Goal: Task Accomplishment & Management: Manage account settings

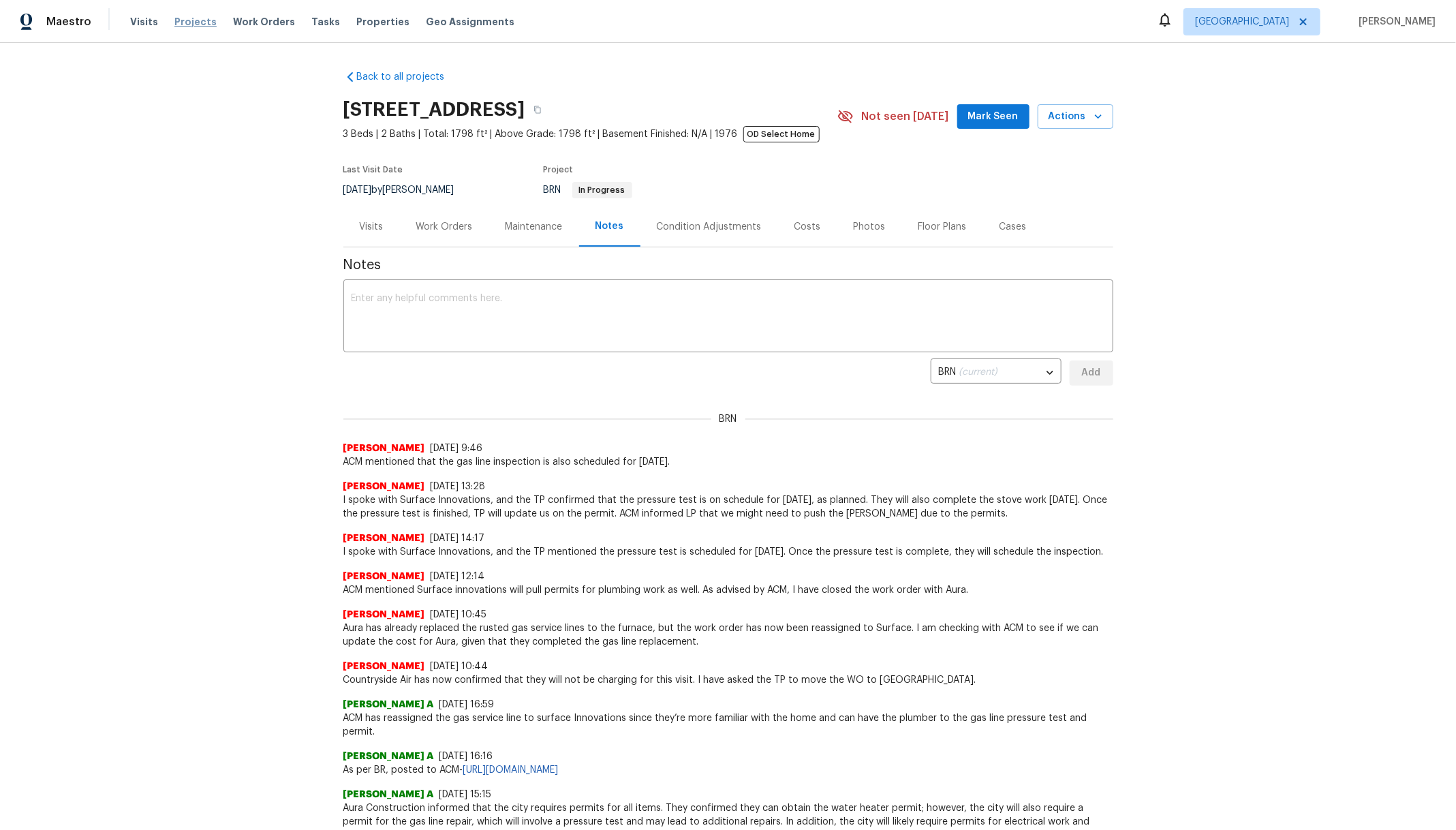
click at [191, 19] on span "Projects" at bounding box center [196, 22] width 42 height 14
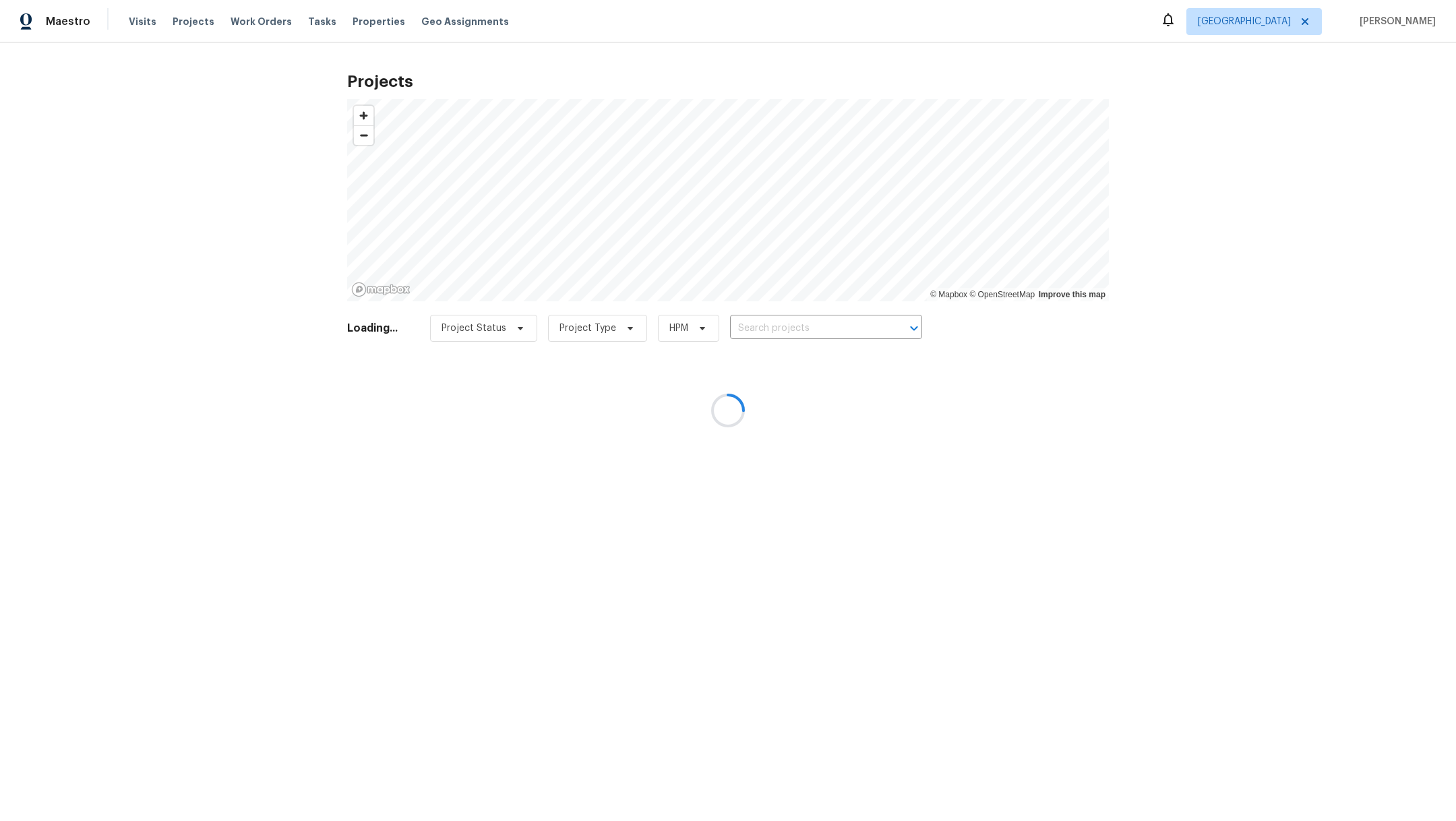
click at [791, 320] on div at bounding box center [728, 410] width 1456 height 821
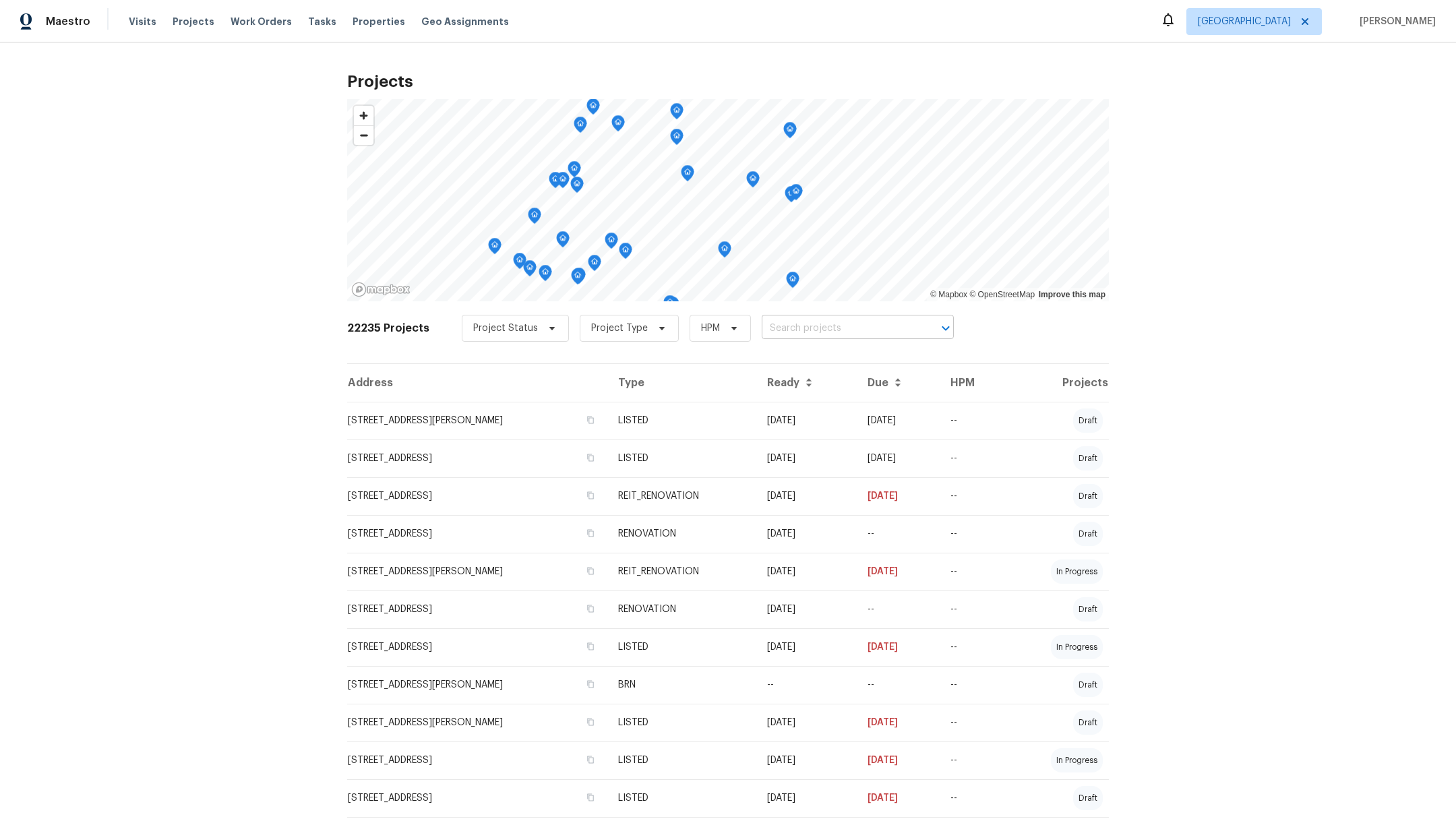
click at [793, 320] on input "text" at bounding box center [839, 328] width 155 height 21
type input "2222"
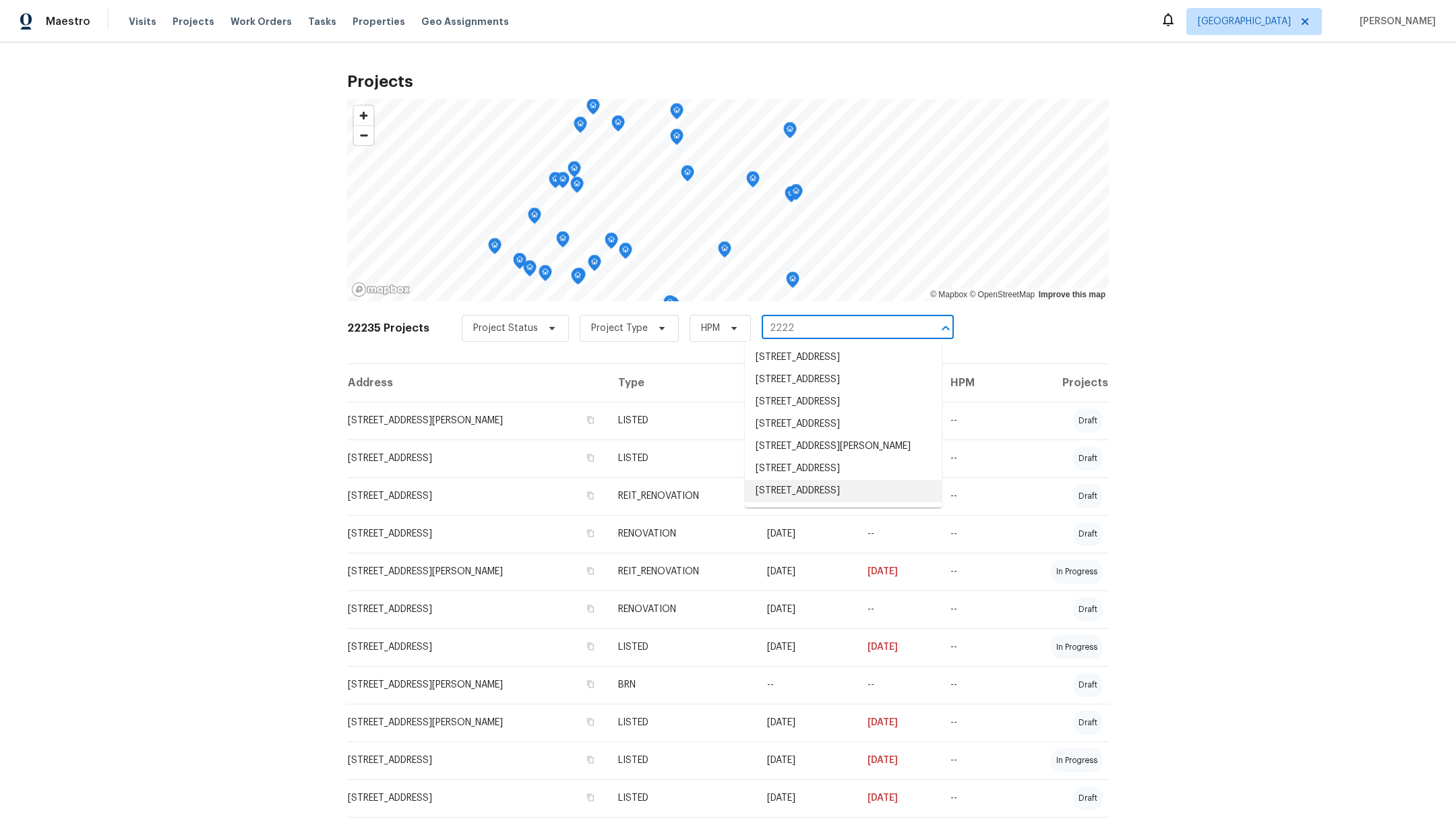
click at [819, 502] on li "[STREET_ADDRESS]" at bounding box center [843, 491] width 197 height 22
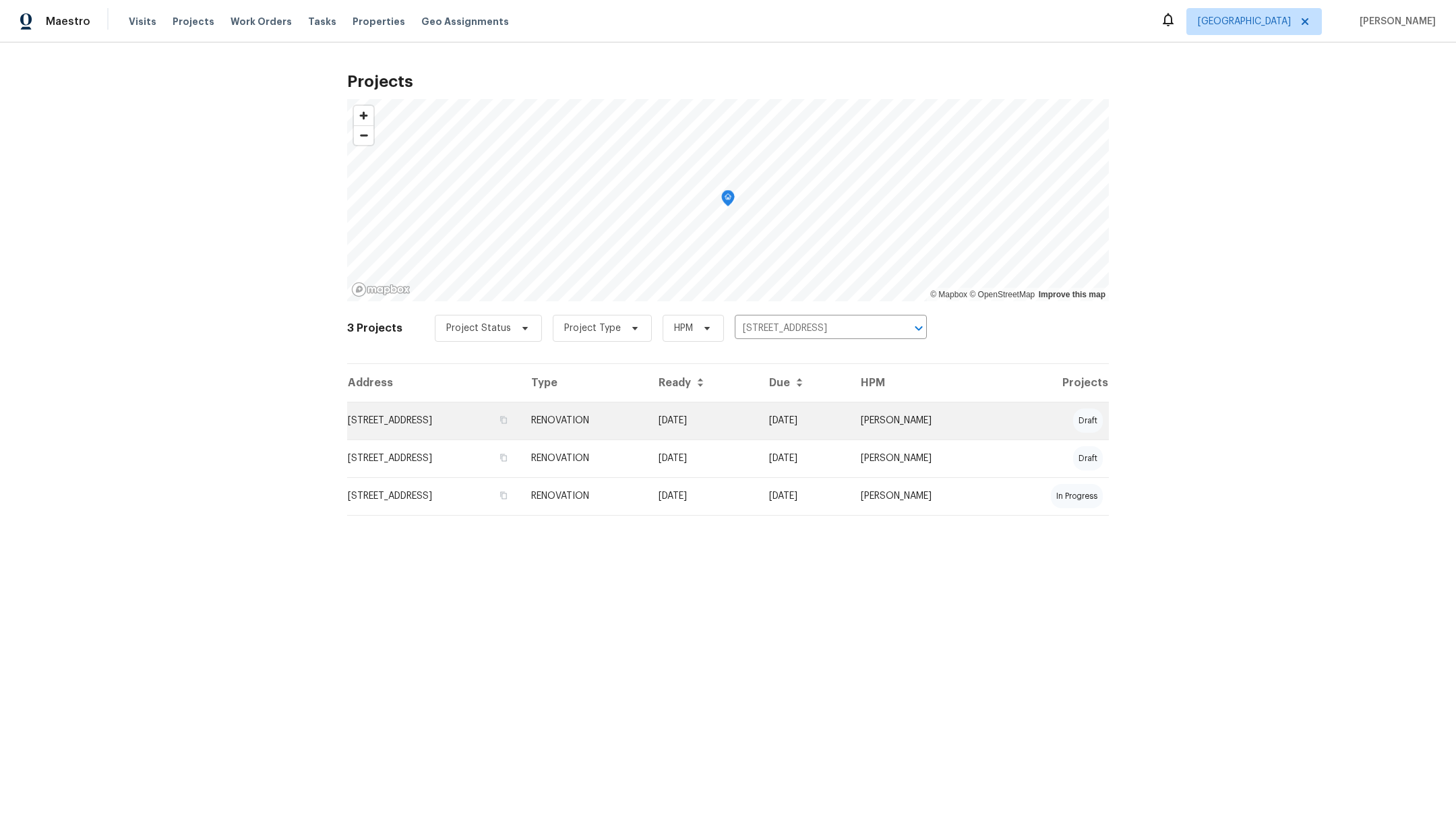
click at [422, 422] on td "[STREET_ADDRESS]" at bounding box center [434, 420] width 173 height 37
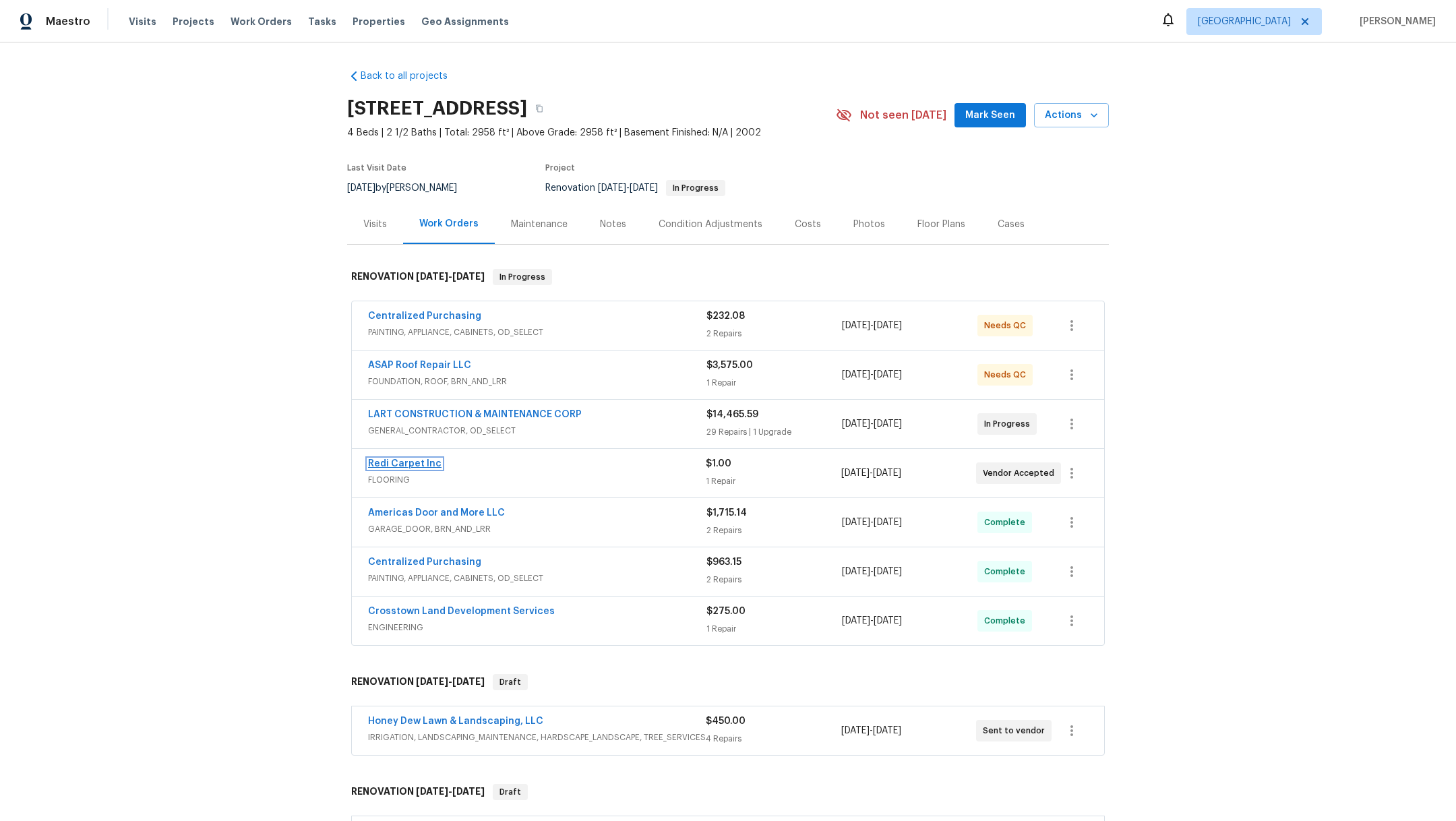
click at [373, 463] on link "Redi Carpet Inc" at bounding box center [405, 463] width 73 height 9
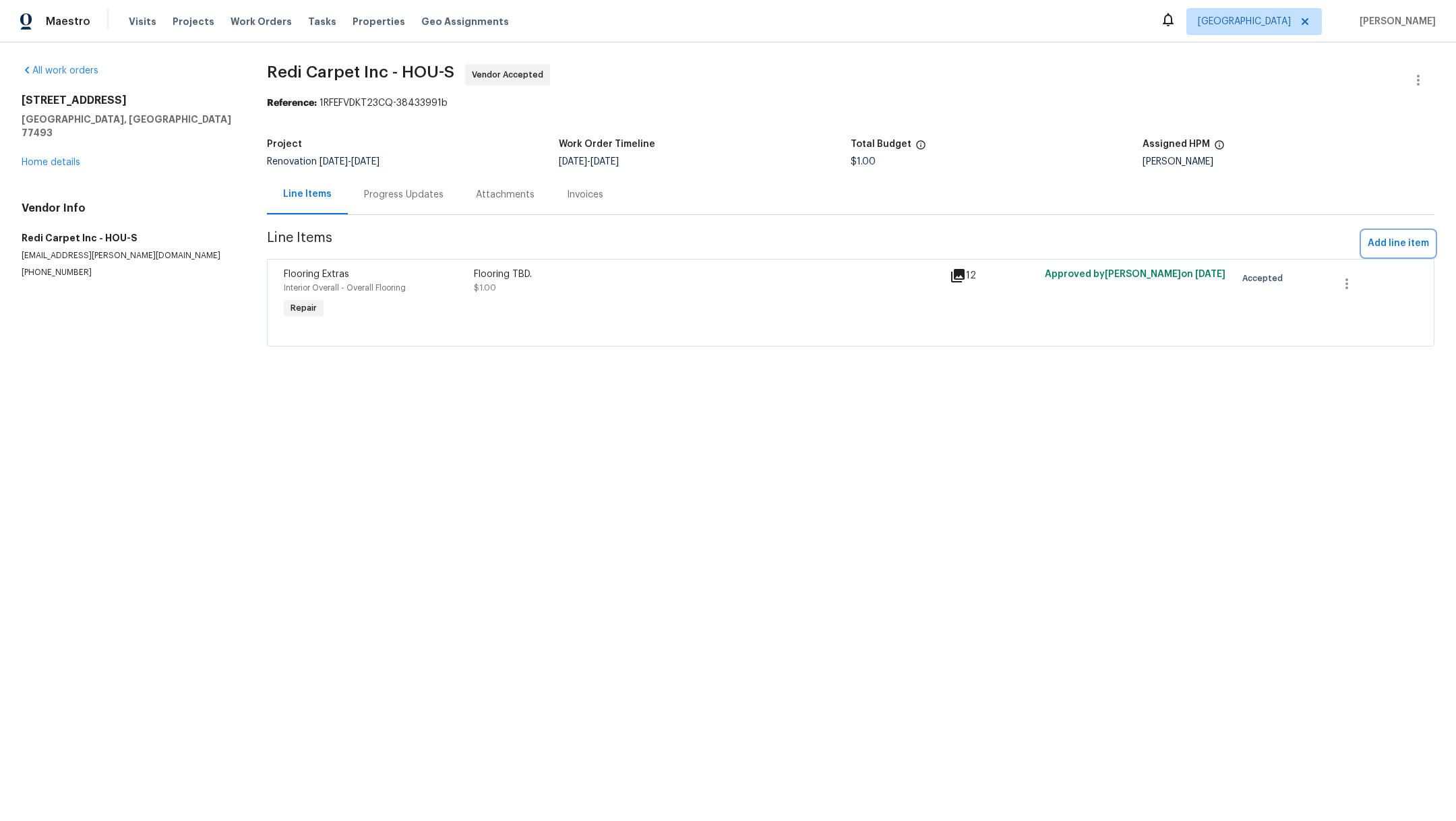
click at [1374, 240] on span "Add line item" at bounding box center [1398, 243] width 61 height 17
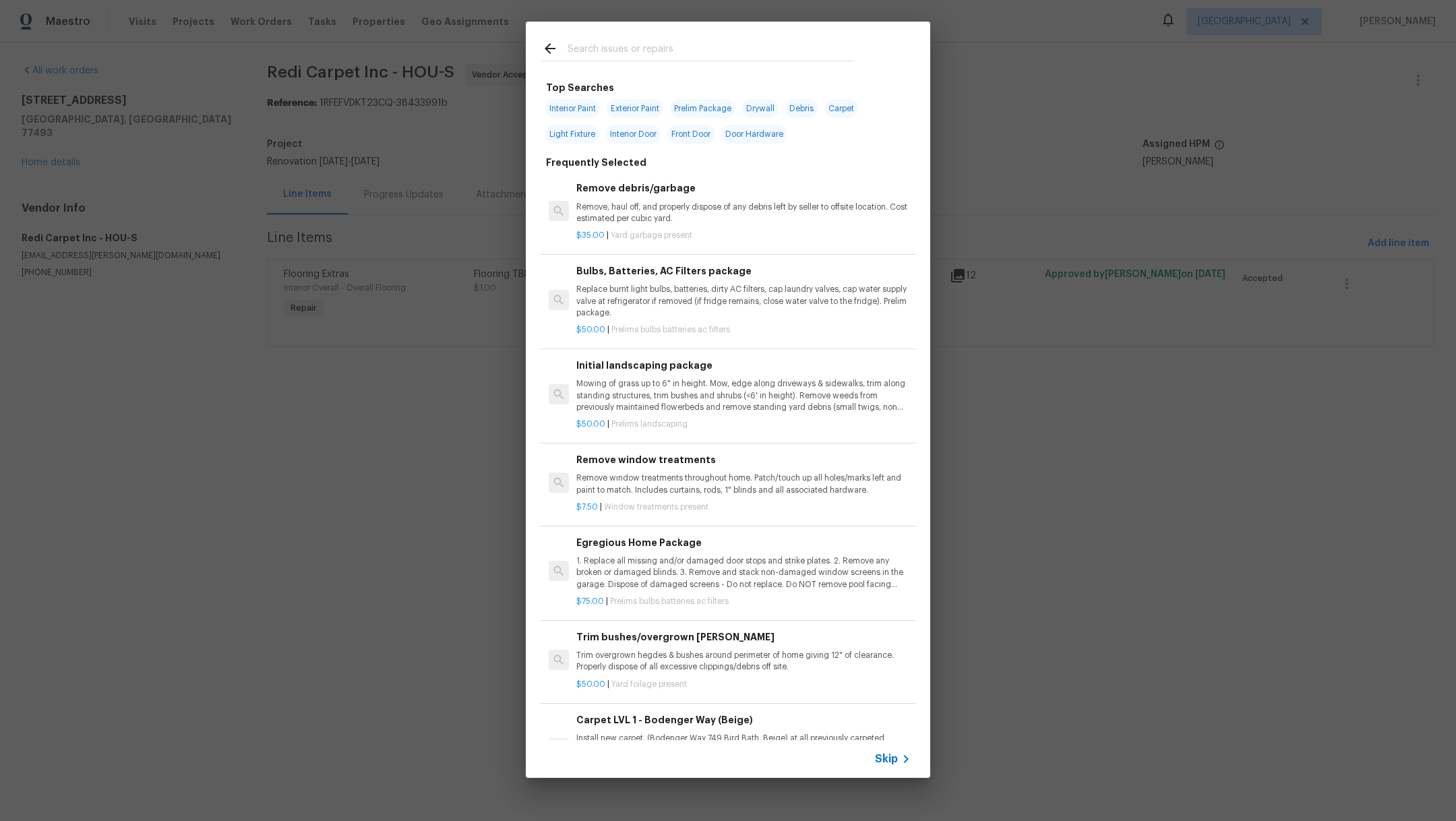
click at [629, 42] on input "text" at bounding box center [710, 50] width 286 height 20
type input "g"
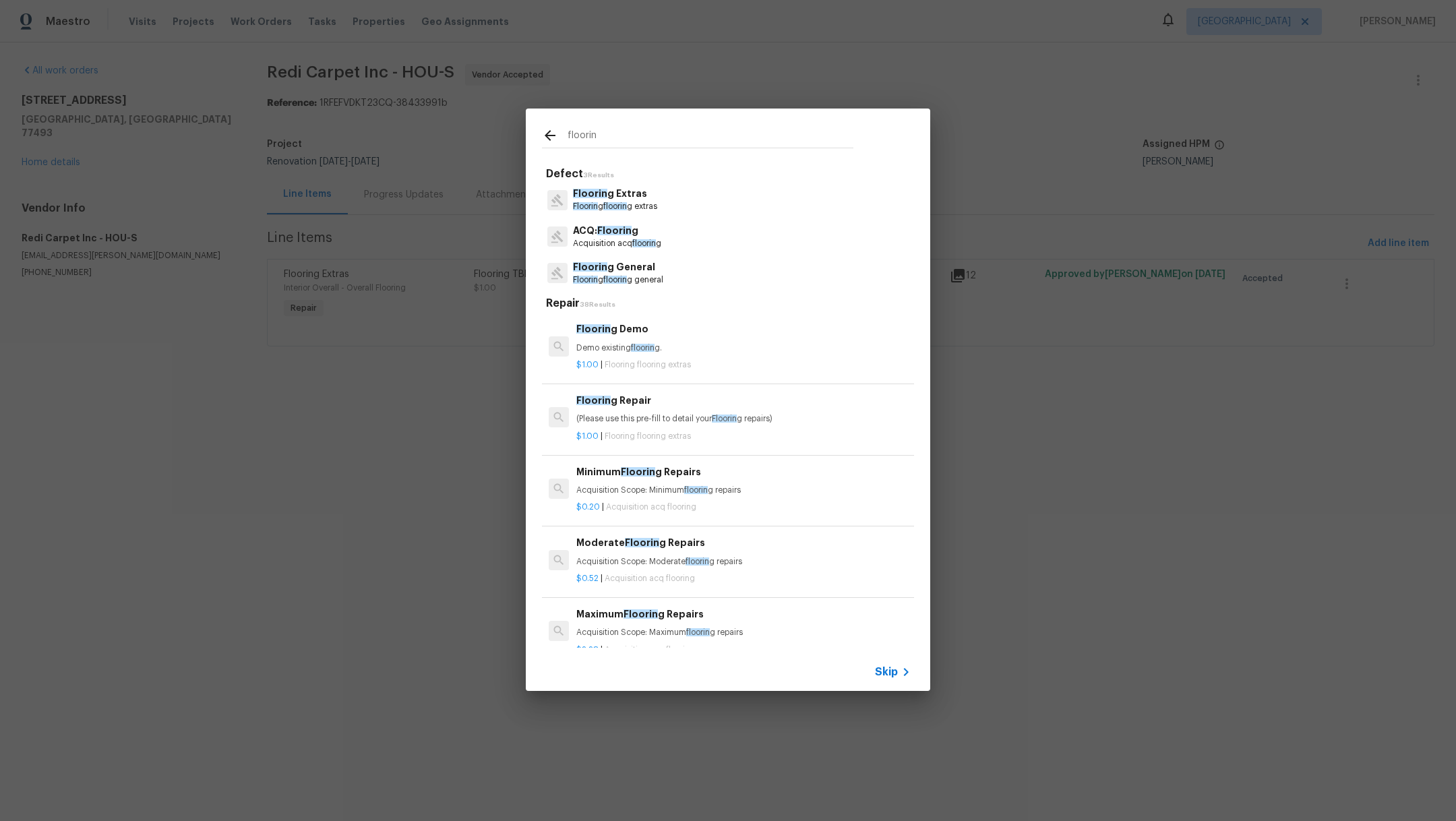
type input "floorin"
click at [887, 676] on span "Skip" at bounding box center [886, 672] width 23 height 14
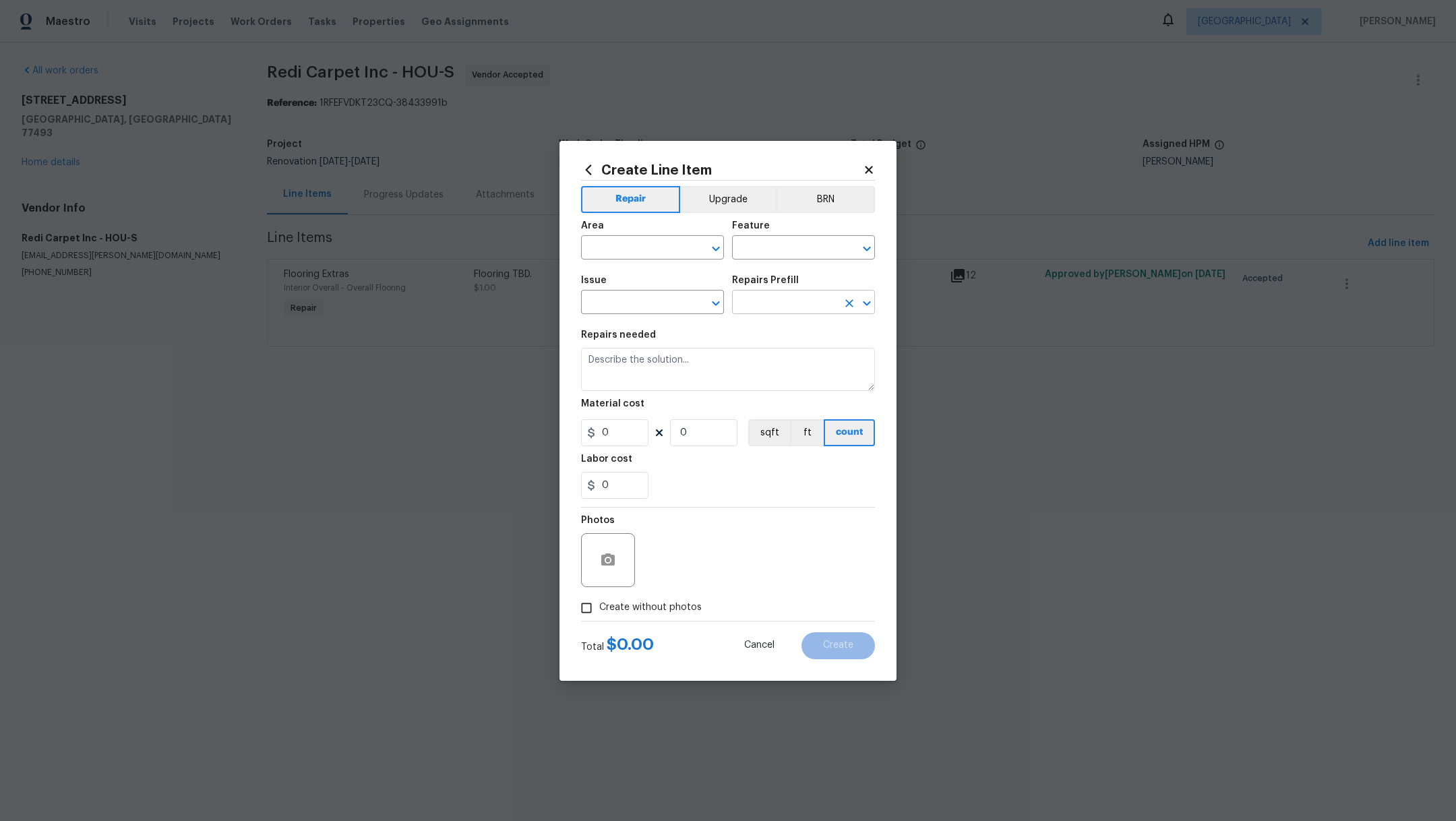
click at [810, 307] on input "text" at bounding box center [785, 304] width 105 height 21
click at [617, 303] on input "text" at bounding box center [634, 304] width 105 height 21
click at [616, 408] on li "Flooring General" at bounding box center [652, 410] width 143 height 22
type input "Flooring General"
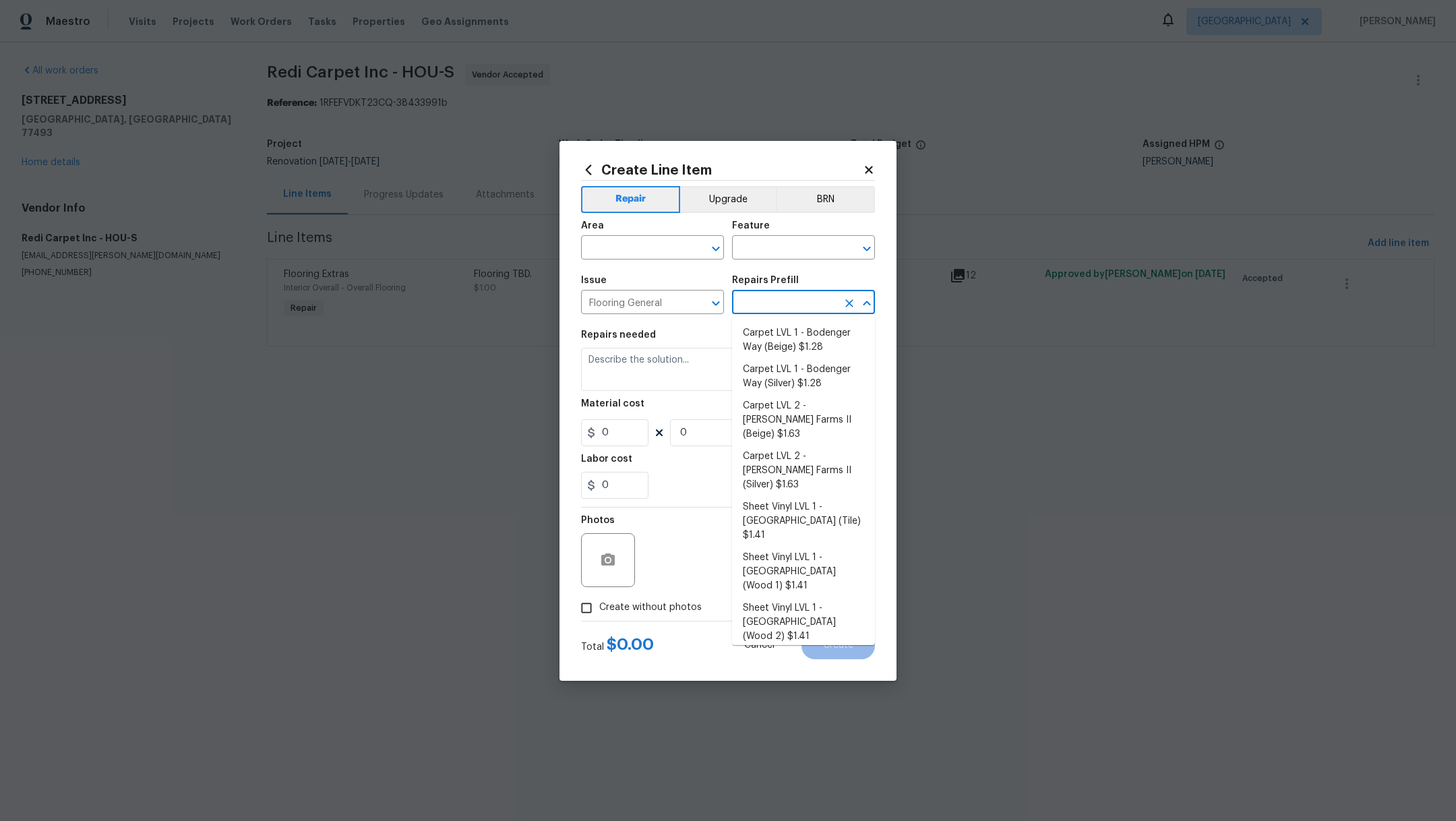
click at [760, 313] on input "text" at bounding box center [785, 304] width 105 height 21
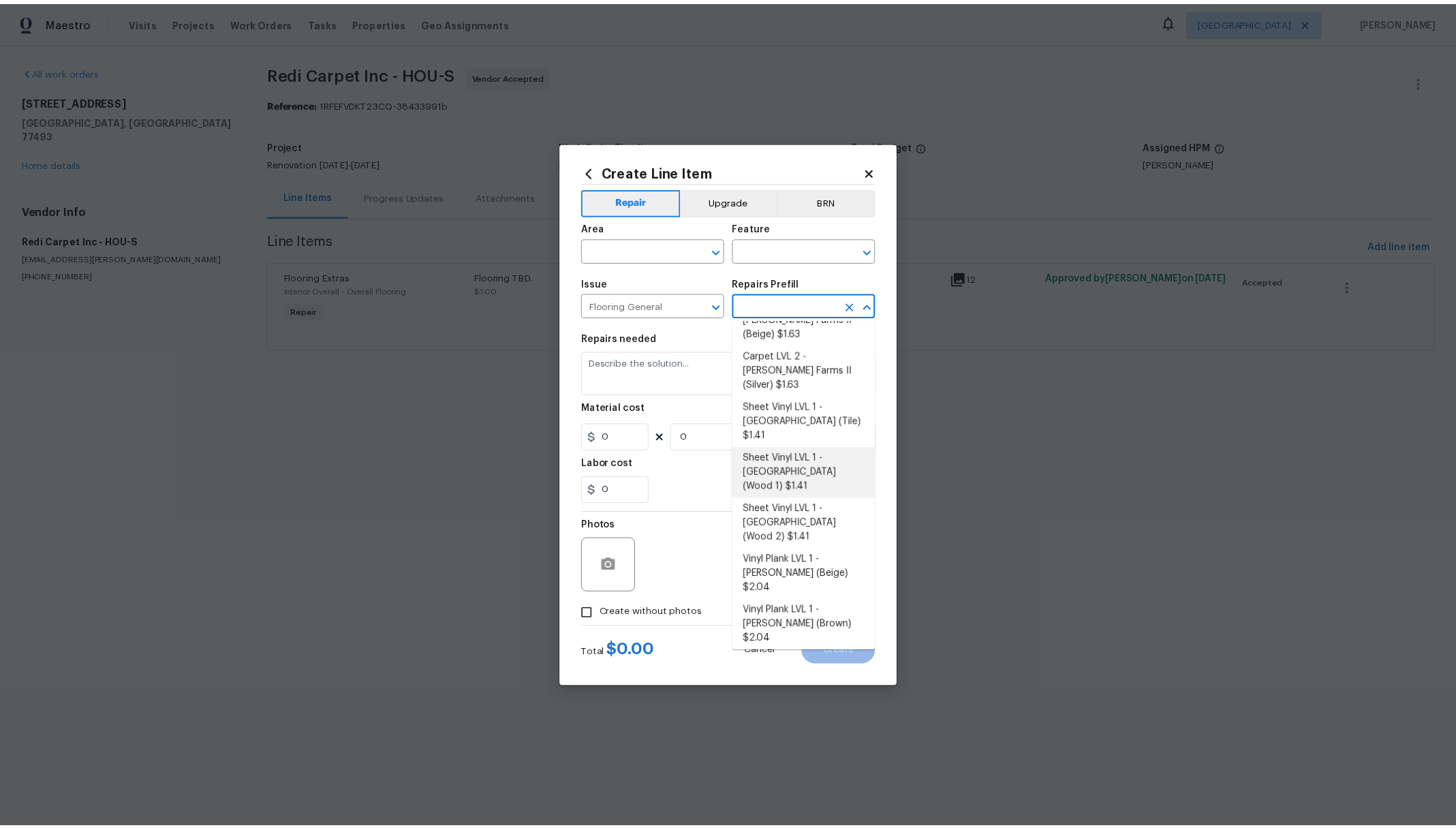
scroll to position [112, 0]
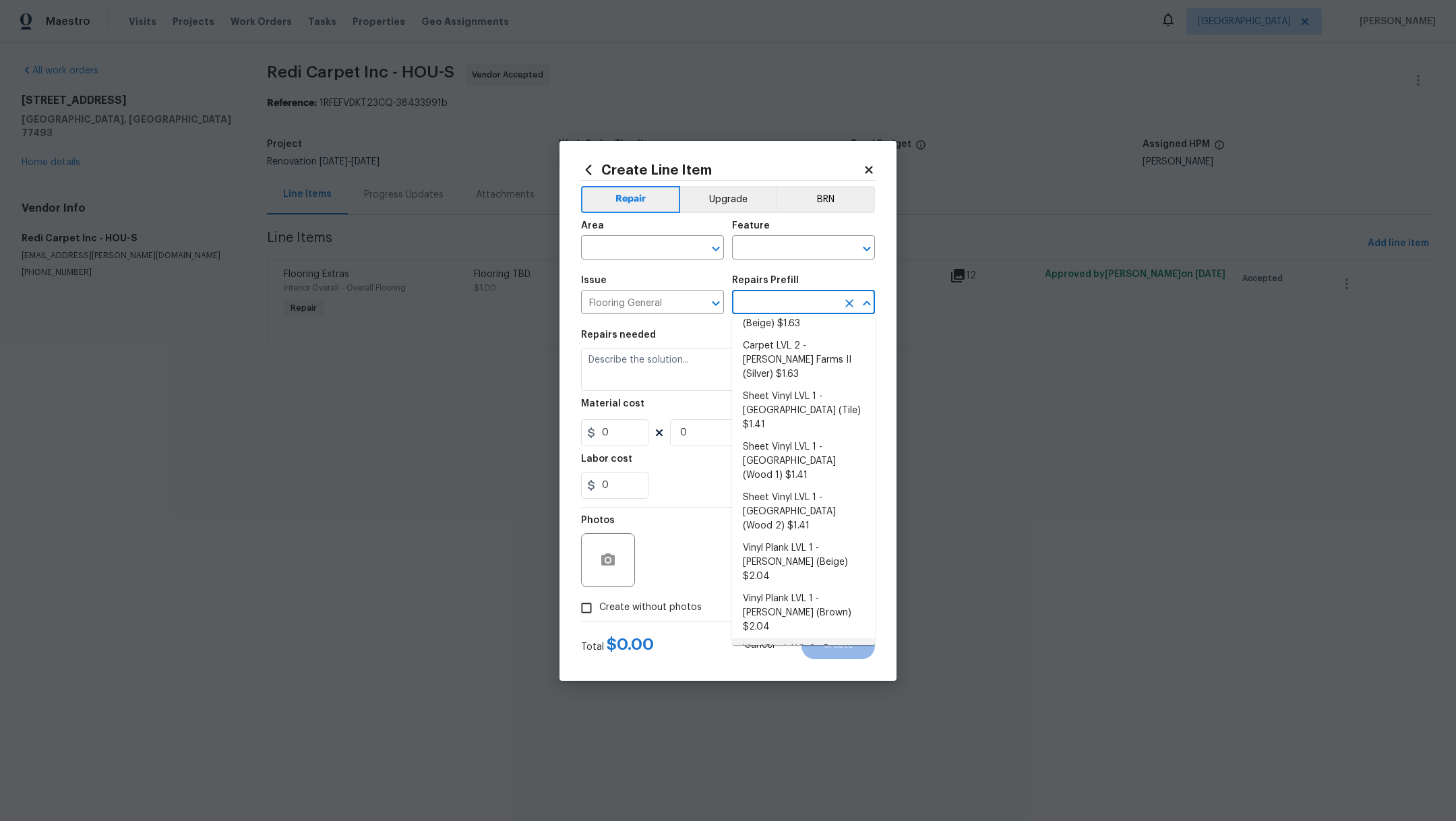
click at [851, 638] on li "Vinyl Plank LVL 2 - Best Door 4.5 (Beige) $3.58" at bounding box center [804, 656] width 143 height 37
type input "Overall Flooring"
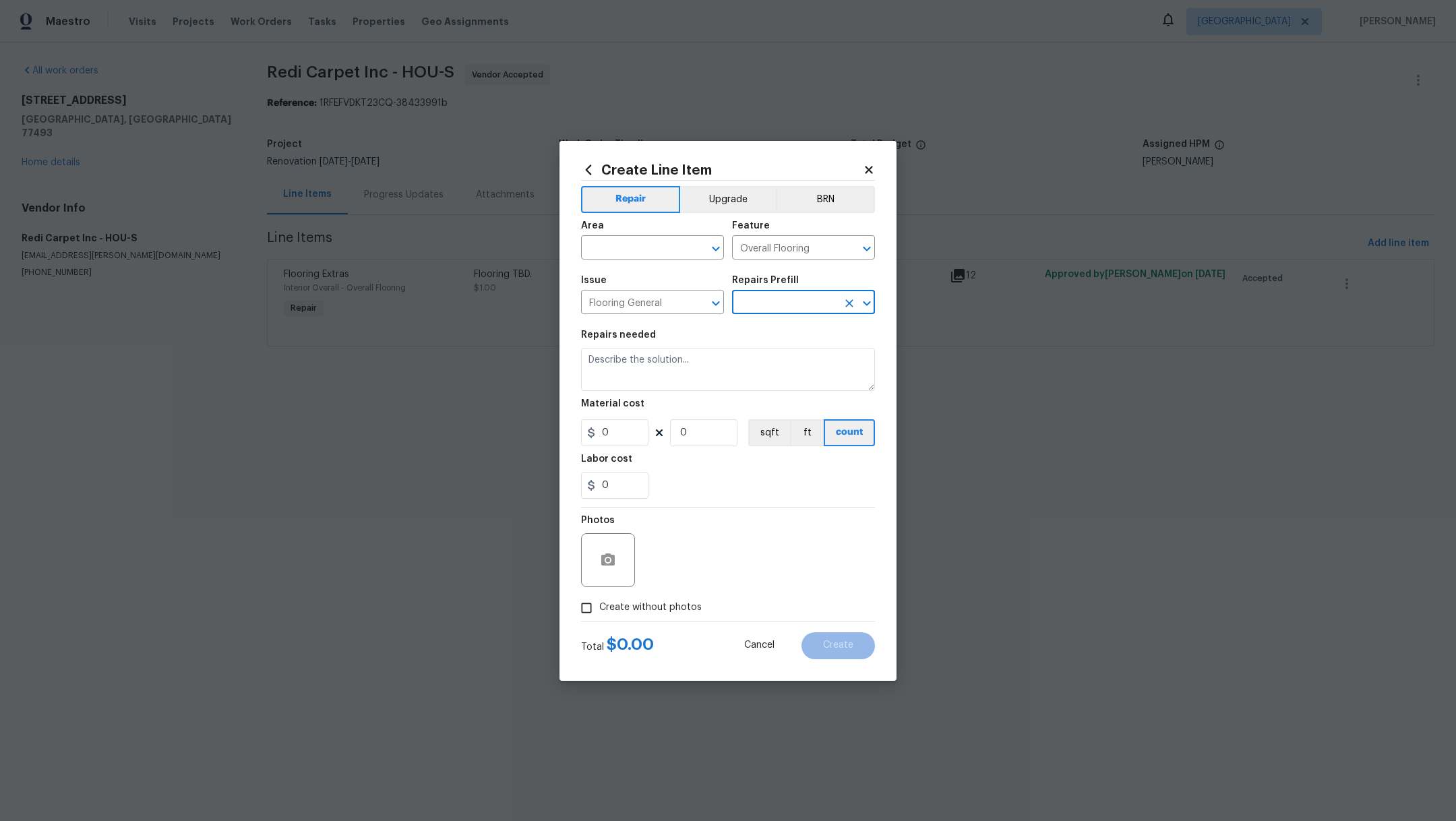
type input "Vinyl Plank LVL 2 - Best Door 4.5 (Beige) $3.58"
type textarea "Install LVP (Best Door 4.5 220 Sweeper Beige) Includes transitions, glue and as…"
type input "3.58"
type input "1"
click at [871, 173] on icon at bounding box center [868, 170] width 7 height 7
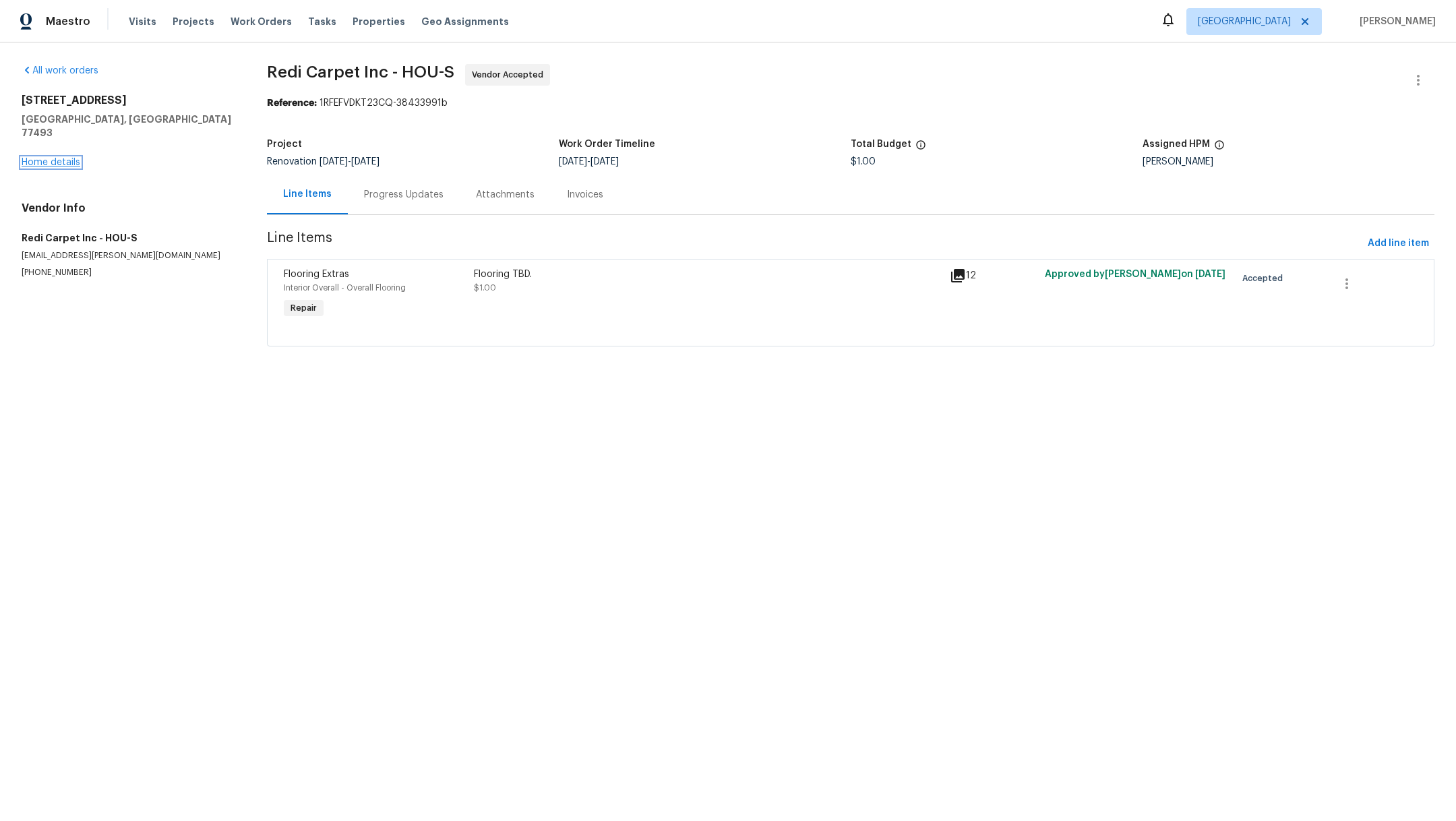
click at [32, 158] on link "Home details" at bounding box center [51, 162] width 59 height 9
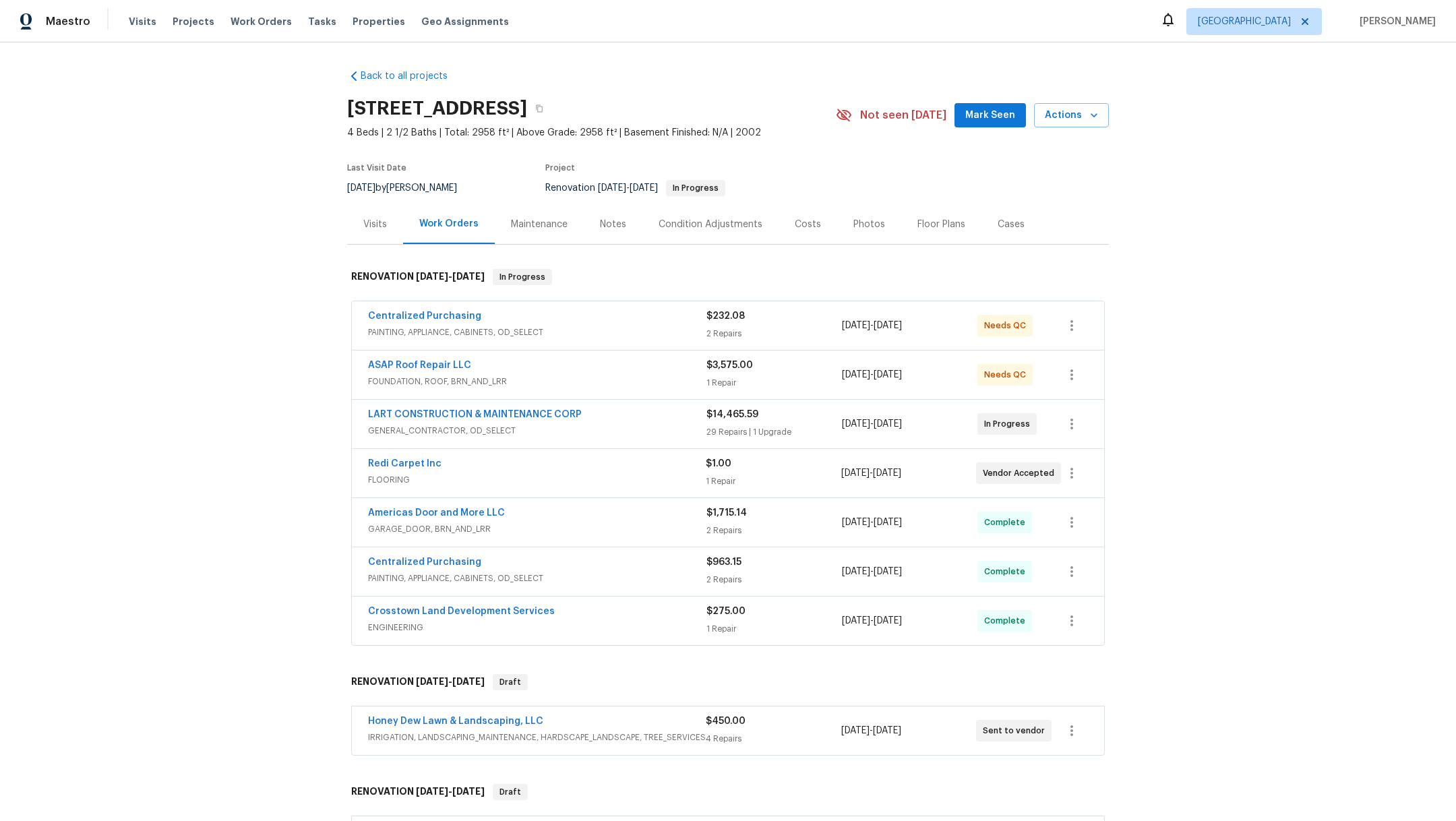
click at [600, 227] on div "Notes" at bounding box center [613, 224] width 27 height 14
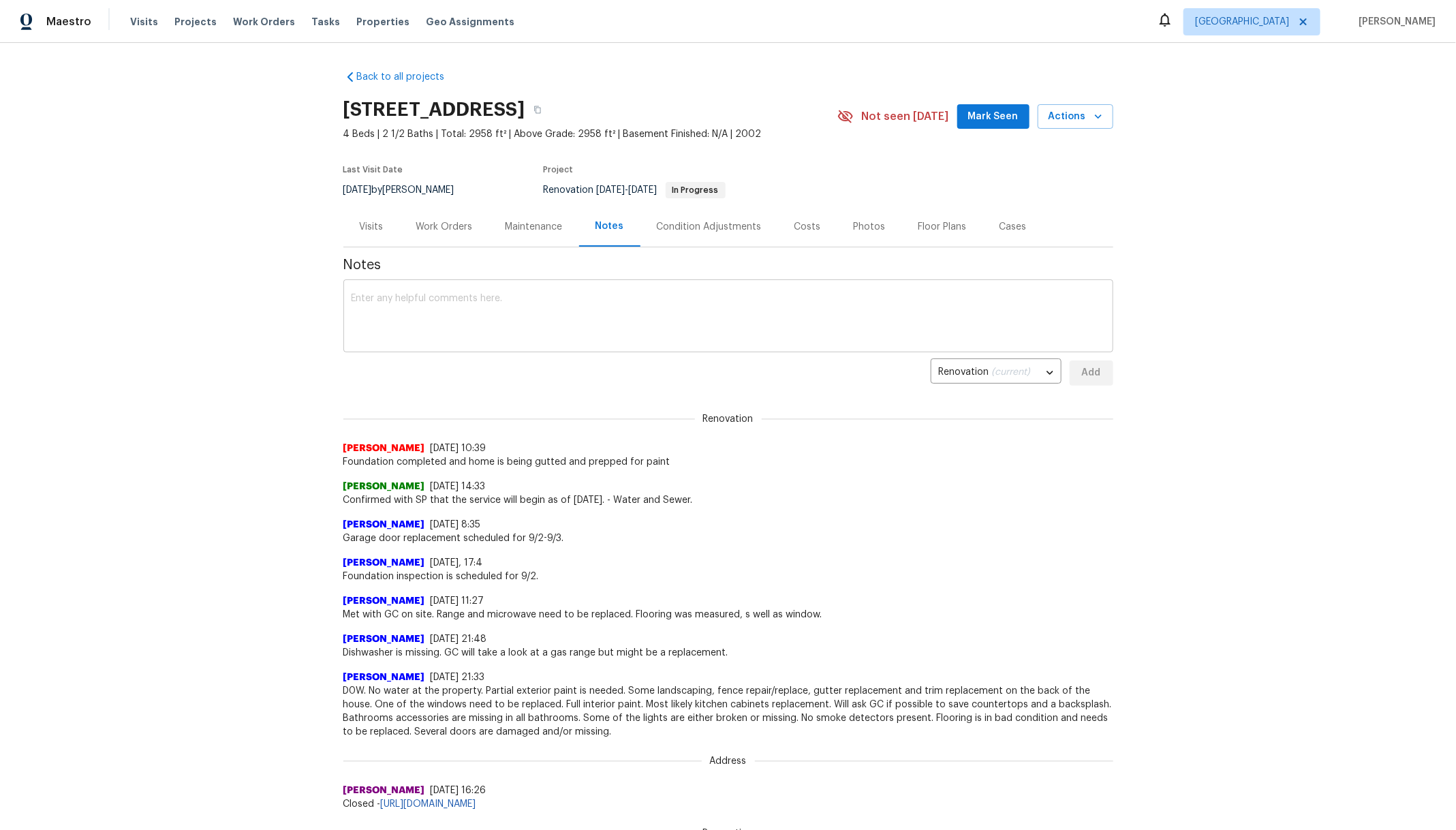
click at [486, 290] on div "x ​" at bounding box center [728, 318] width 770 height 70
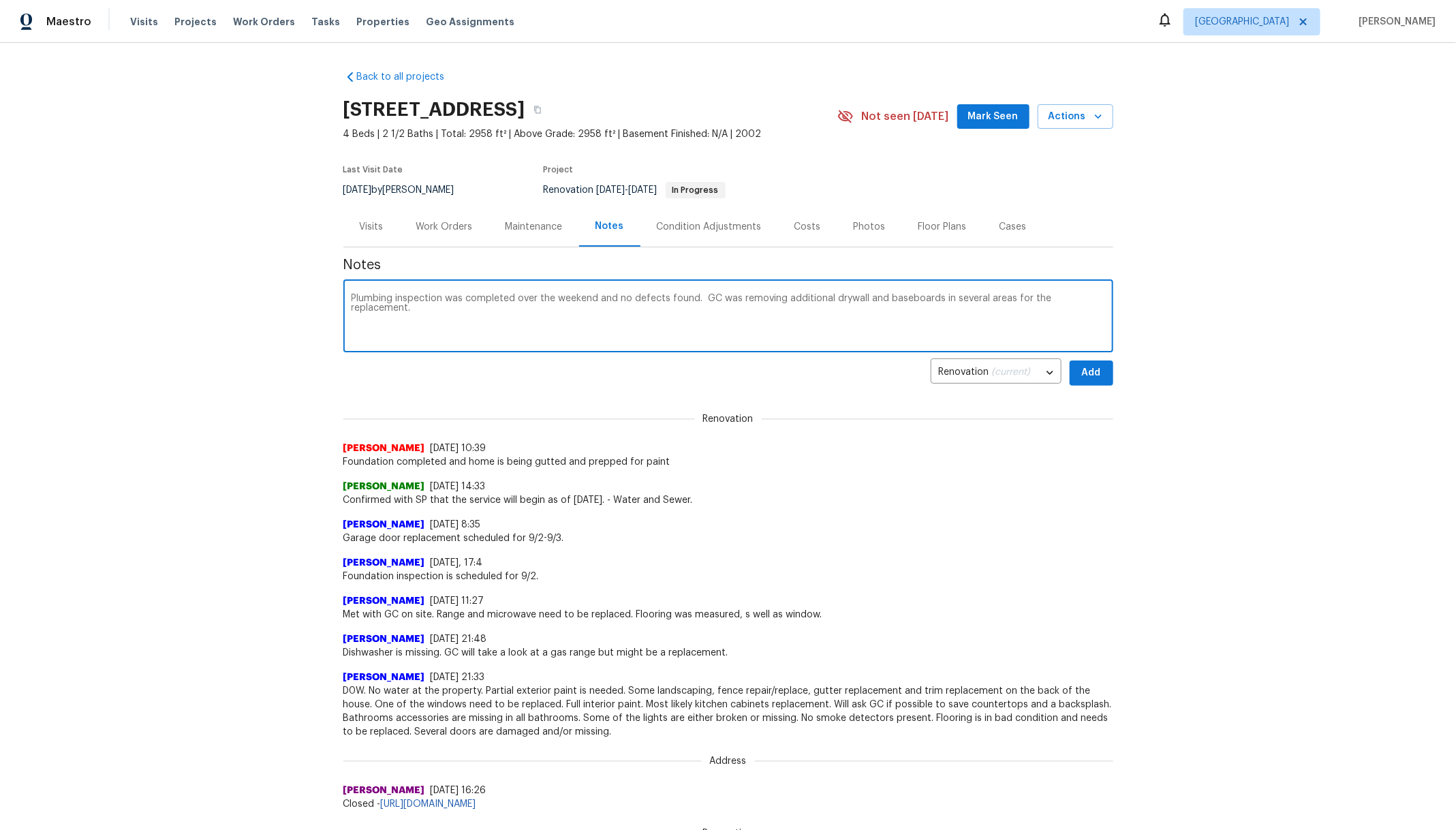
click at [1031, 303] on textarea "Plumbing inspection was completed over the weekend and no defects found. GC was…" at bounding box center [729, 318] width 753 height 48
click at [343, 311] on div "Plumbing inspection was completed over the weekend and no defects found. GC was…" at bounding box center [728, 318] width 770 height 70
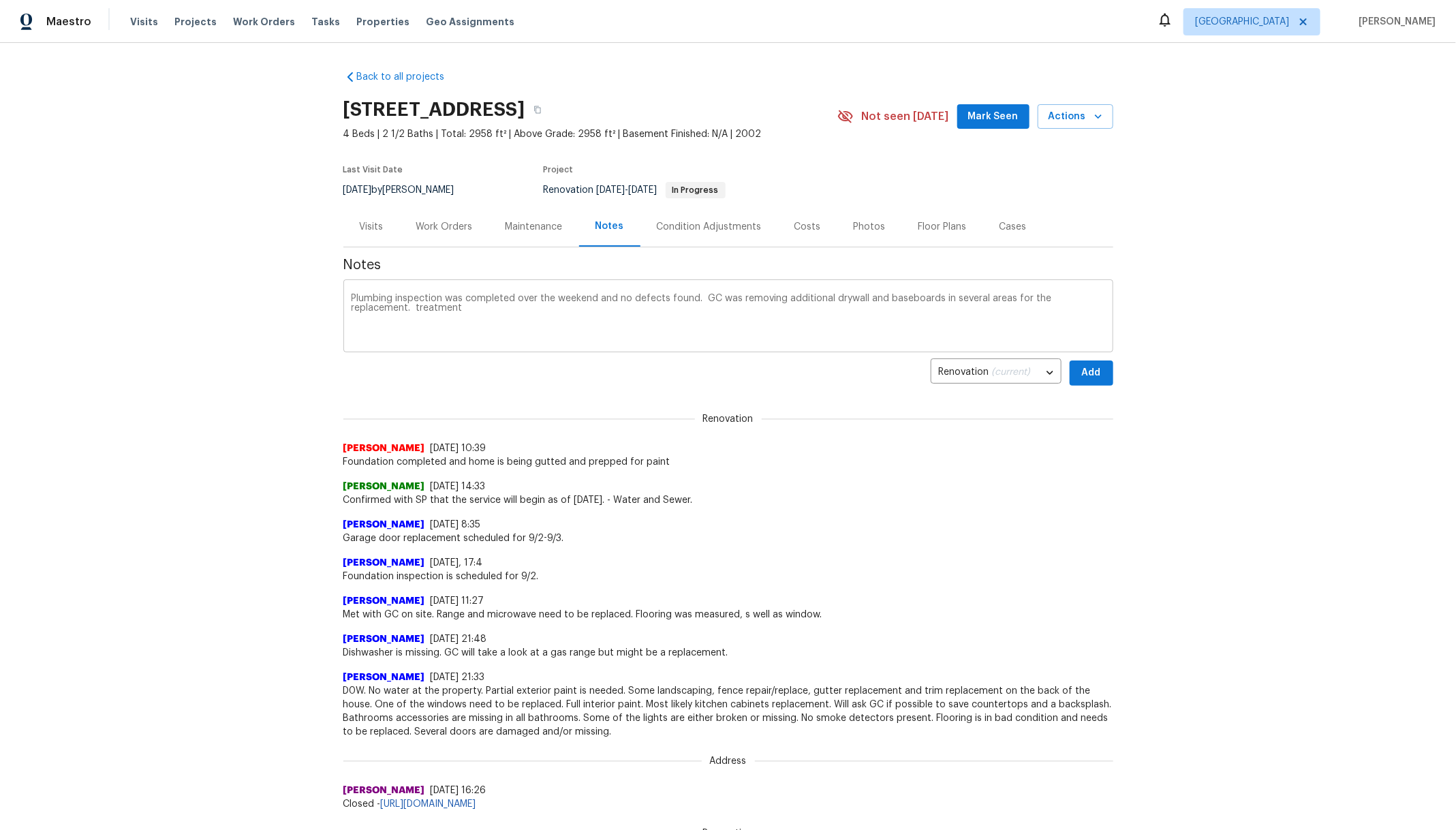
click at [343, 311] on div "Plumbing inspection was completed over the weekend and no defects found. GC was…" at bounding box center [728, 318] width 770 height 70
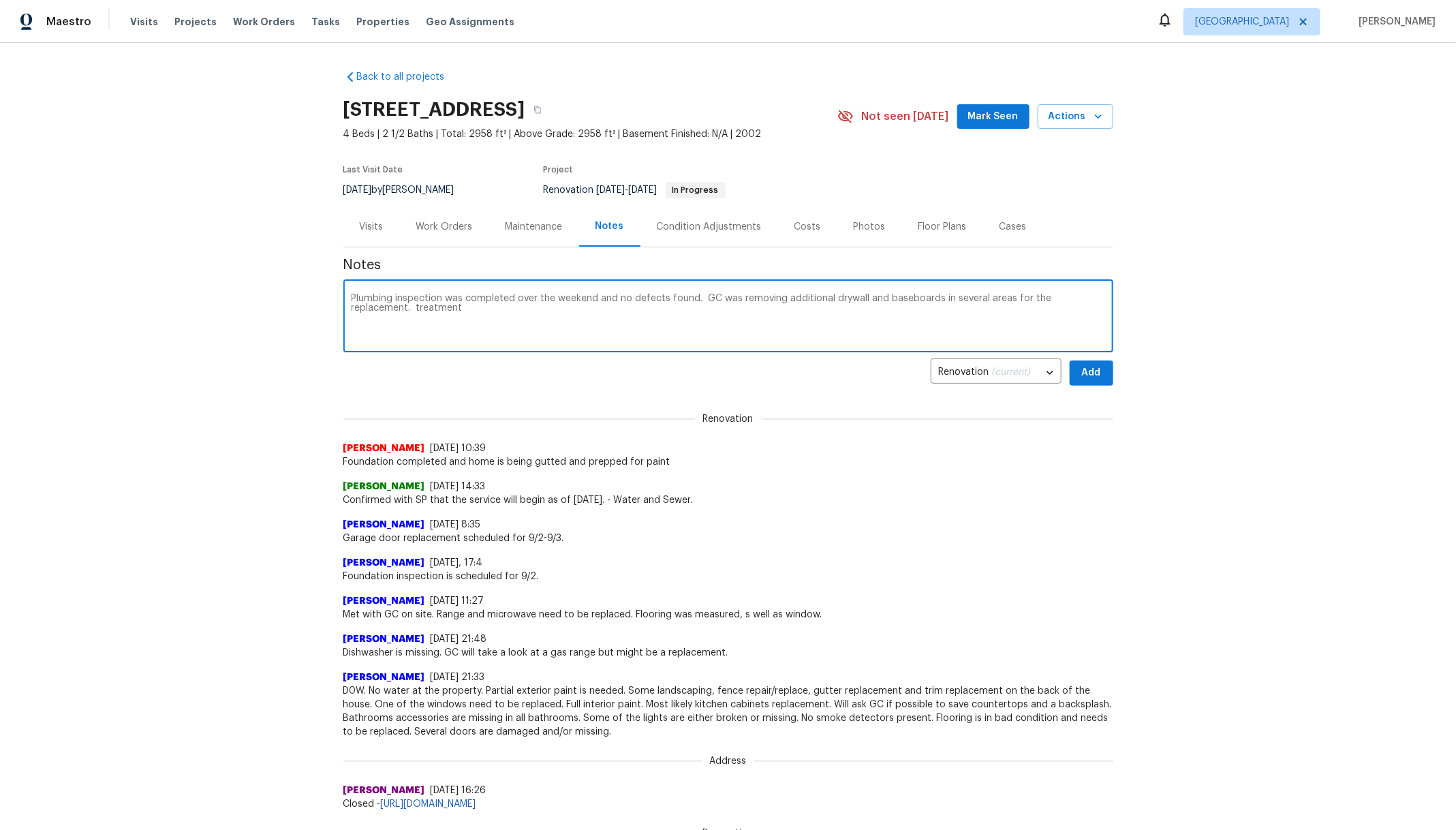
click at [352, 308] on textarea "Plumbing inspection was completed over the weekend and no defects found. GC was…" at bounding box center [729, 318] width 753 height 48
click at [1097, 302] on textarea "Plumbing inspection was completed over the weekend and no defects found. GC was…" at bounding box center [729, 318] width 753 height 48
click at [430, 314] on textarea "Plumbing inspection was completed over the weekend and no defects found. GC was…" at bounding box center [729, 318] width 753 height 48
paste textarea "[URL][DOMAIN_NAME]"
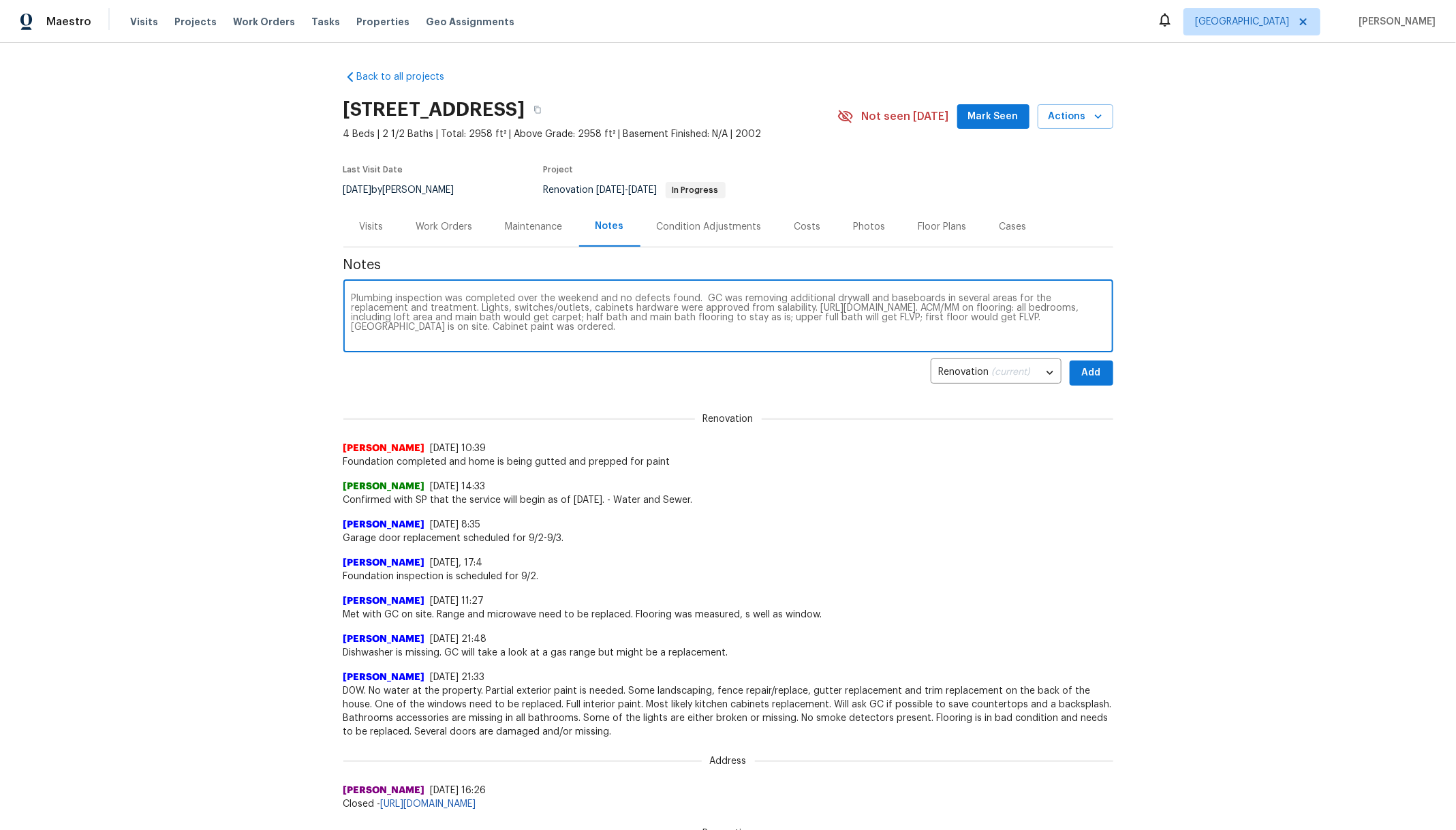
type textarea "Plumbing inspection was completed over the weekend and no defects found. GC was…"
click at [1093, 367] on span "Add" at bounding box center [1092, 372] width 22 height 17
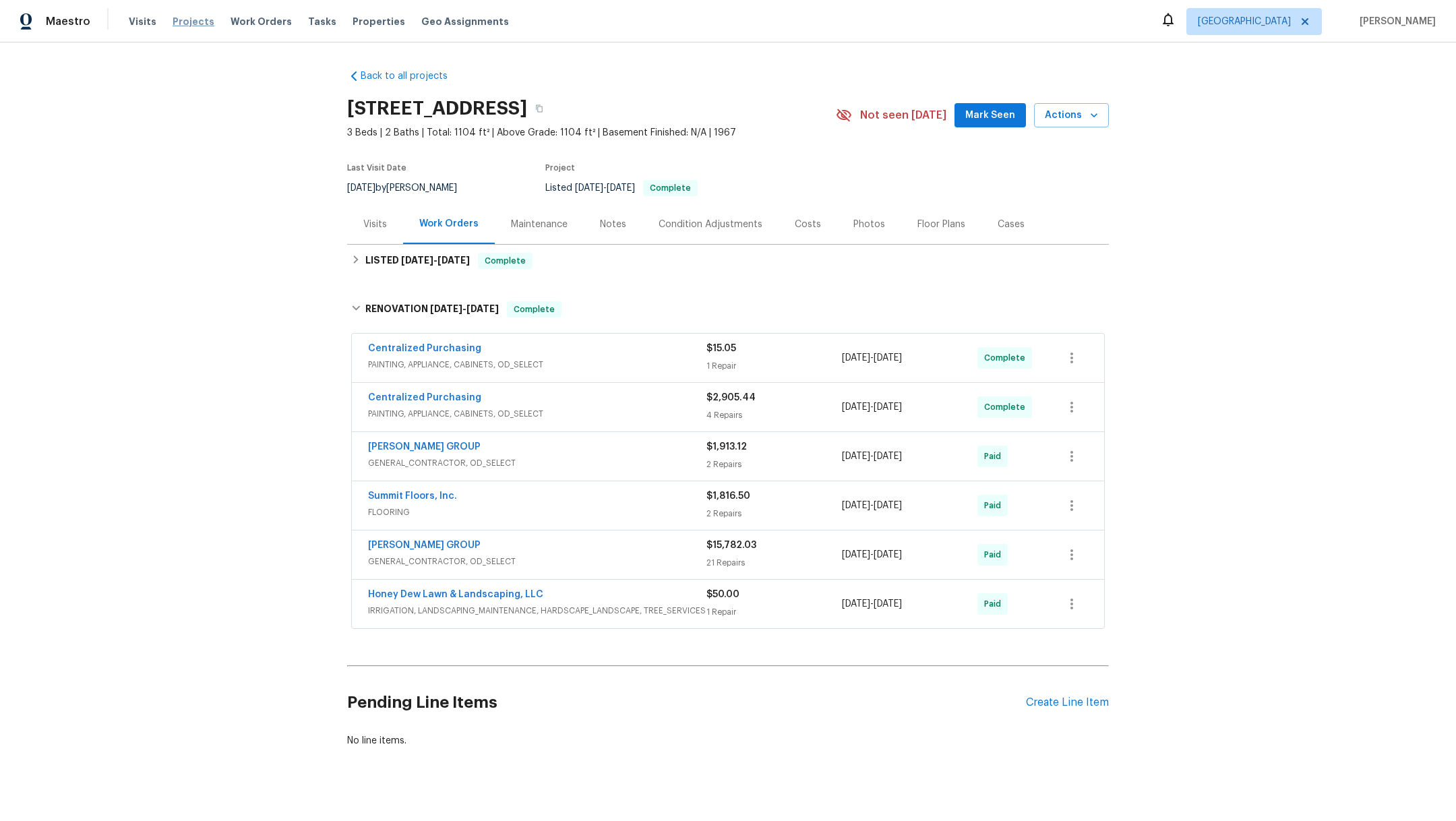
click at [178, 21] on span "Projects" at bounding box center [194, 22] width 42 height 14
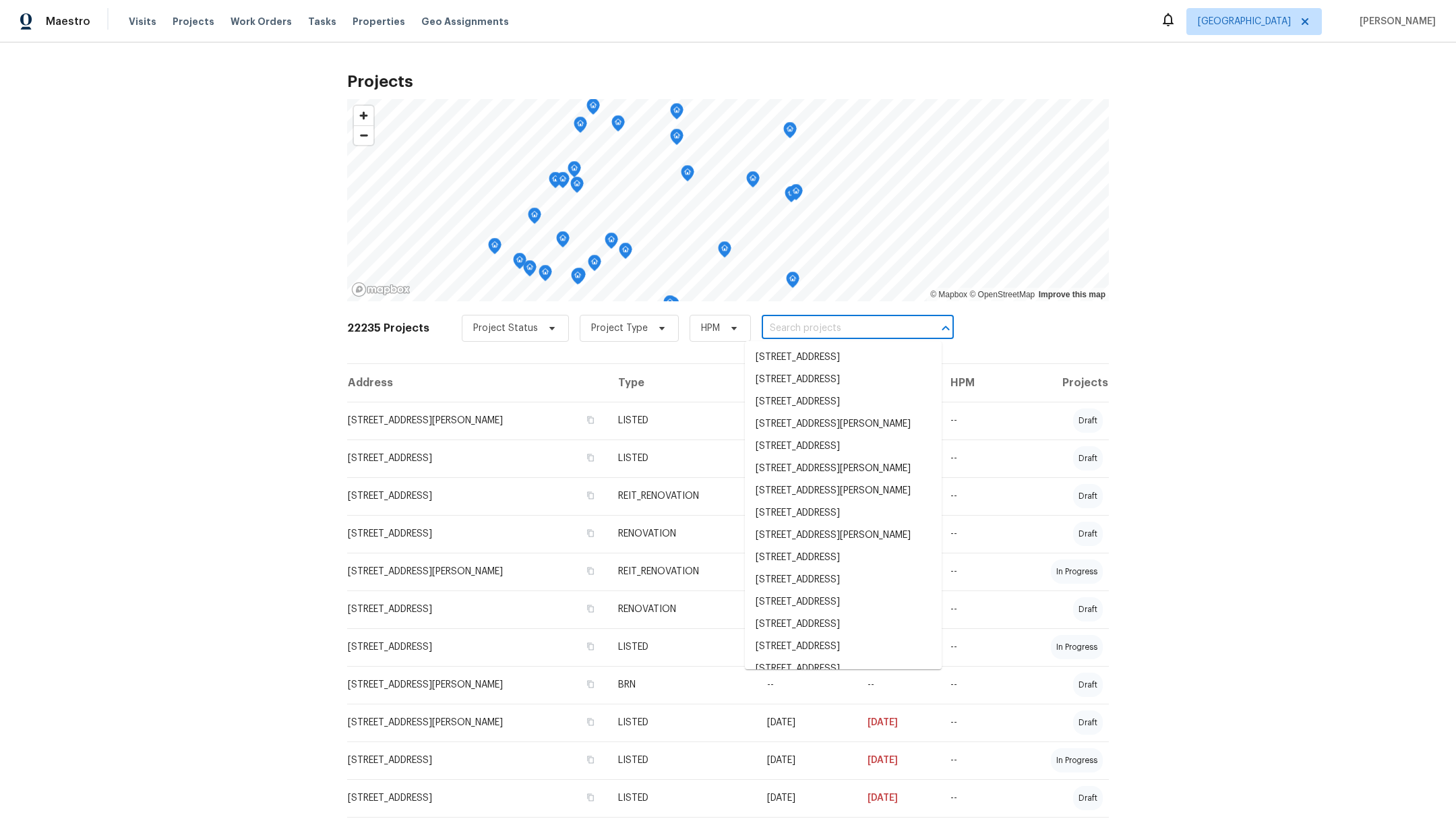
click at [809, 322] on input "text" at bounding box center [839, 328] width 155 height 21
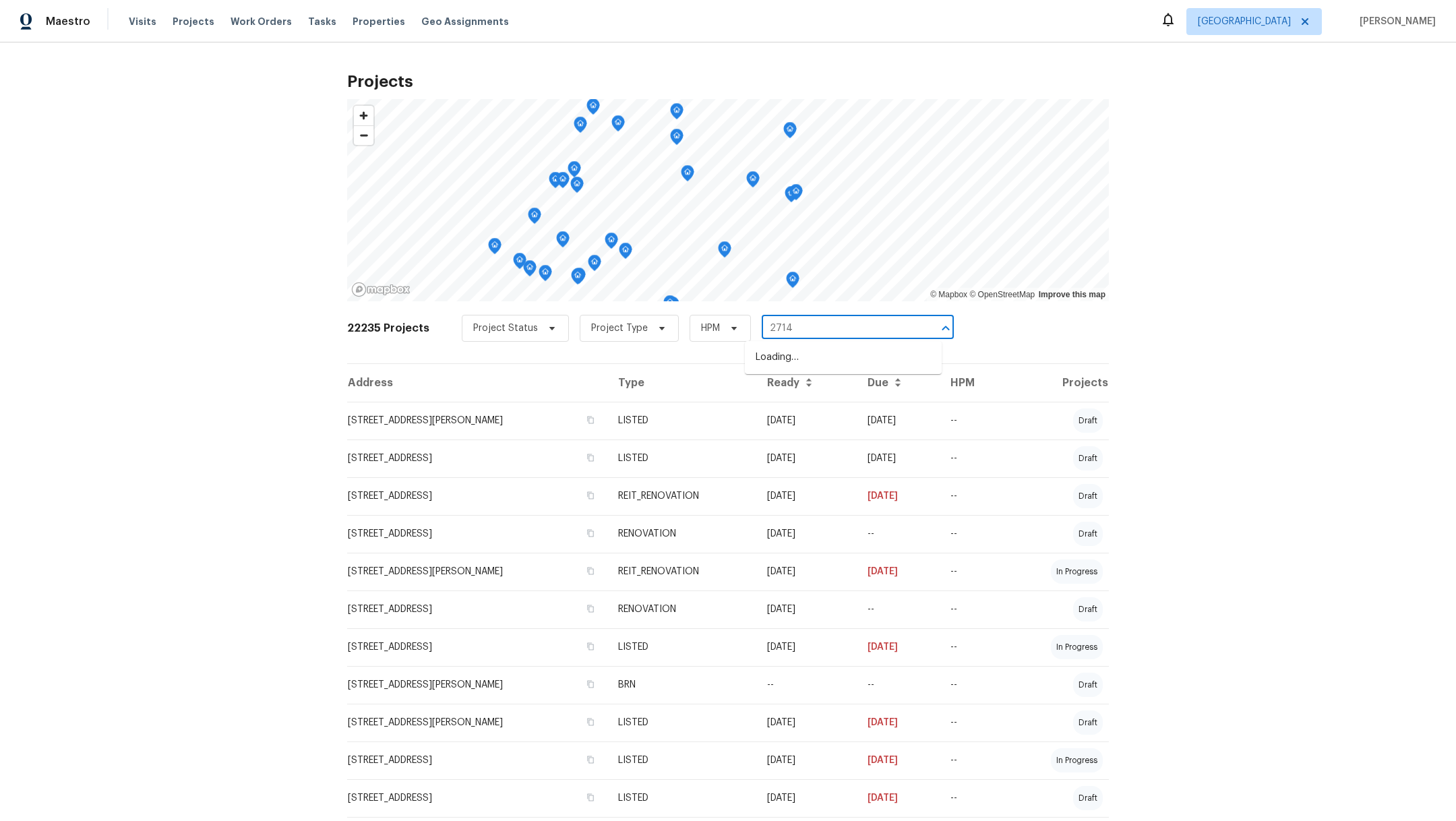
type input "2714"
click at [788, 502] on li "2714 Shearwater Bend Dr, Humble, TX 77396" at bounding box center [843, 491] width 197 height 22
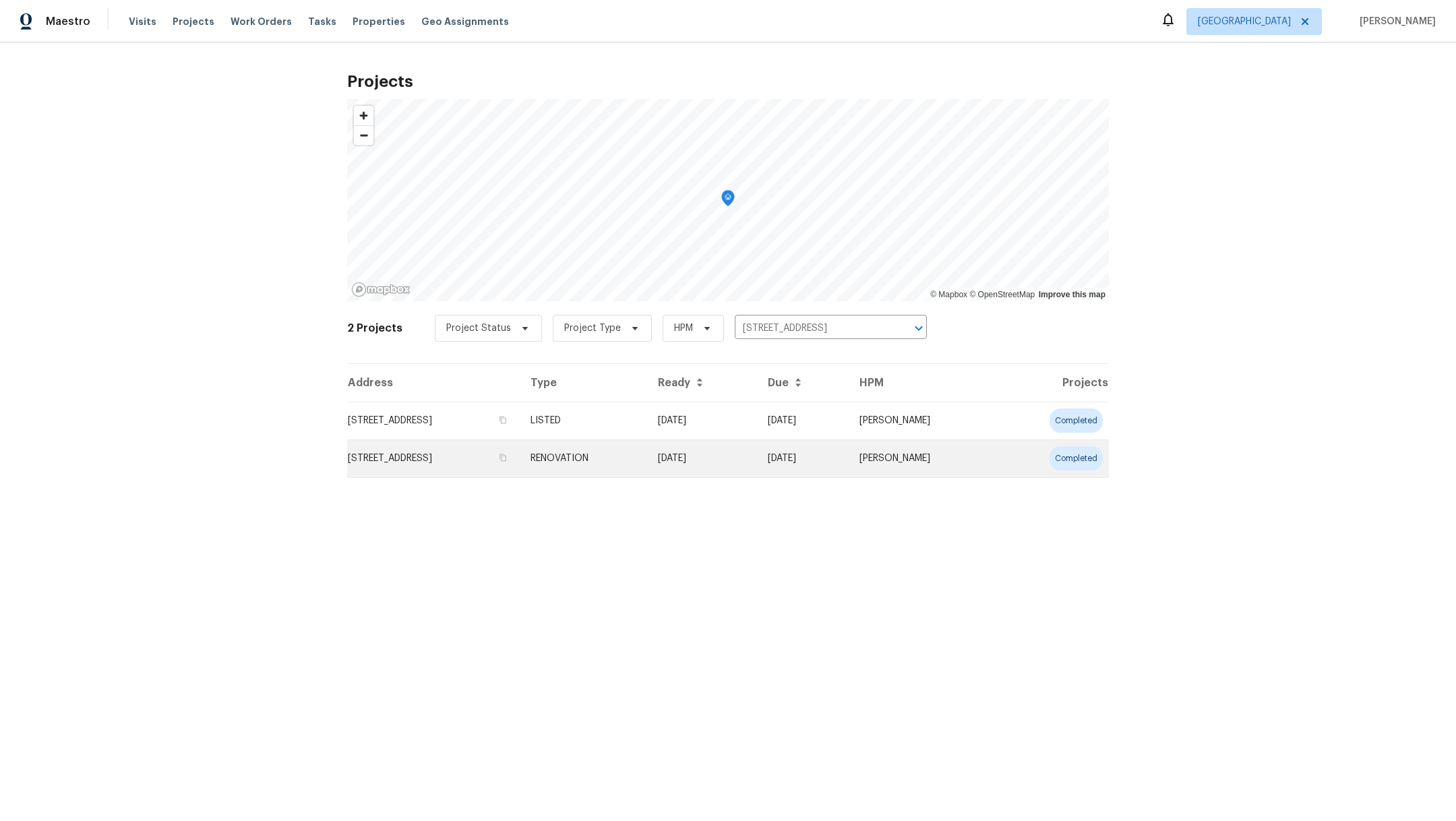
click at [430, 458] on td "2714 Shearwater Bend Dr, Humble, TX 77396" at bounding box center [434, 458] width 173 height 37
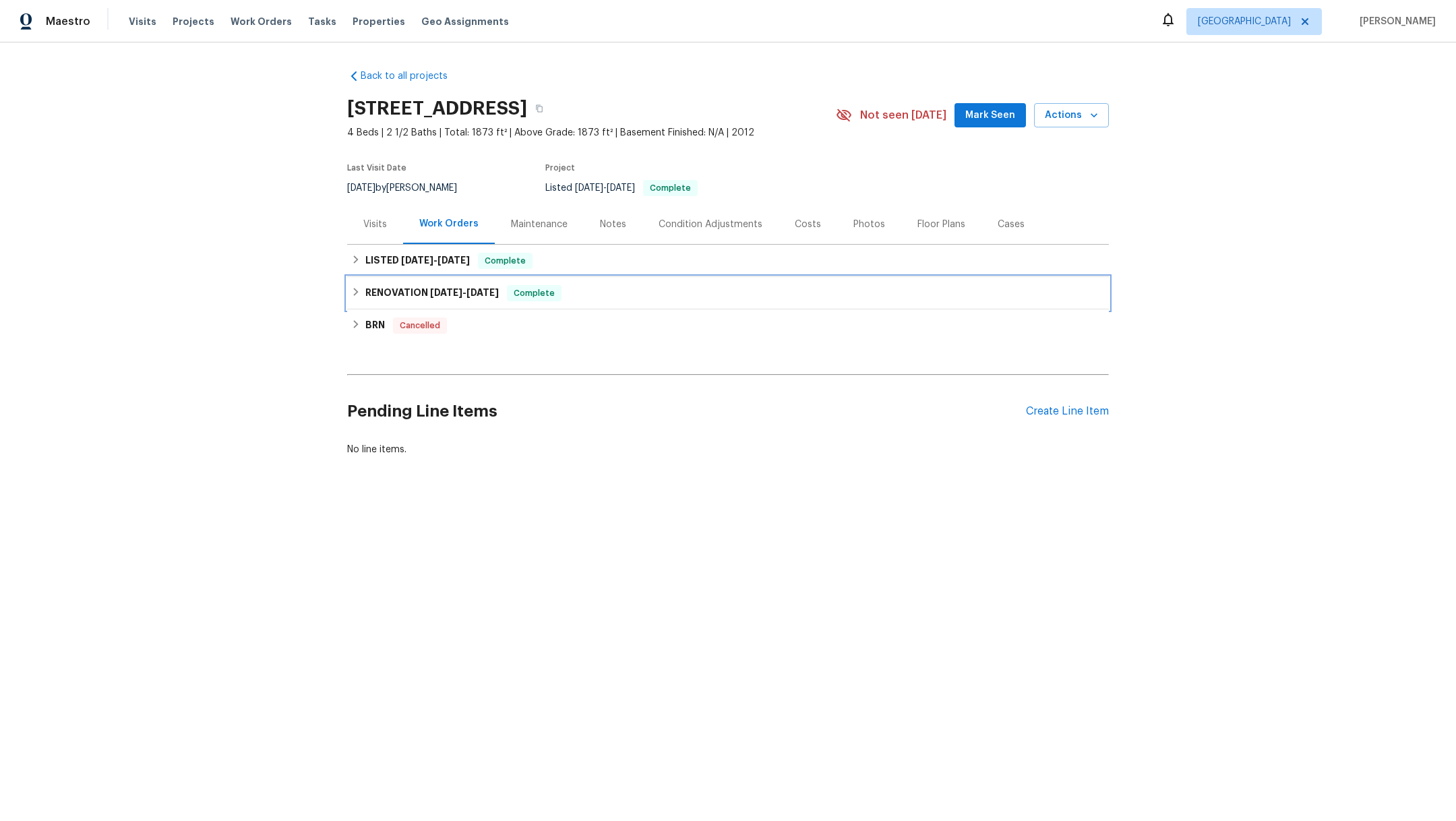
click at [373, 291] on h6 "RENOVATION 6/23/25 - 6/30/25" at bounding box center [432, 293] width 134 height 16
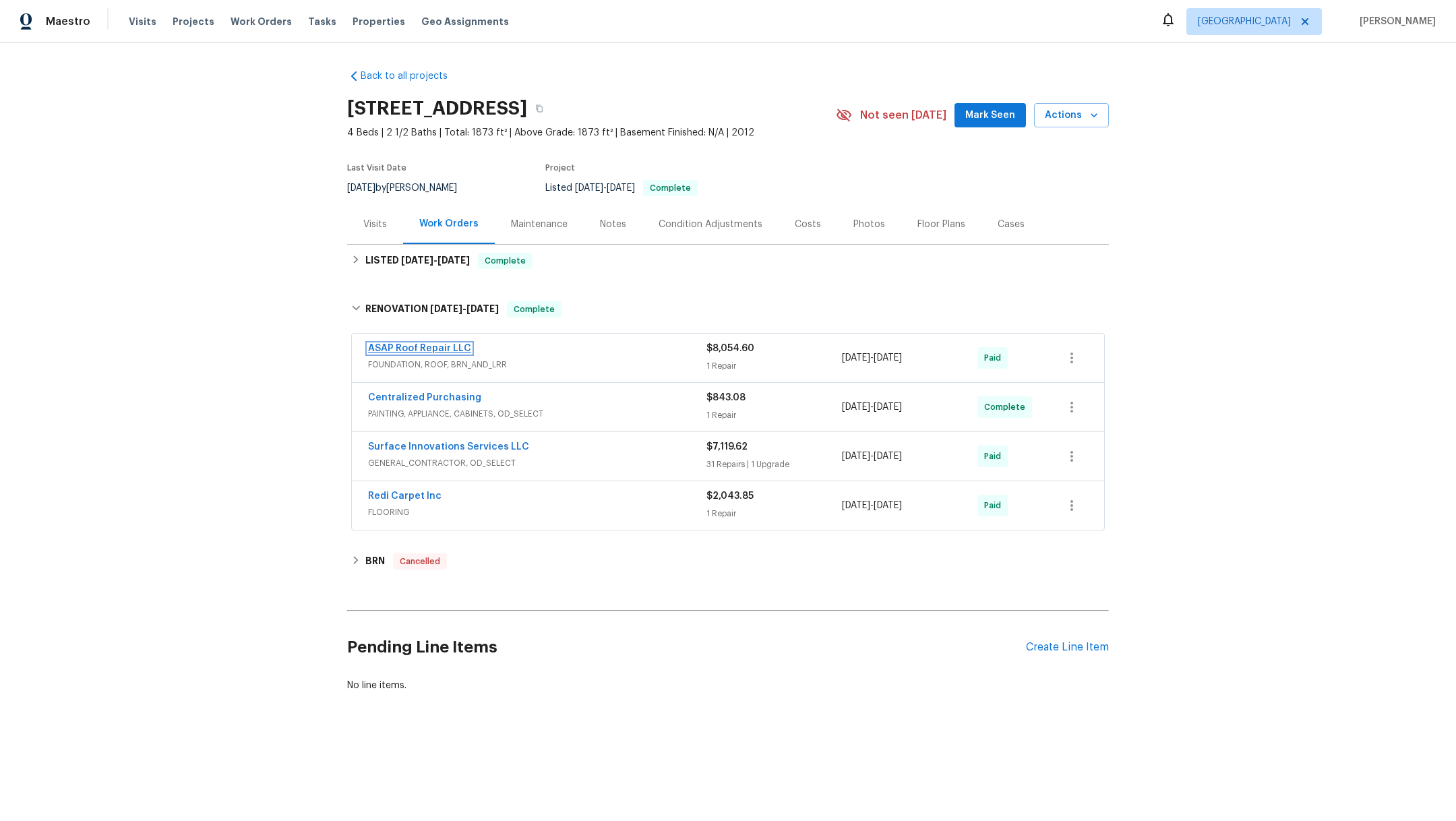
click at [394, 344] on link "ASAP Roof Repair LLC" at bounding box center [419, 348] width 103 height 9
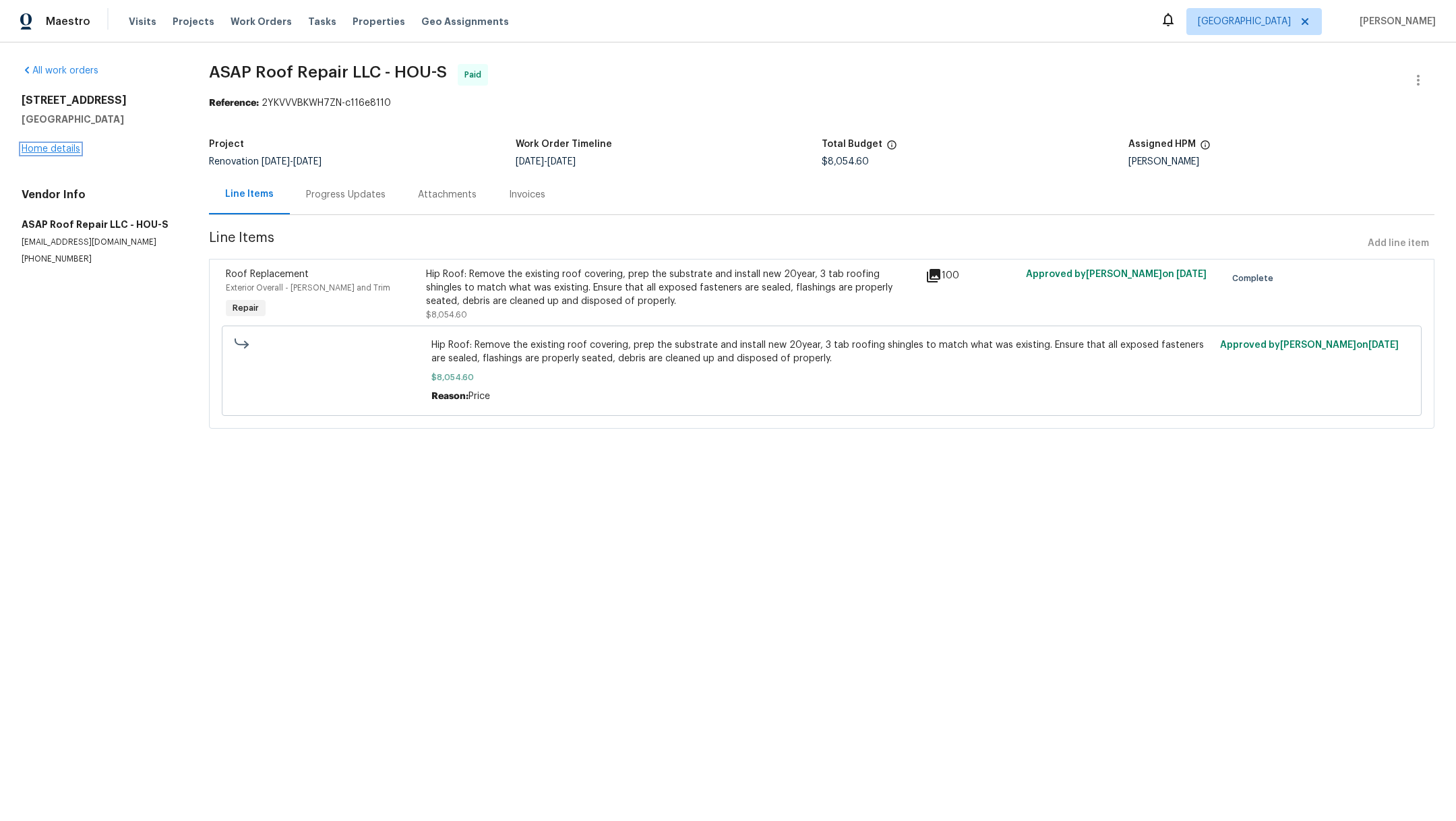
click at [47, 151] on link "Home details" at bounding box center [51, 149] width 59 height 9
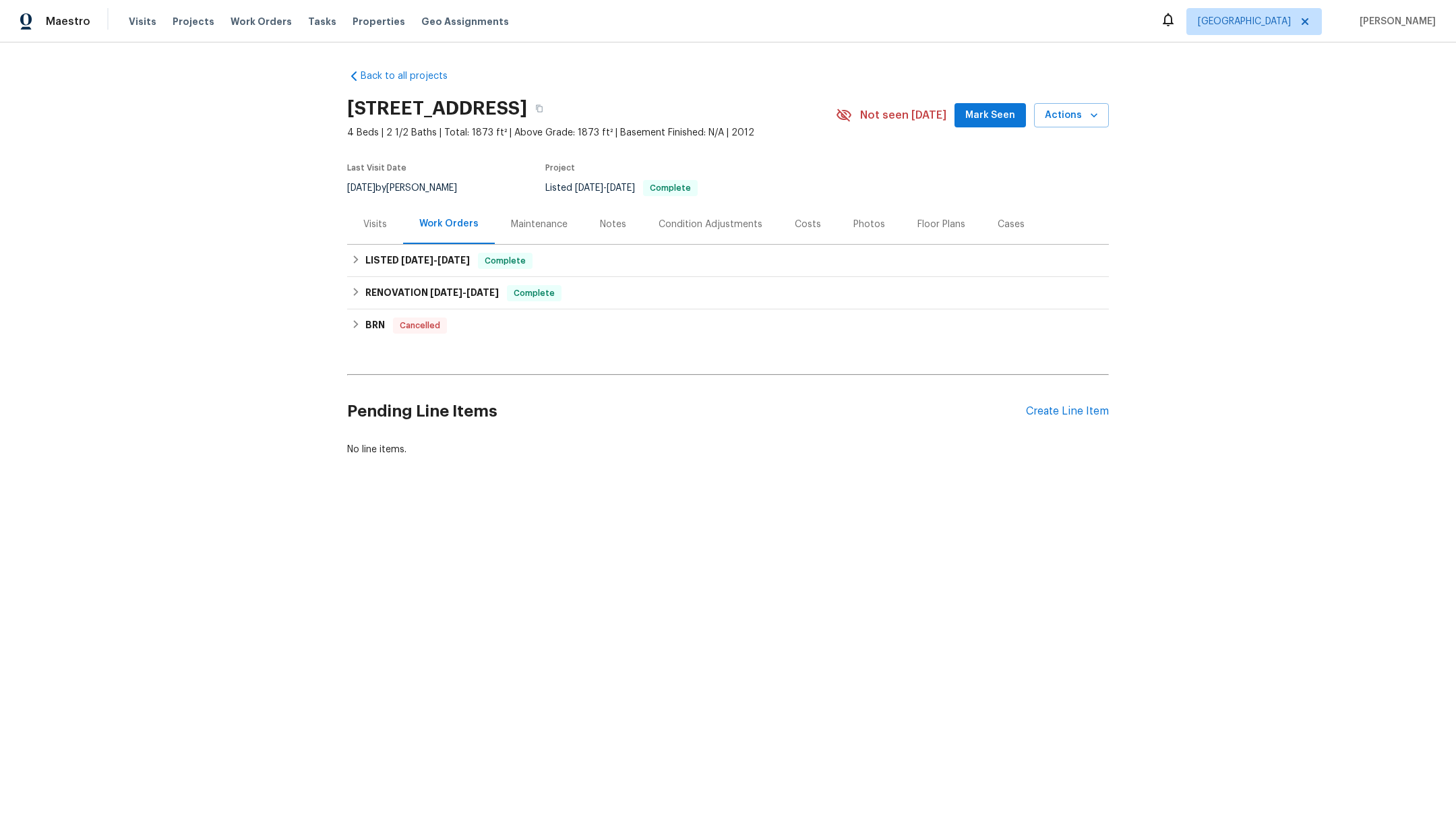
click at [363, 229] on div "Visits" at bounding box center [375, 224] width 24 height 14
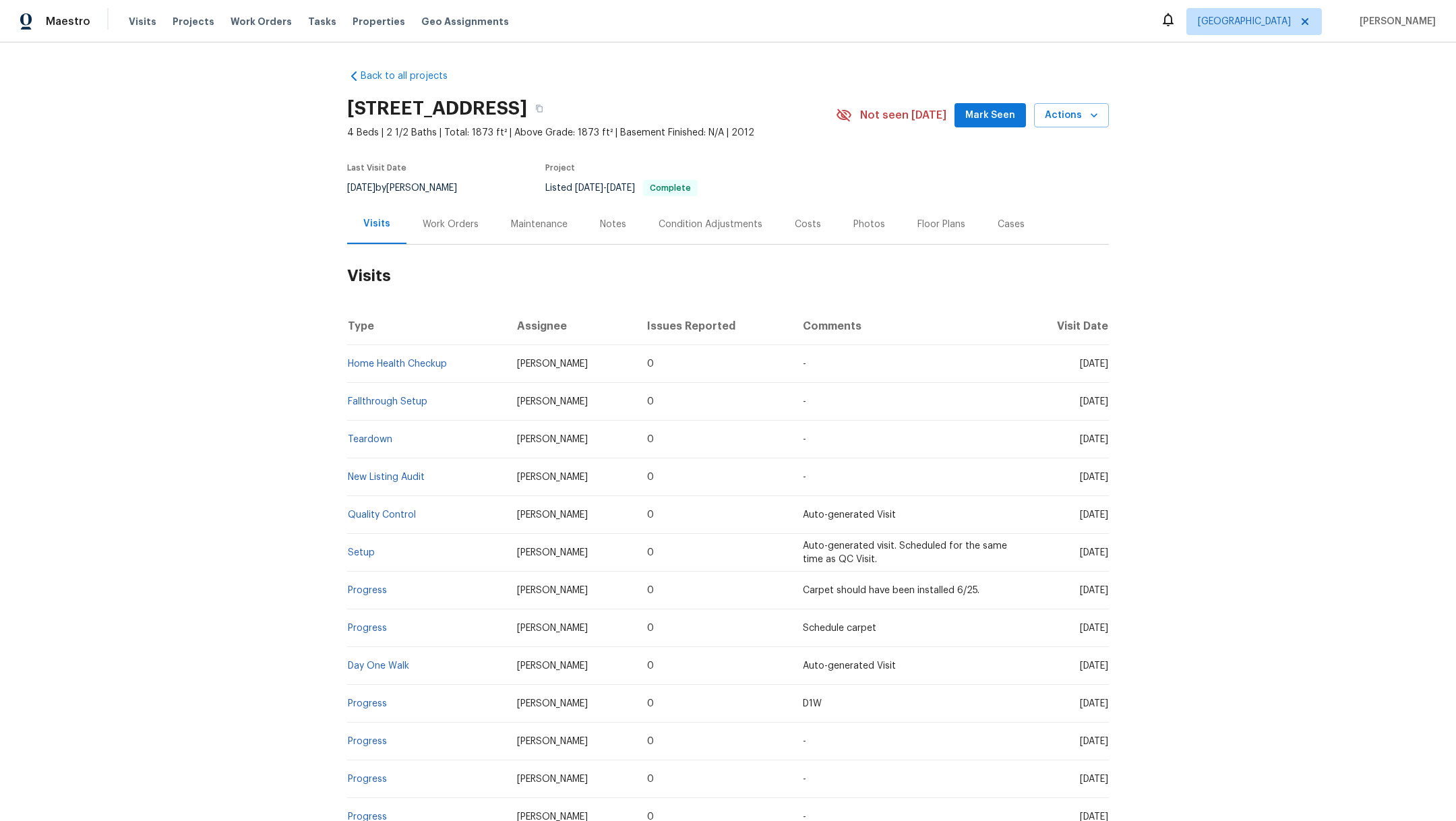
scroll to position [159, 0]
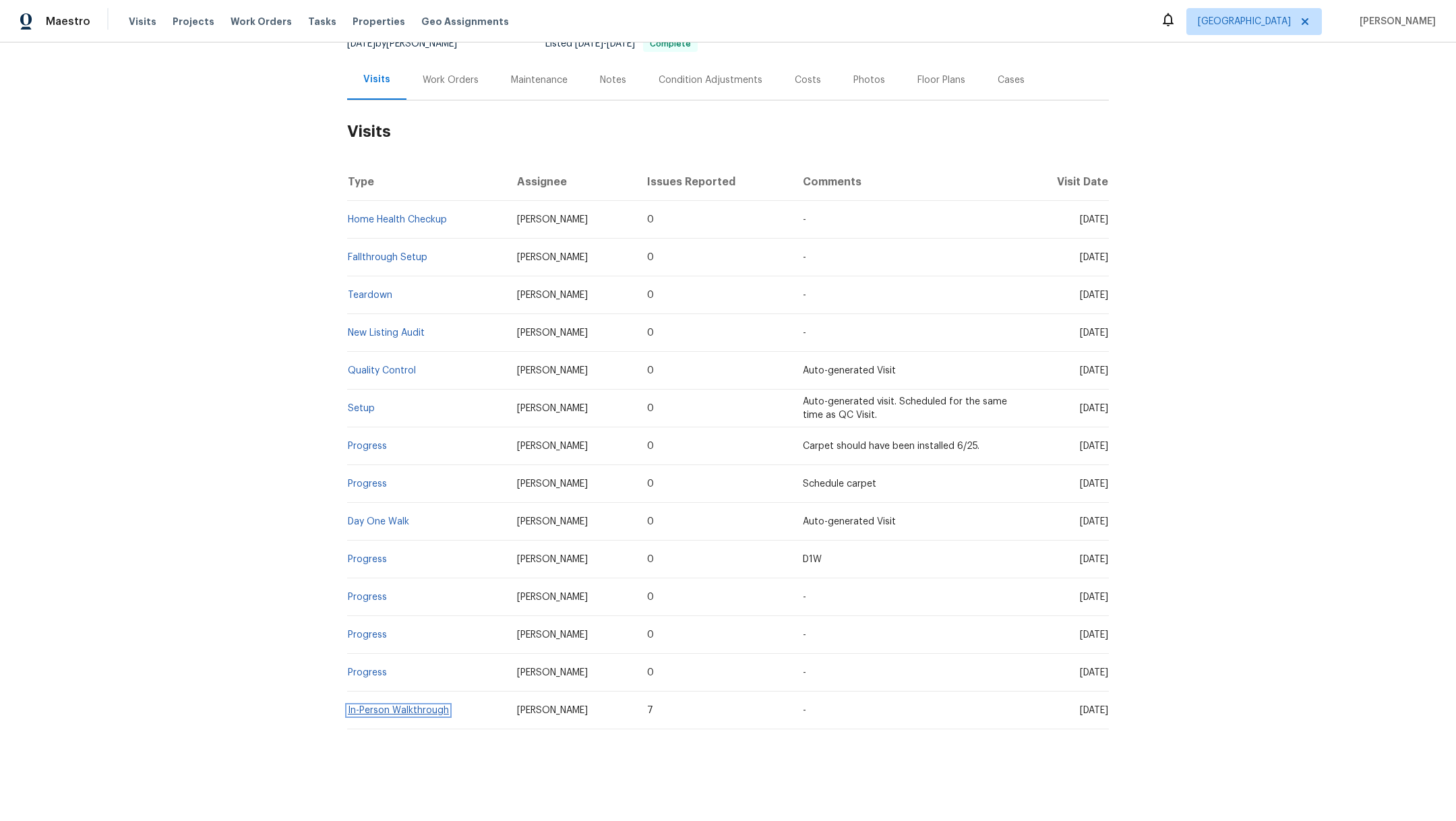
click at [390, 706] on link "In-Person Walkthrough" at bounding box center [399, 710] width 101 height 9
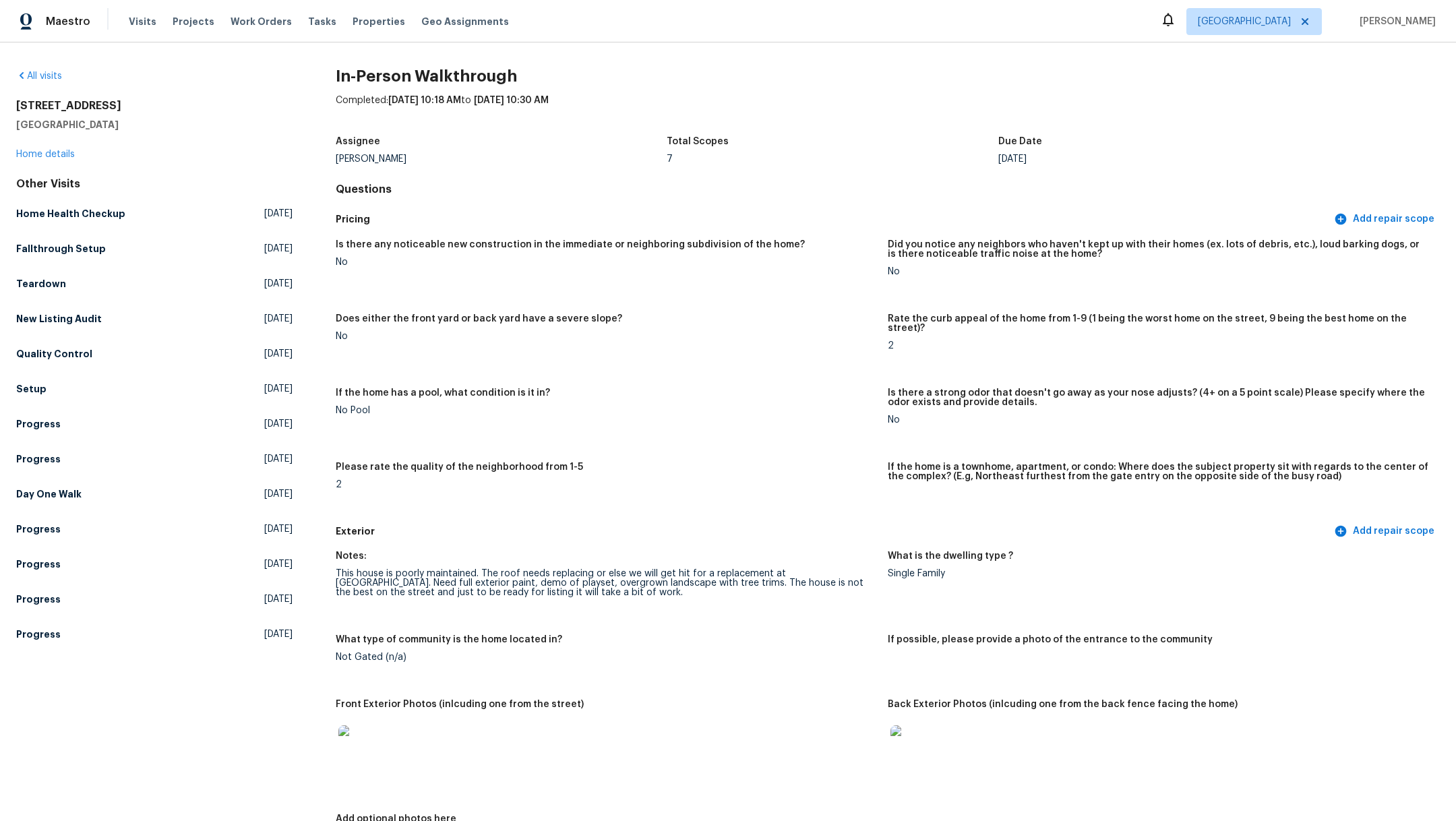
click at [352, 731] on img at bounding box center [360, 747] width 43 height 43
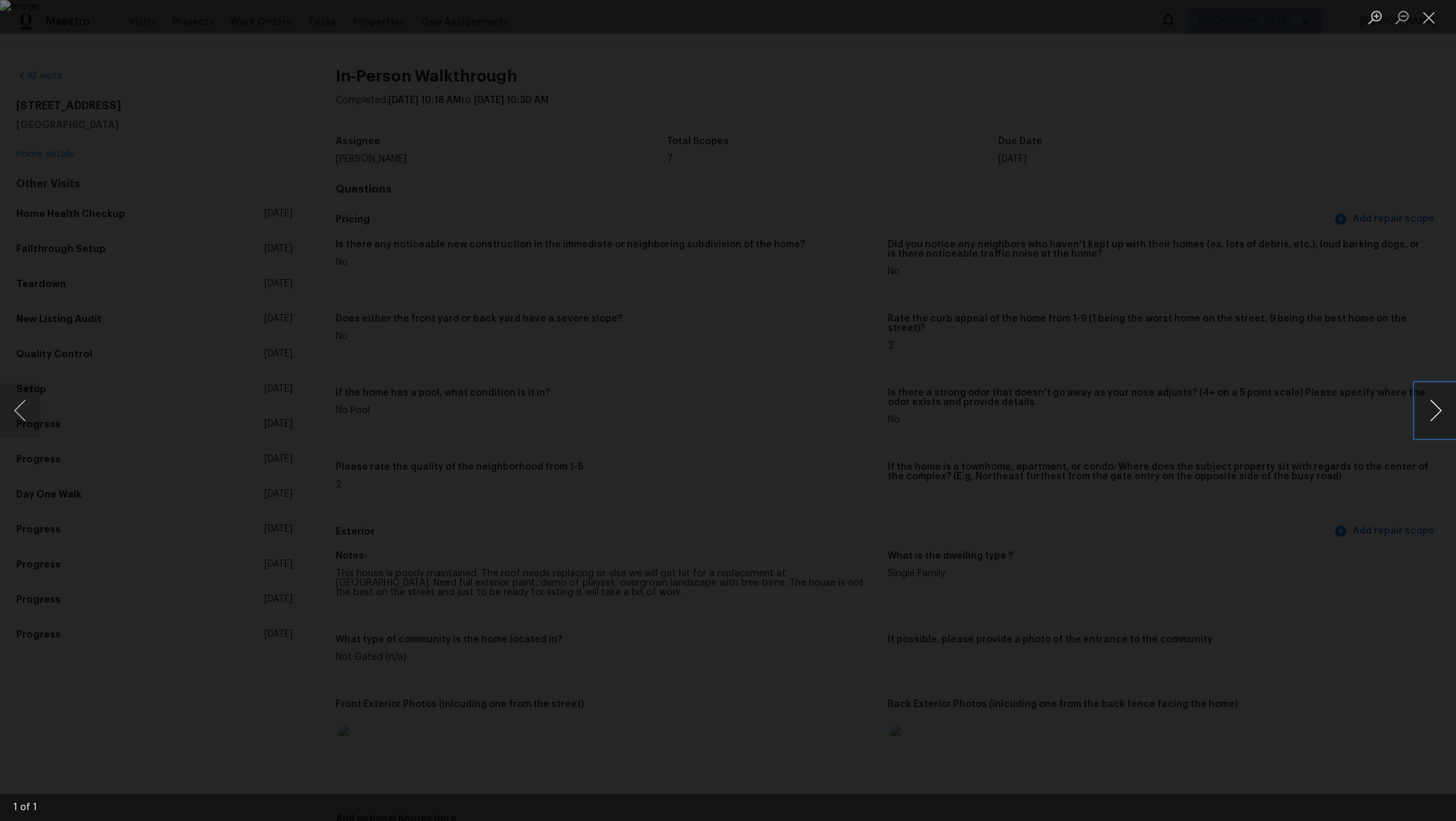
click at [1434, 412] on button "Next image" at bounding box center [1436, 410] width 40 height 54
click at [1431, 411] on button "Next image" at bounding box center [1436, 410] width 40 height 54
click at [1428, 16] on button "Close lightbox" at bounding box center [1429, 17] width 27 height 24
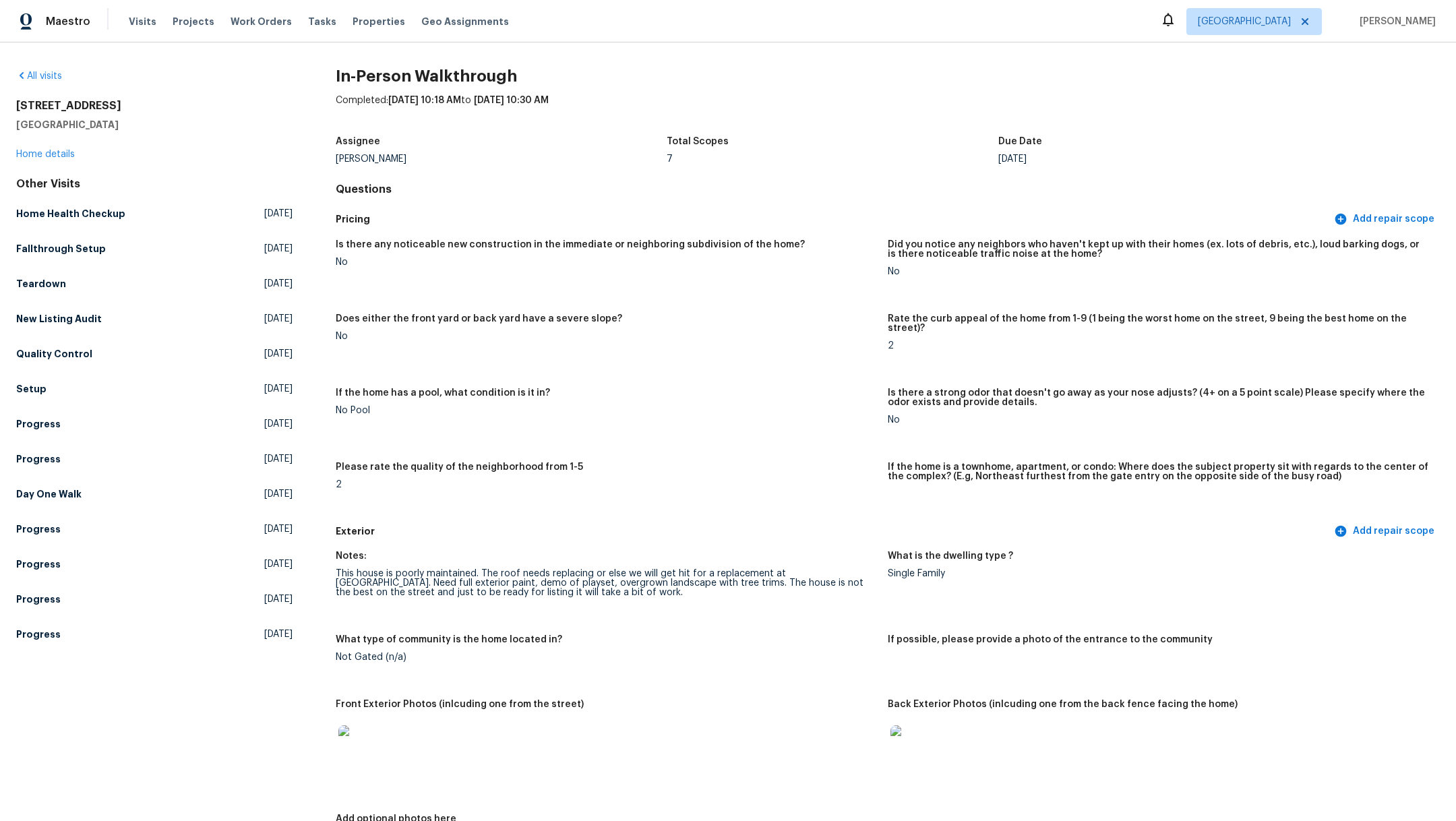
click at [908, 734] on img at bounding box center [912, 747] width 43 height 43
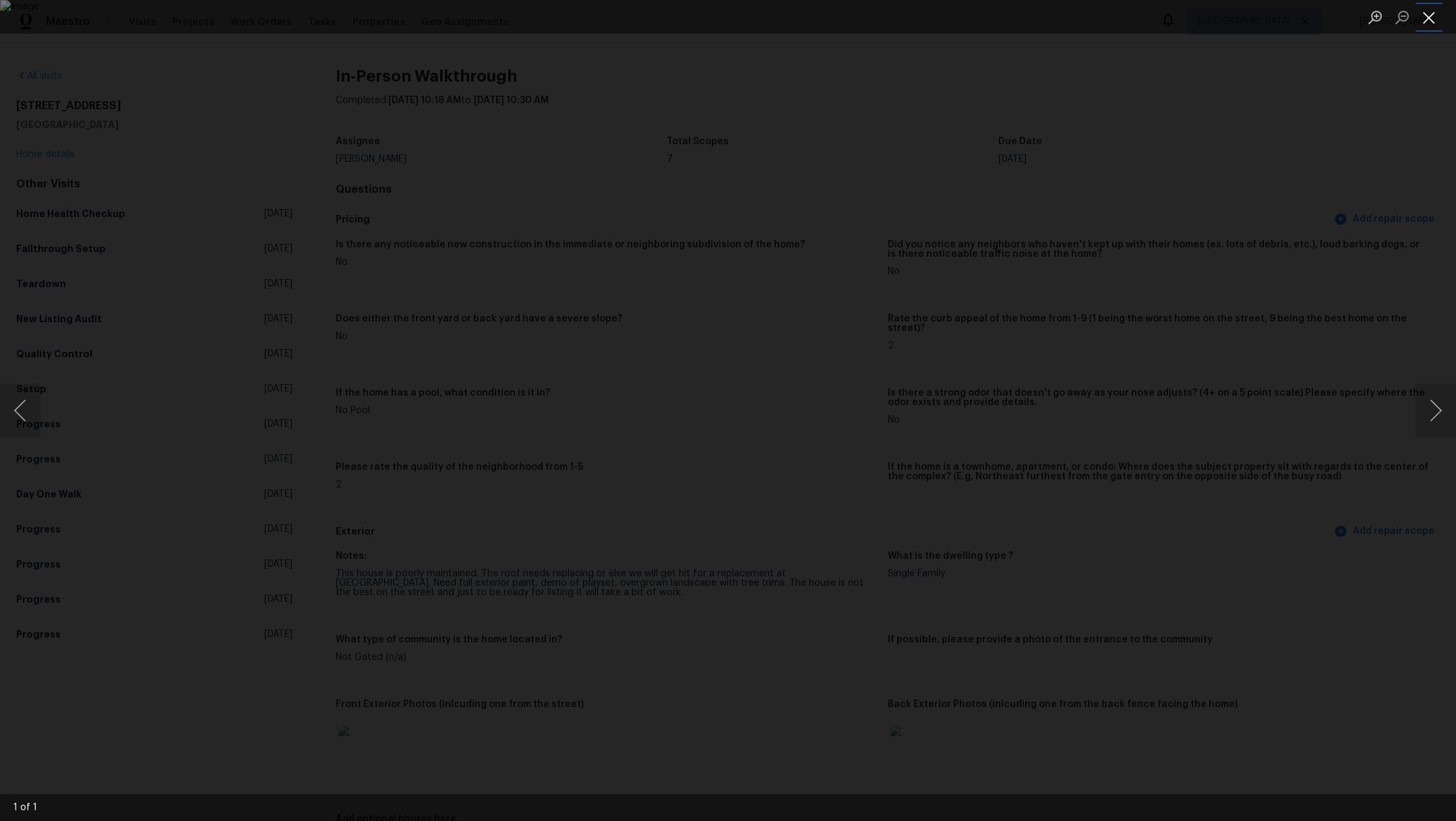
click at [1429, 12] on button "Close lightbox" at bounding box center [1429, 17] width 27 height 24
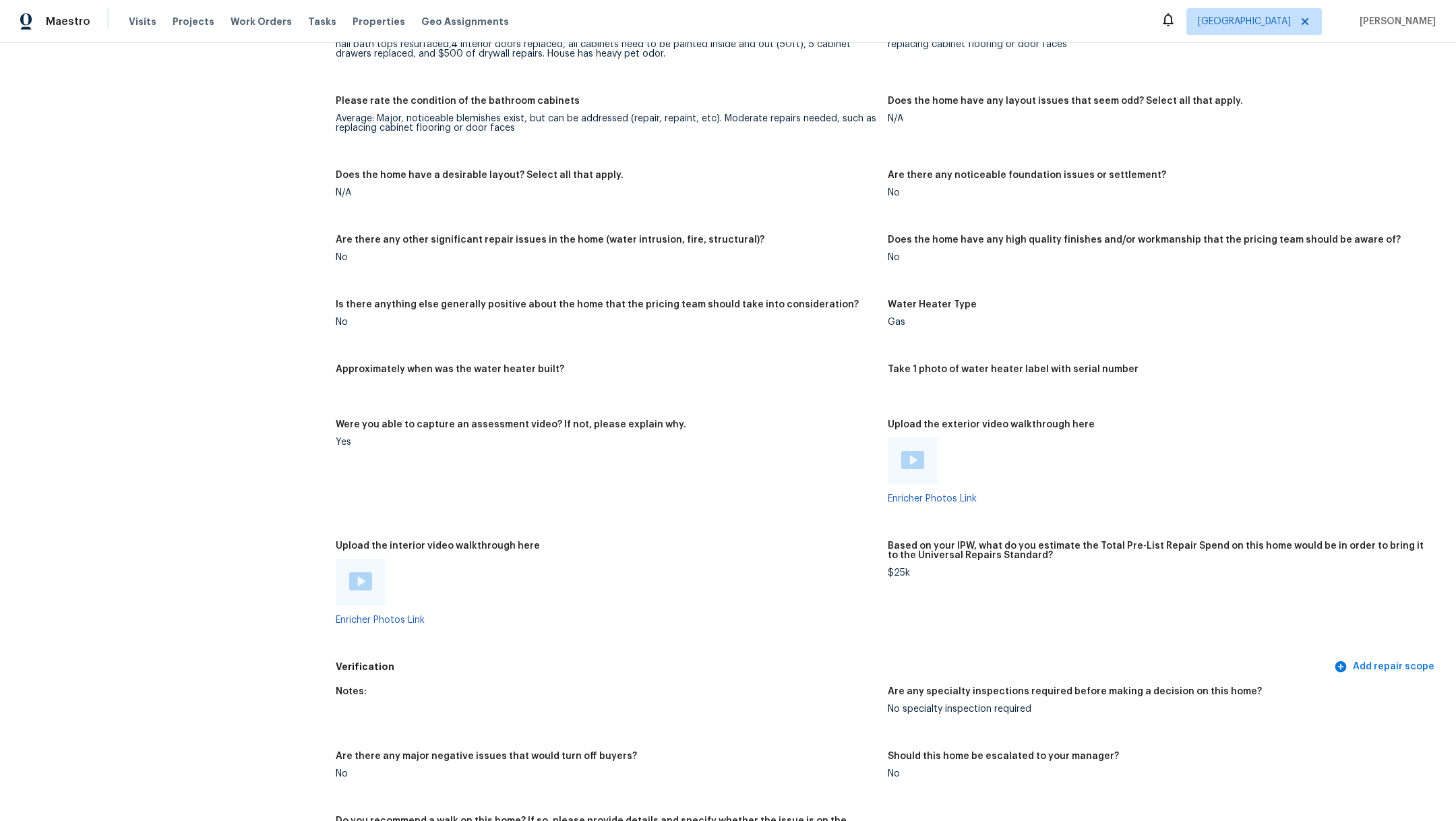
scroll to position [2054, 0]
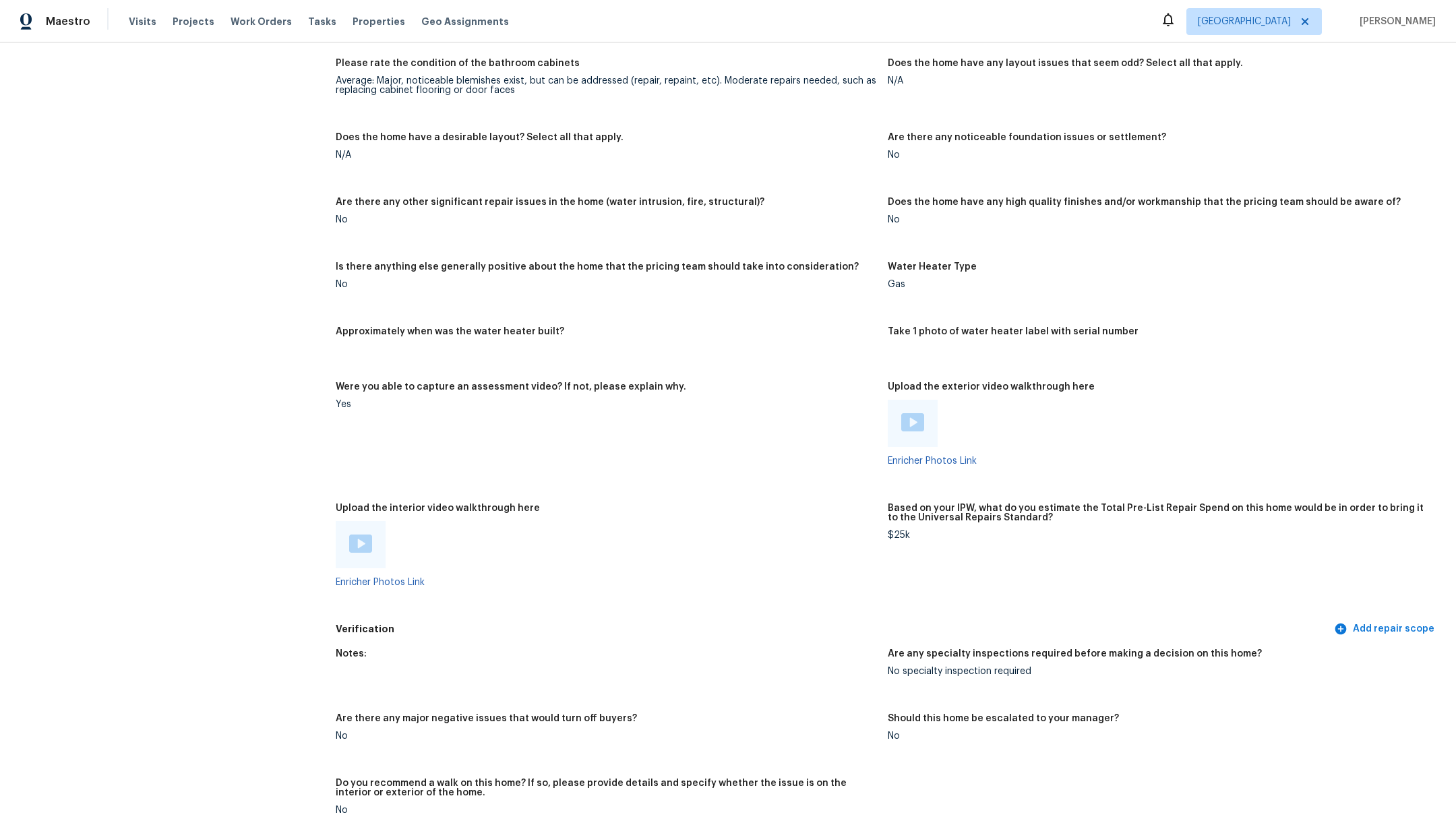
click at [903, 413] on img at bounding box center [913, 422] width 23 height 18
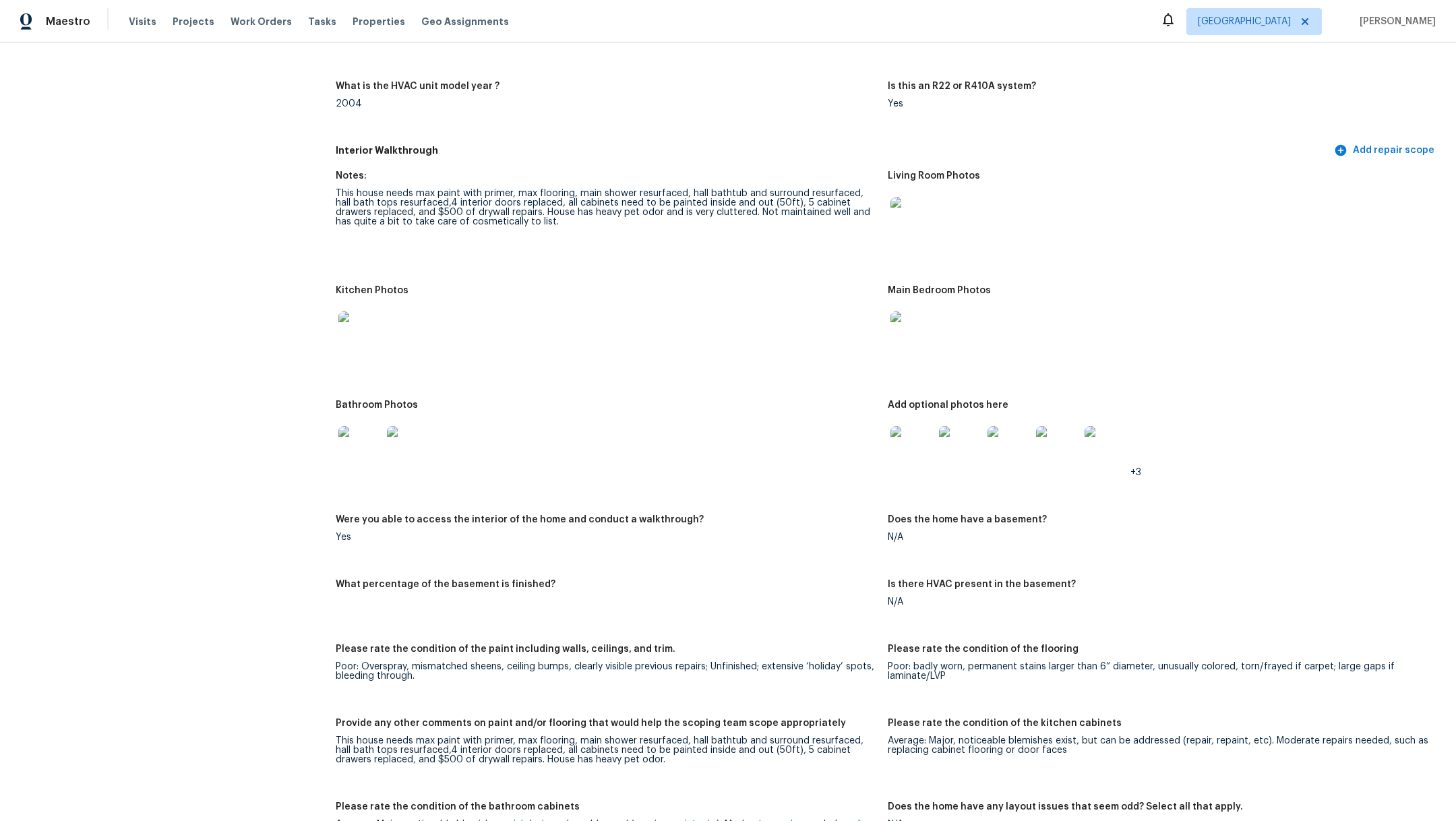
scroll to position [0, 0]
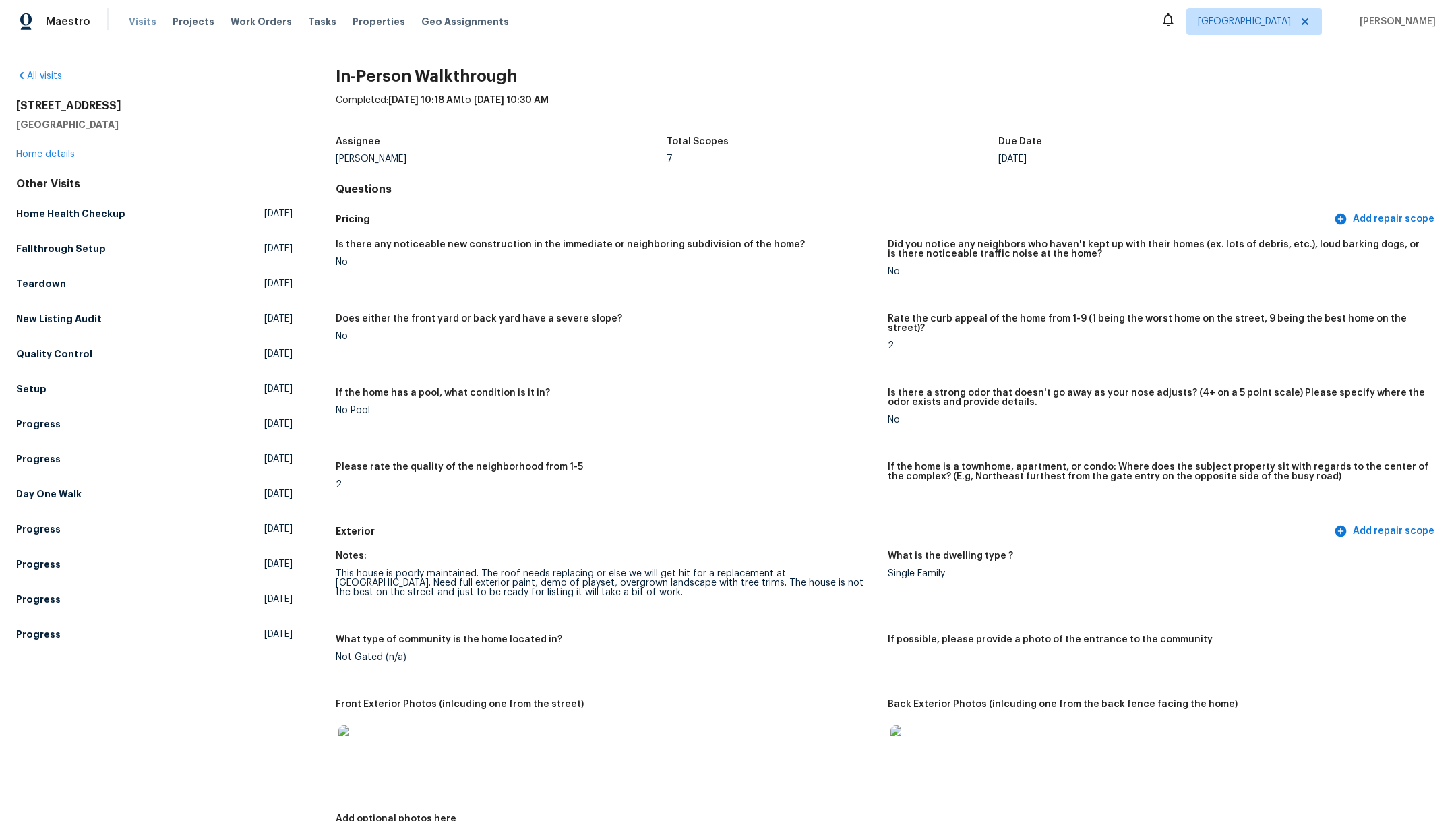
click at [139, 22] on span "Visits" at bounding box center [142, 22] width 27 height 14
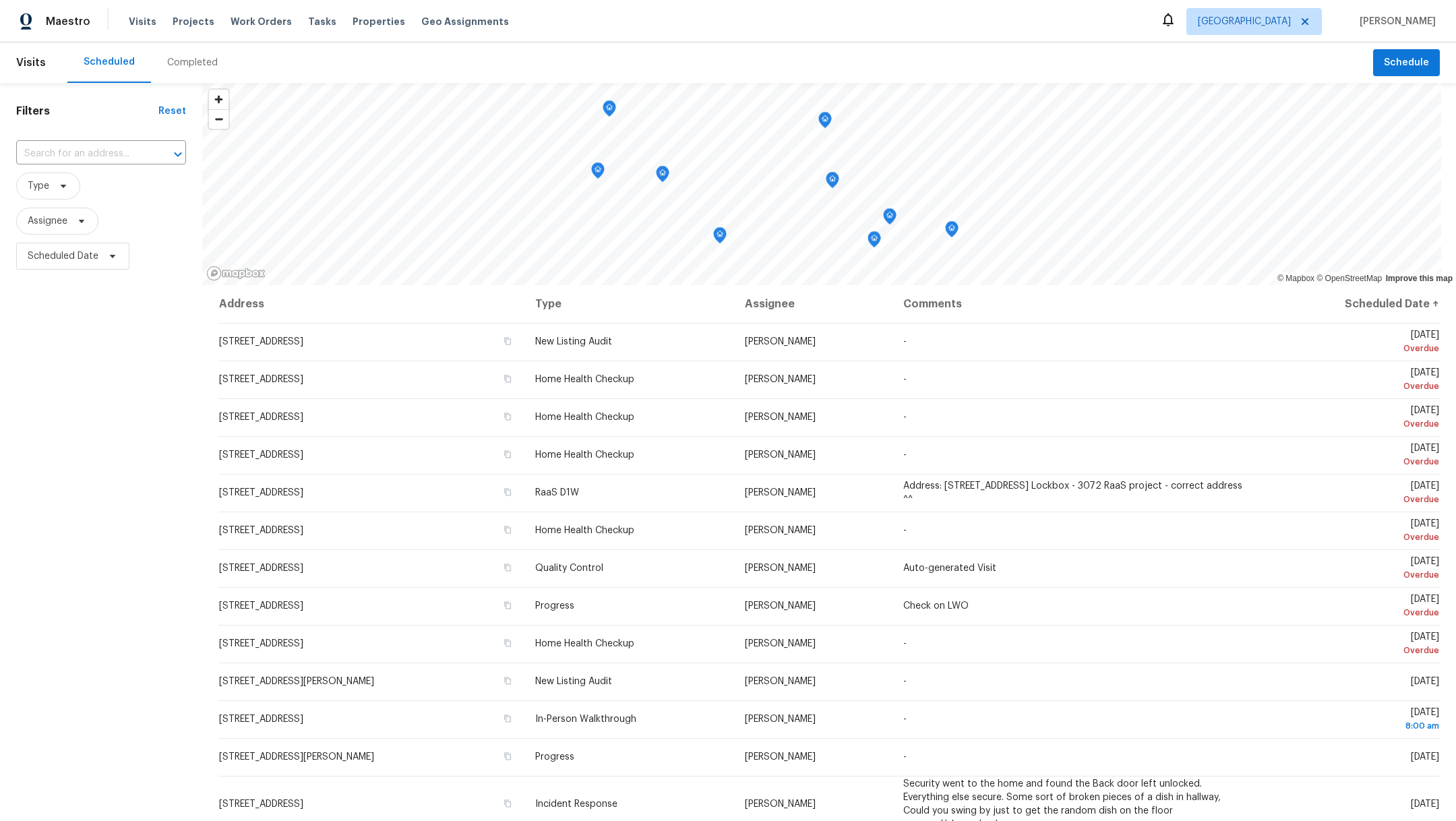
click at [188, 70] on div "Completed" at bounding box center [192, 63] width 83 height 40
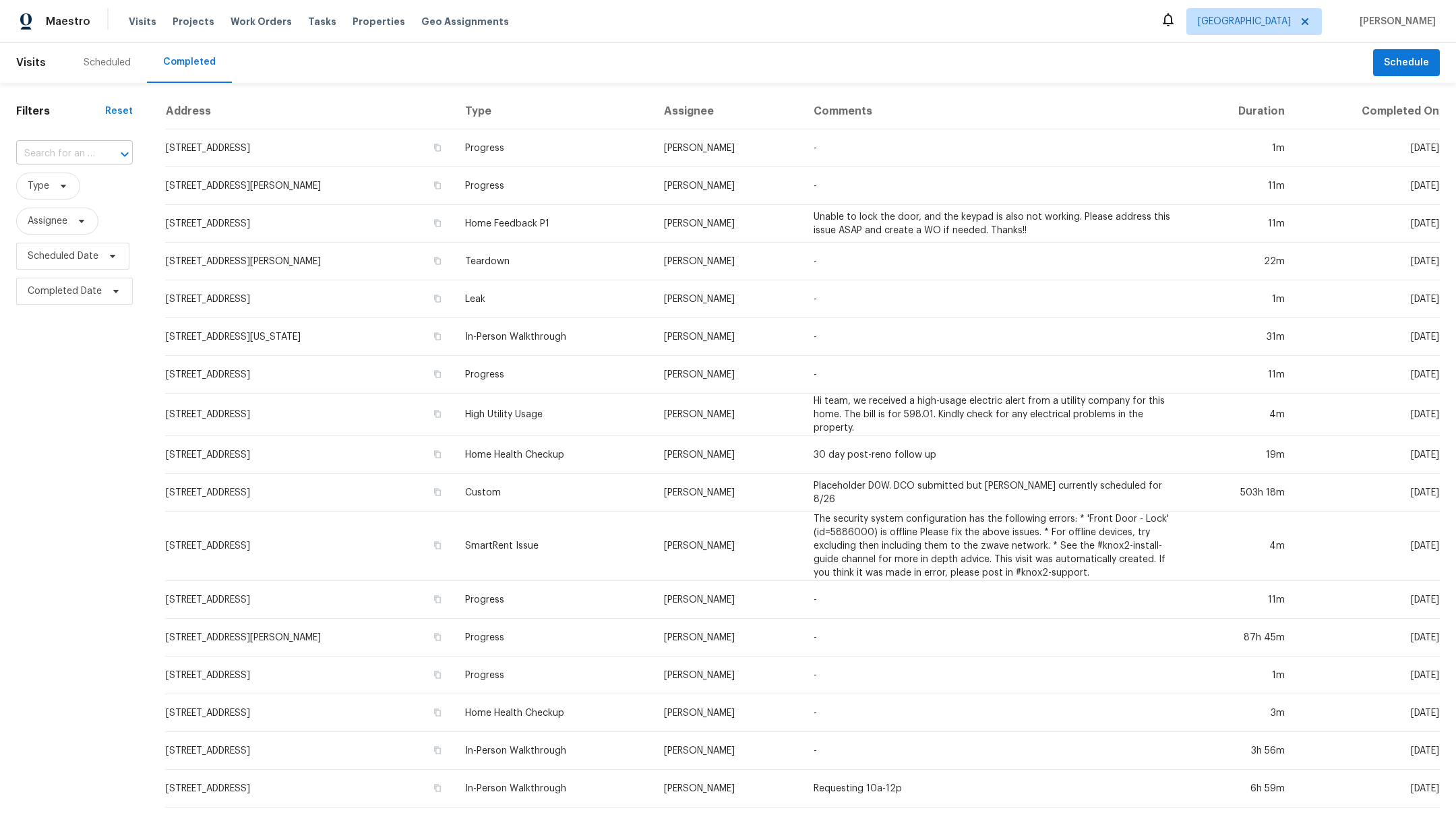
click at [83, 149] on input "text" at bounding box center [55, 154] width 79 height 21
type input "6463"
click at [90, 192] on li "6463 Liberty Valley Dr, Katy, TX 77449" at bounding box center [73, 183] width 114 height 22
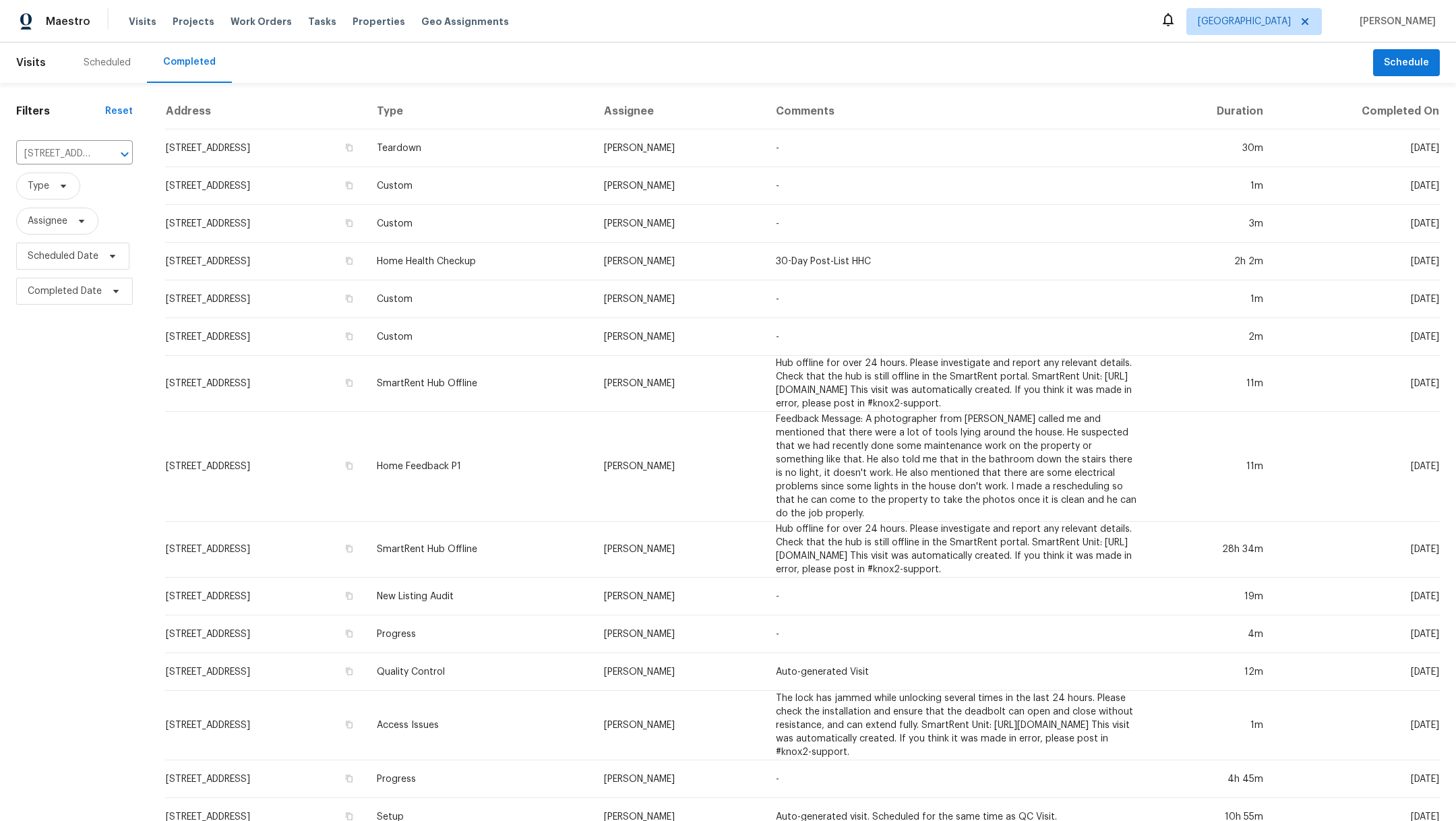
scroll to position [281, 0]
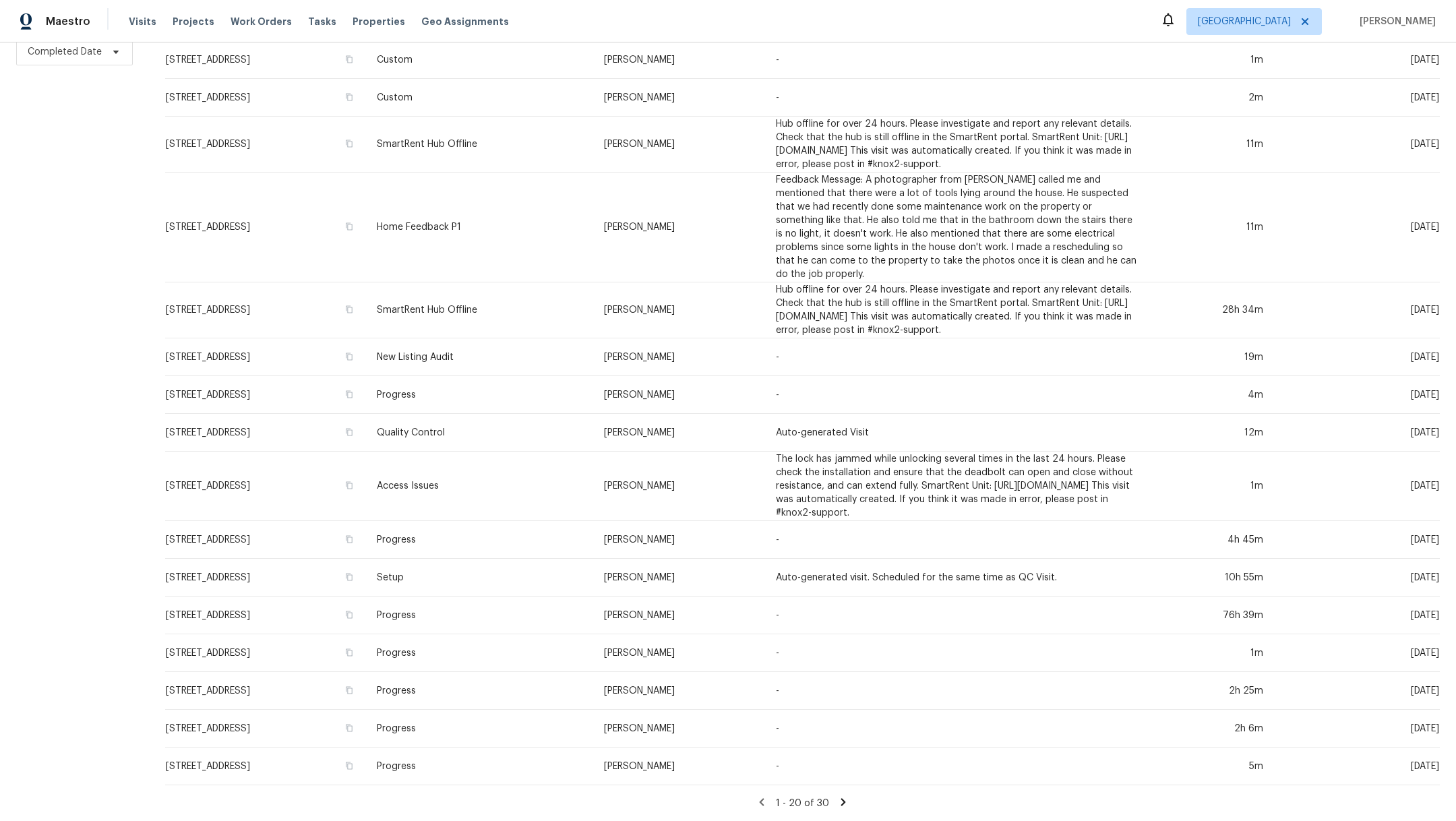
click at [841, 798] on icon at bounding box center [843, 802] width 5 height 7
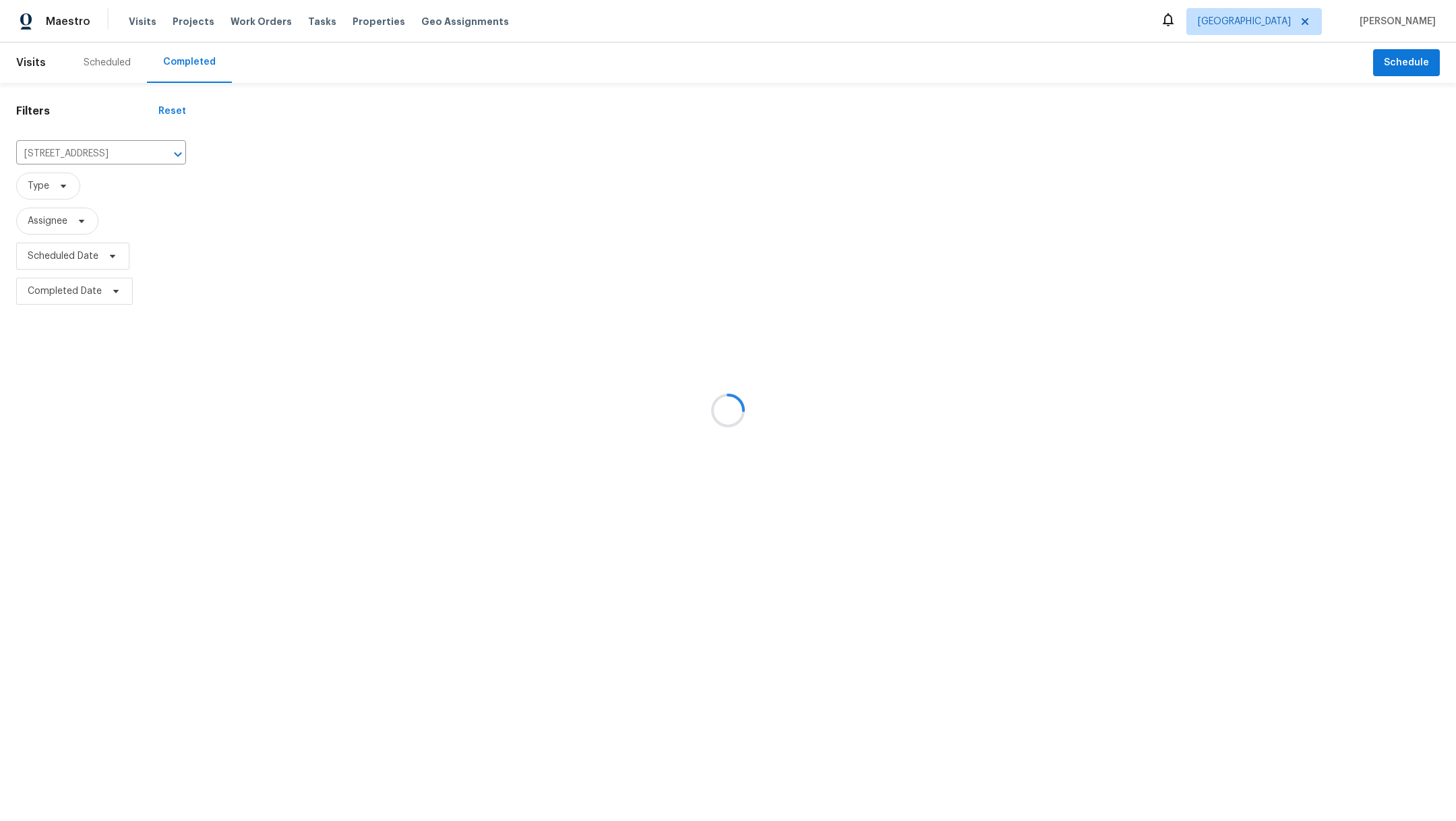
scroll to position [0, 0]
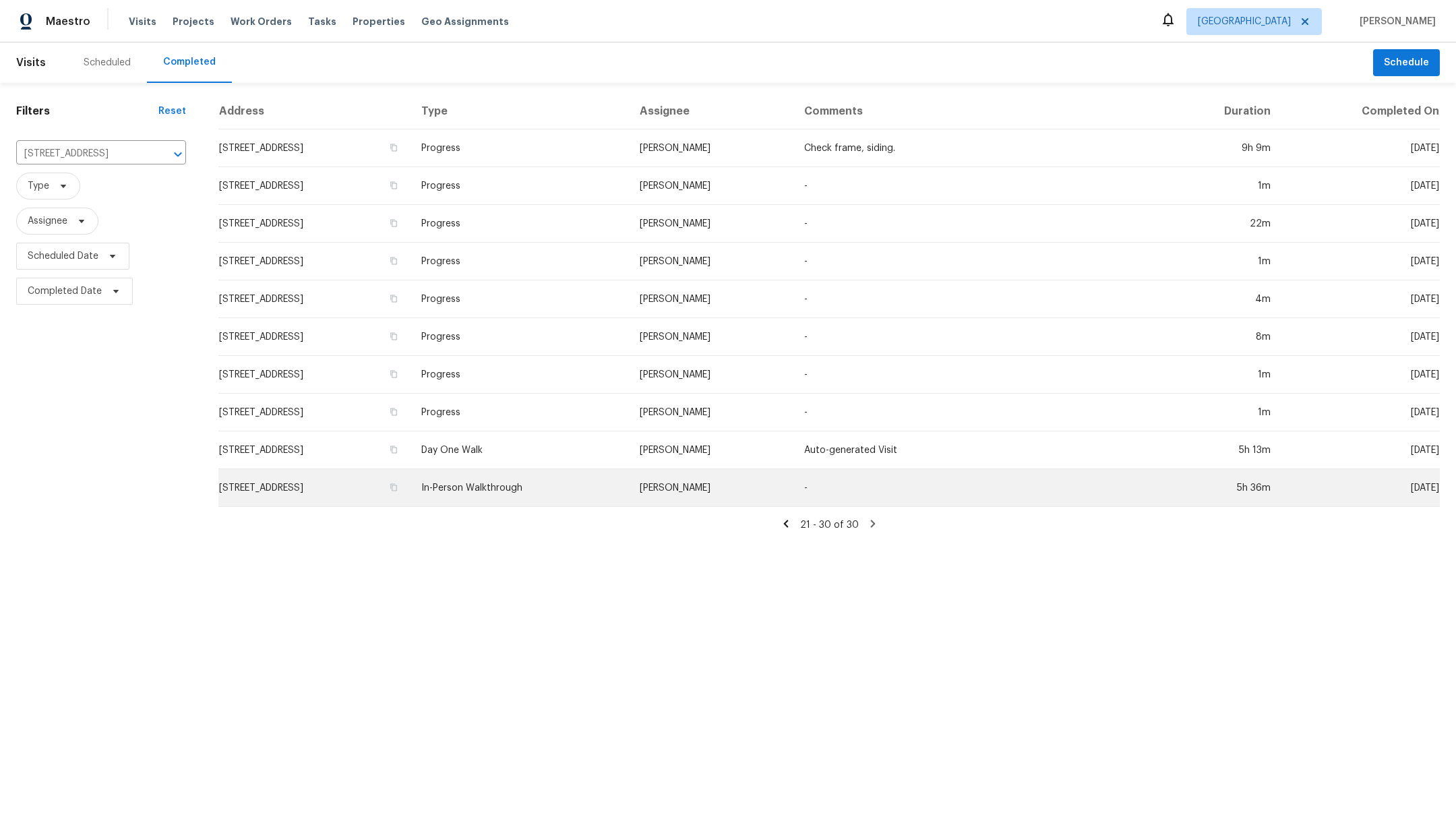
click at [314, 485] on td "6463 Liberty Valley Dr, Katy, TX 77449" at bounding box center [314, 488] width 192 height 37
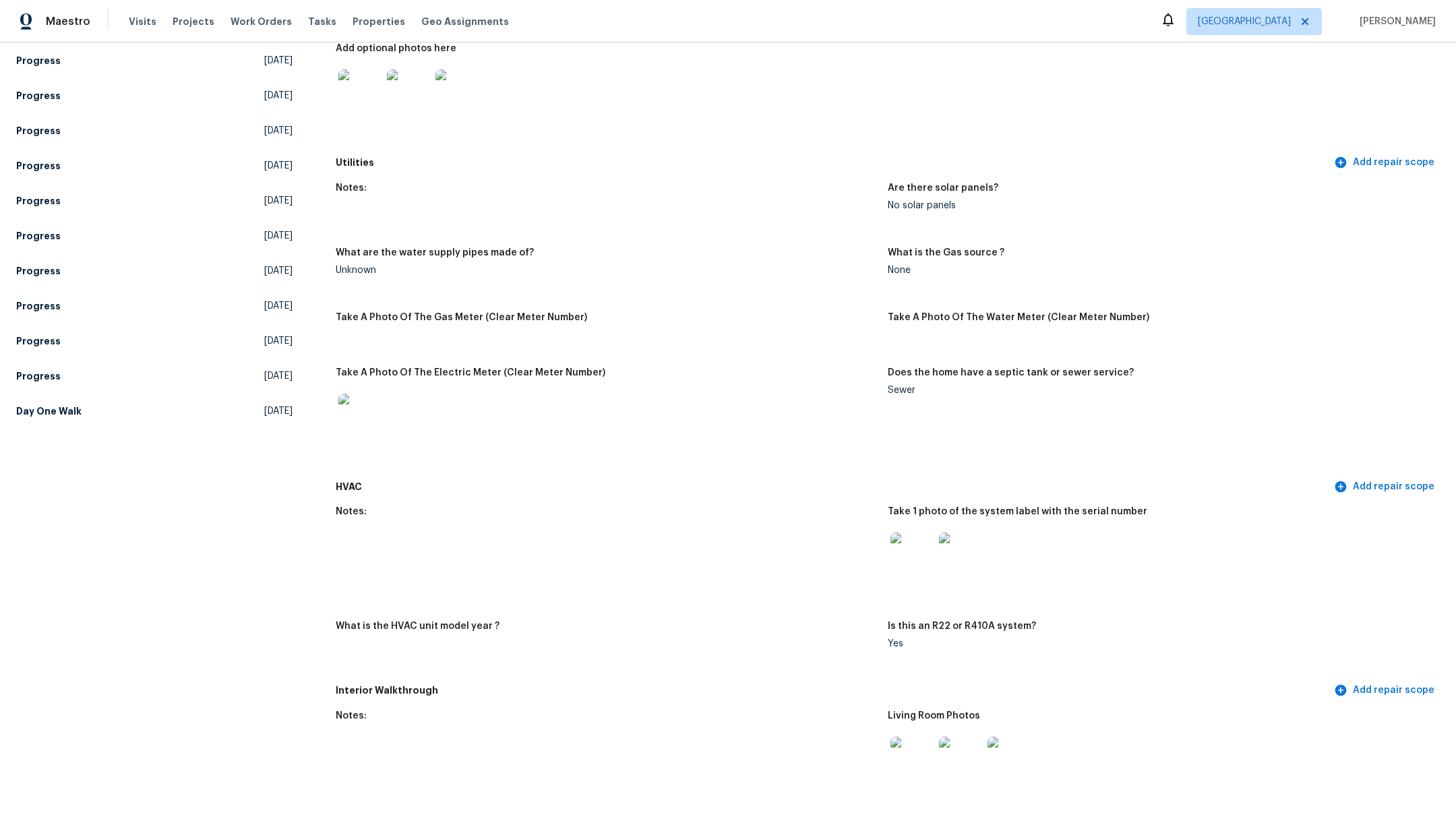
scroll to position [811, 0]
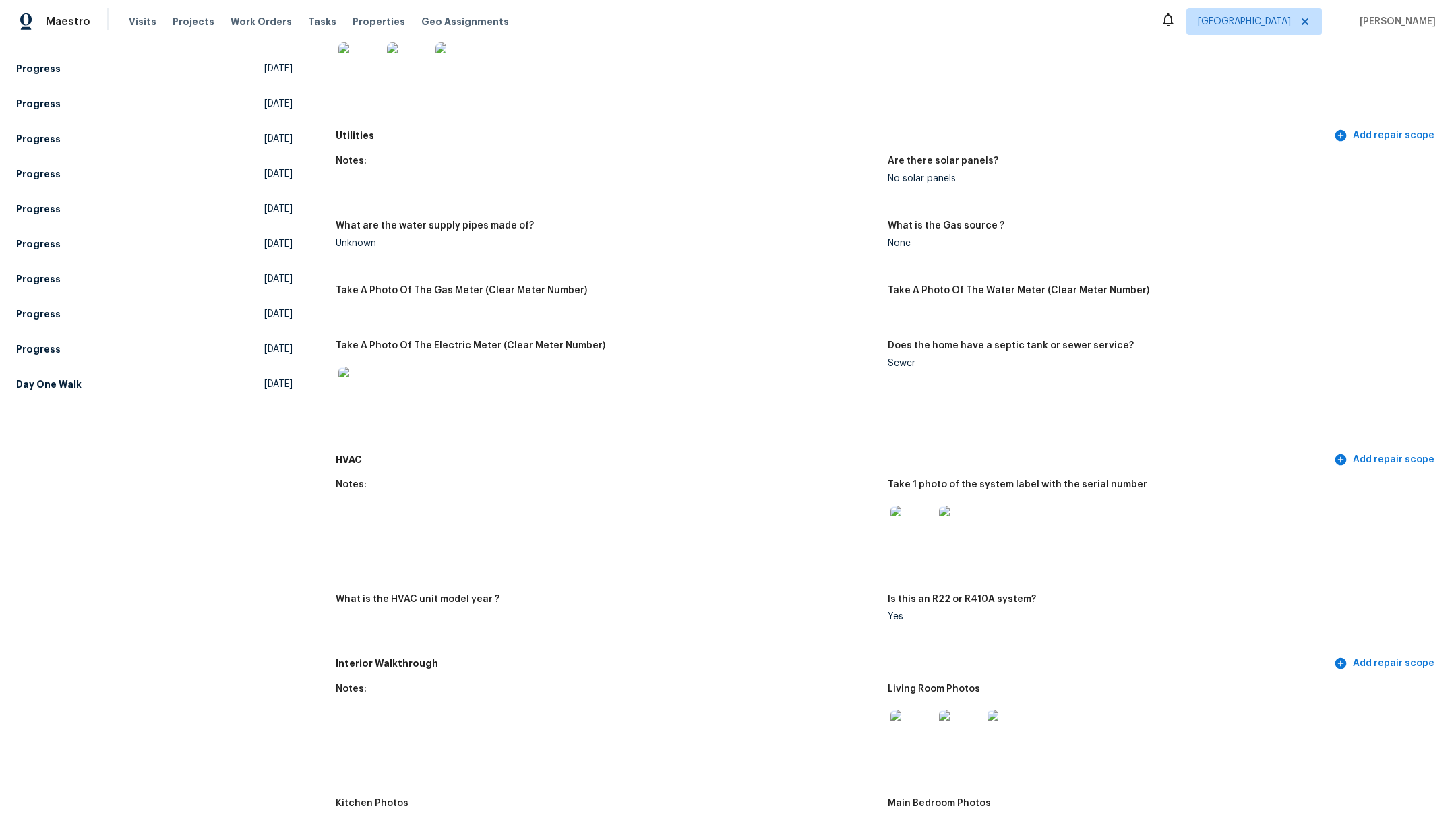
click at [956, 512] on img at bounding box center [960, 527] width 43 height 43
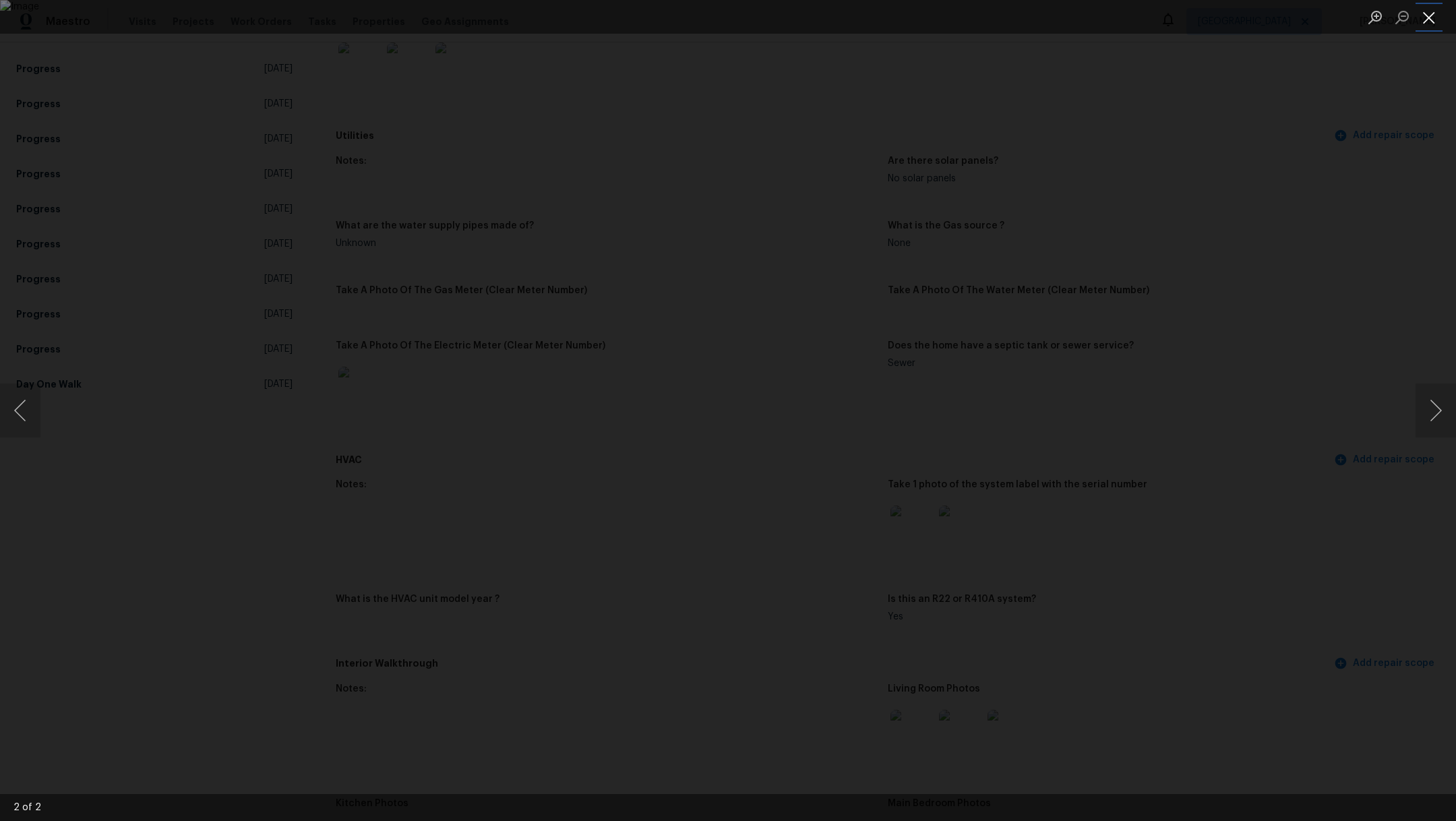
click at [1429, 22] on button "Close lightbox" at bounding box center [1429, 17] width 27 height 24
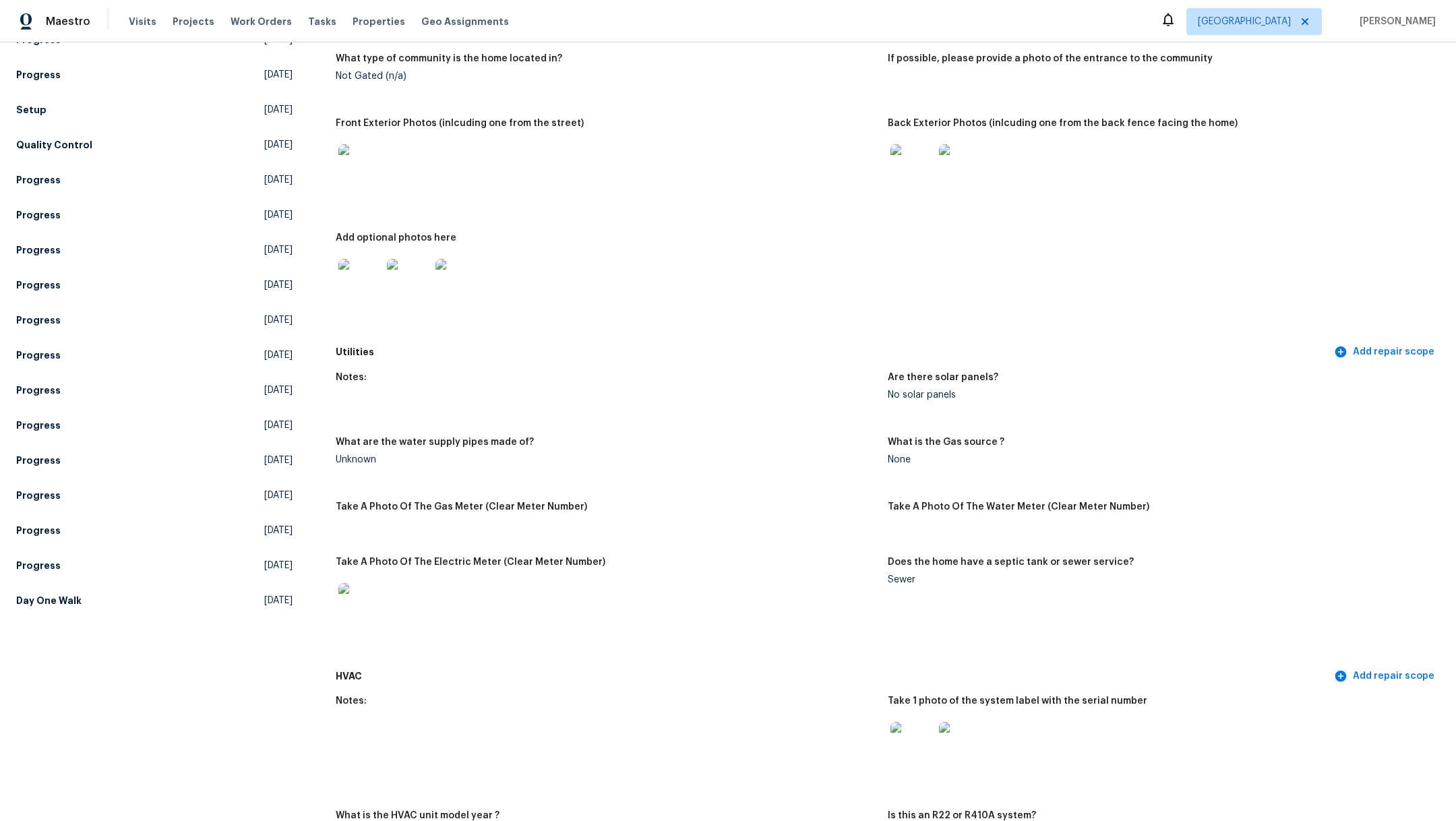
scroll to position [0, 0]
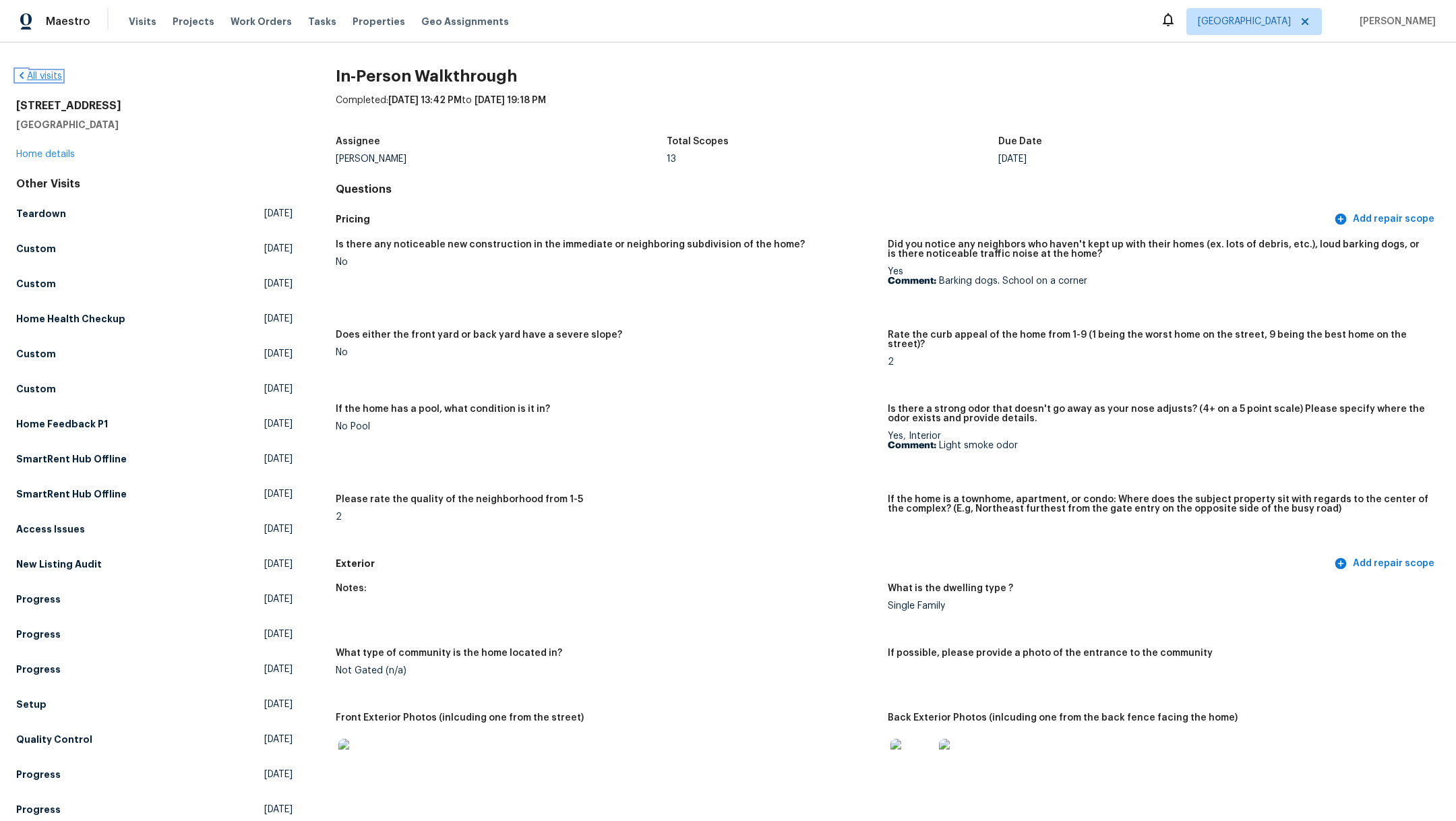
click at [32, 75] on link "All visits" at bounding box center [39, 76] width 46 height 9
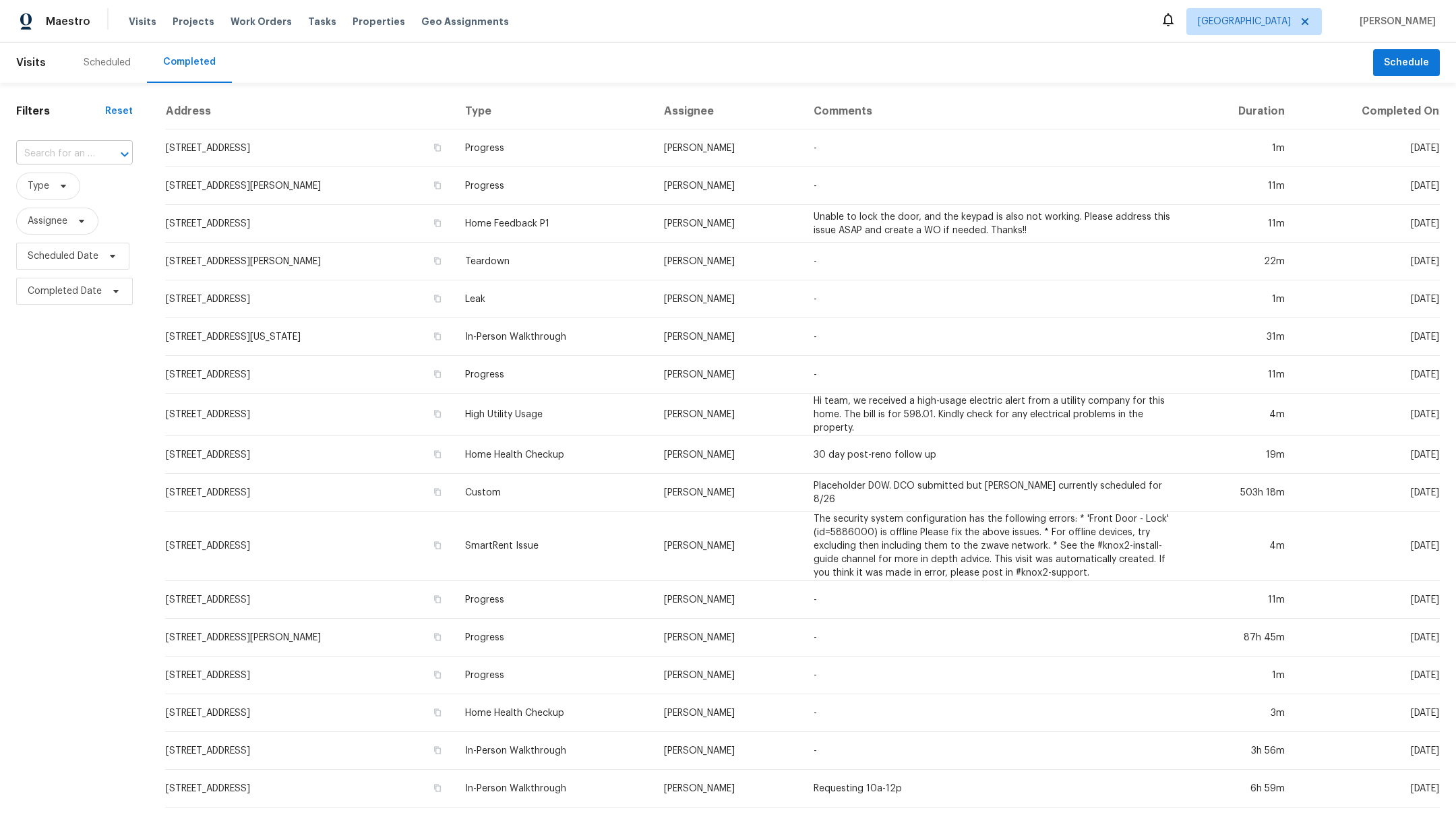
click at [48, 158] on input "text" at bounding box center [55, 154] width 79 height 21
type input "9803"
click at [65, 217] on li "9803 Mimbrough St, Houston, TX 77029" at bounding box center [73, 206] width 114 height 22
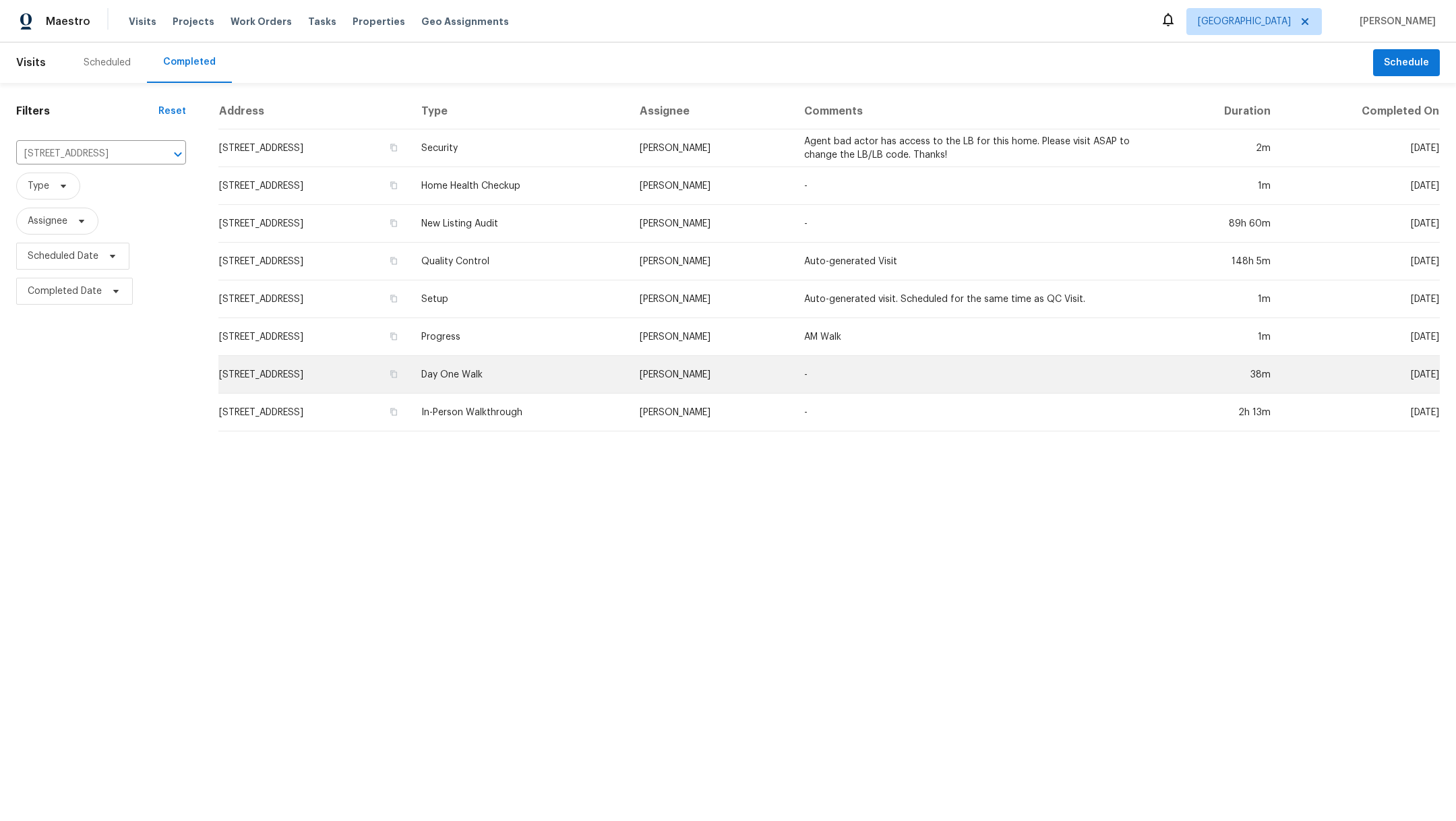
click at [363, 377] on td "9803 Mimbrough St, Houston, TX 77029" at bounding box center [314, 375] width 192 height 37
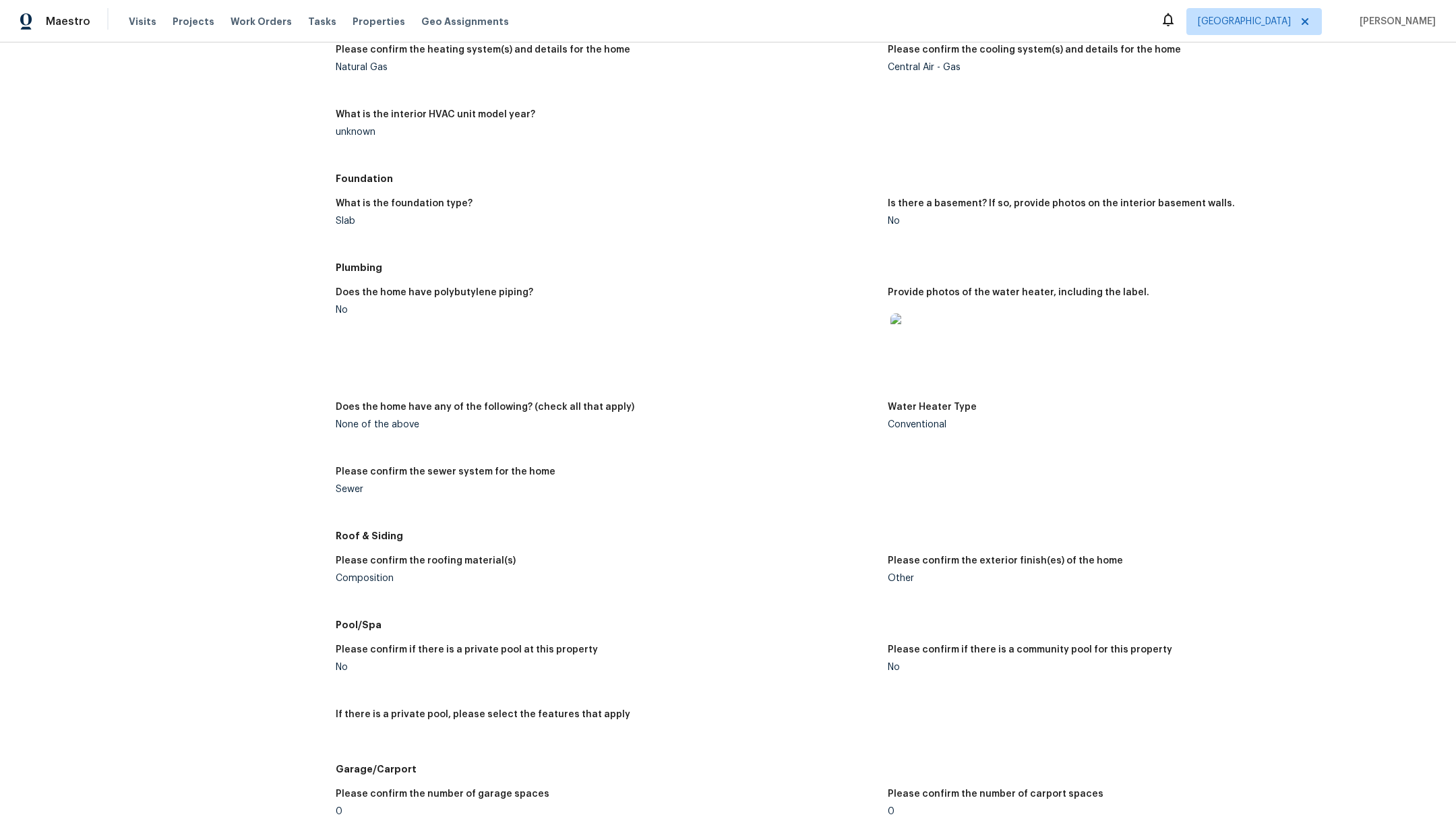
scroll to position [954, 0]
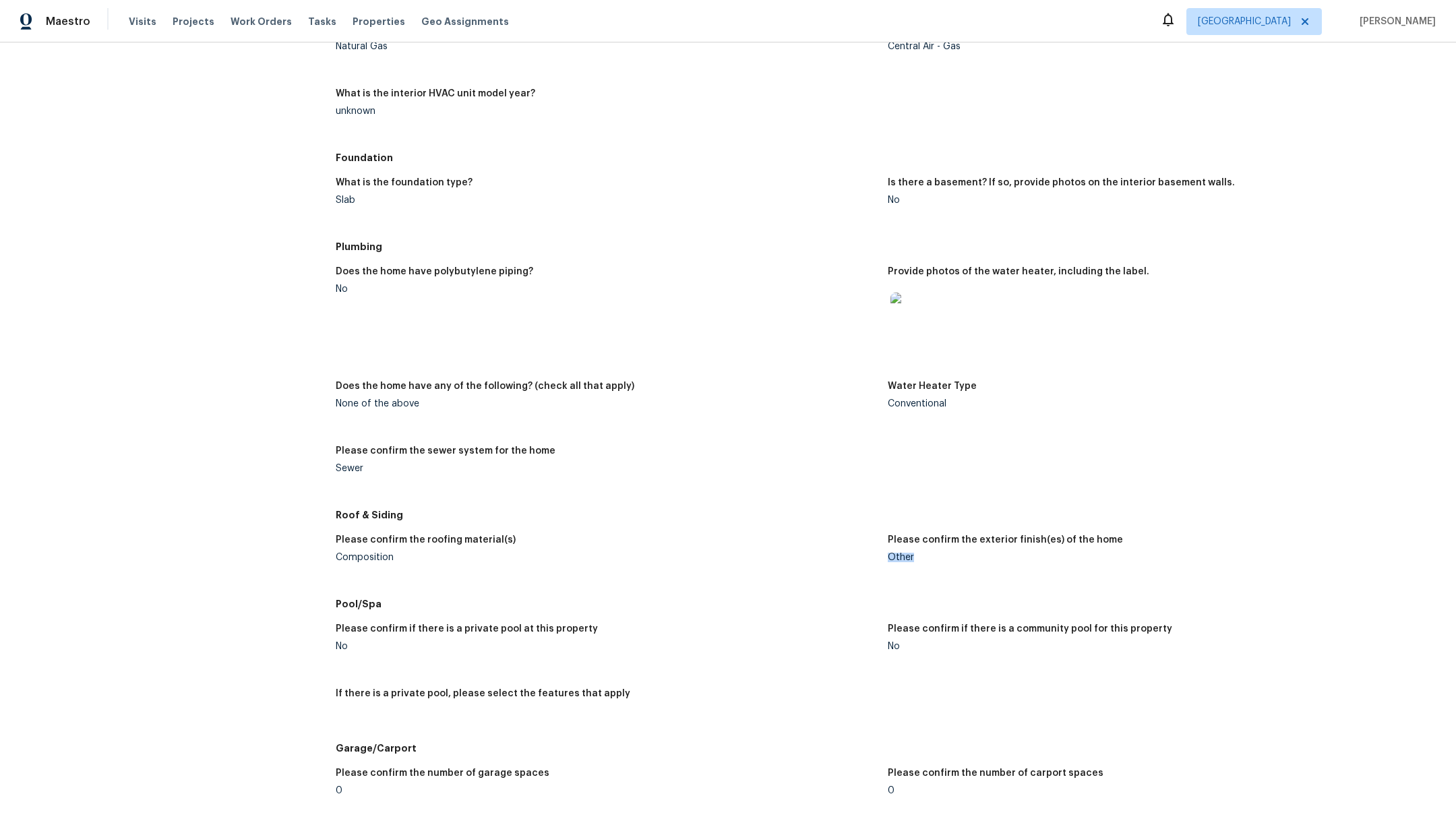
drag, startPoint x: 879, startPoint y: 548, endPoint x: 909, endPoint y: 550, distance: 30.1
click at [909, 553] on div "Other" at bounding box center [1158, 557] width 541 height 9
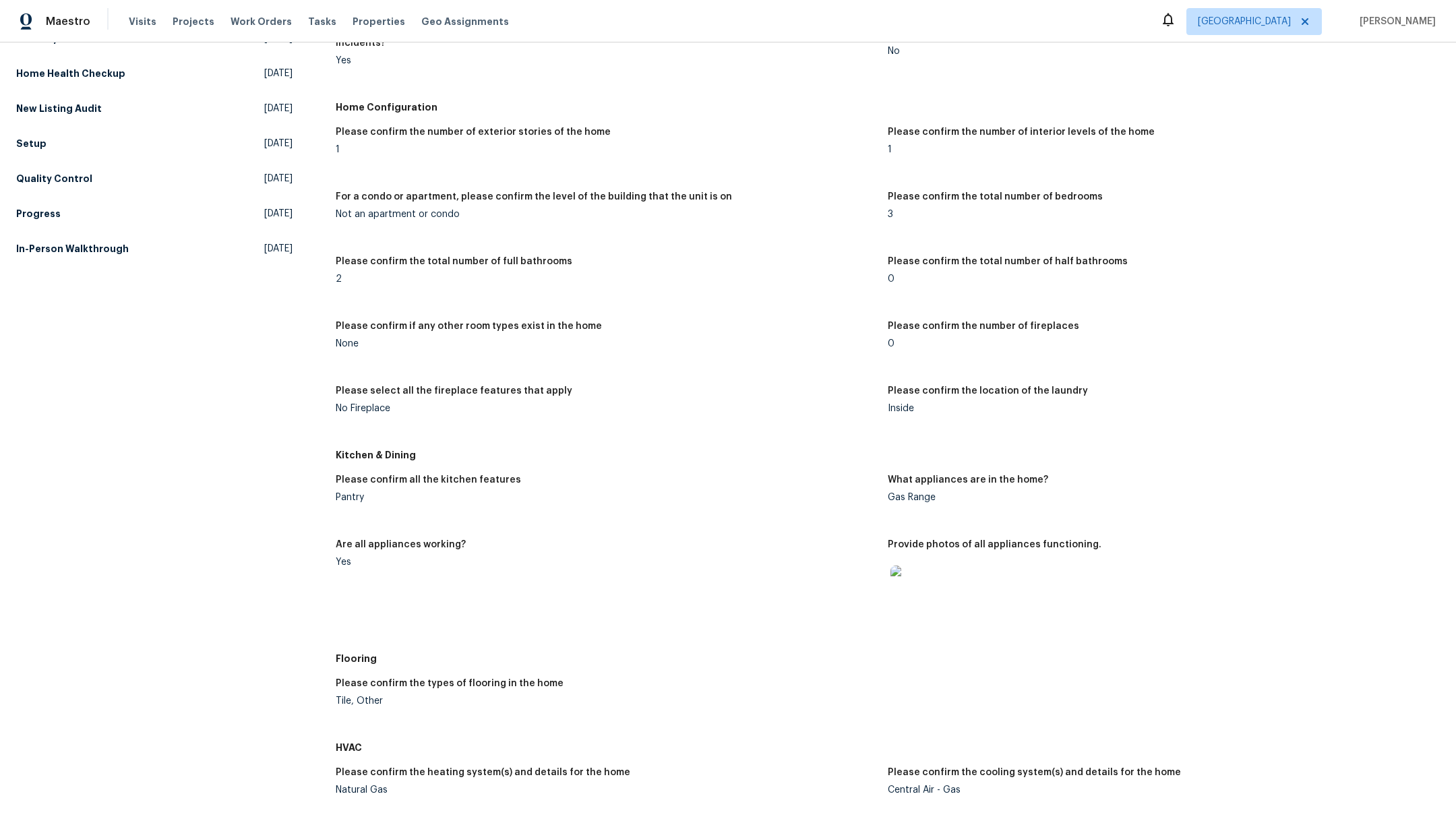
scroll to position [0, 0]
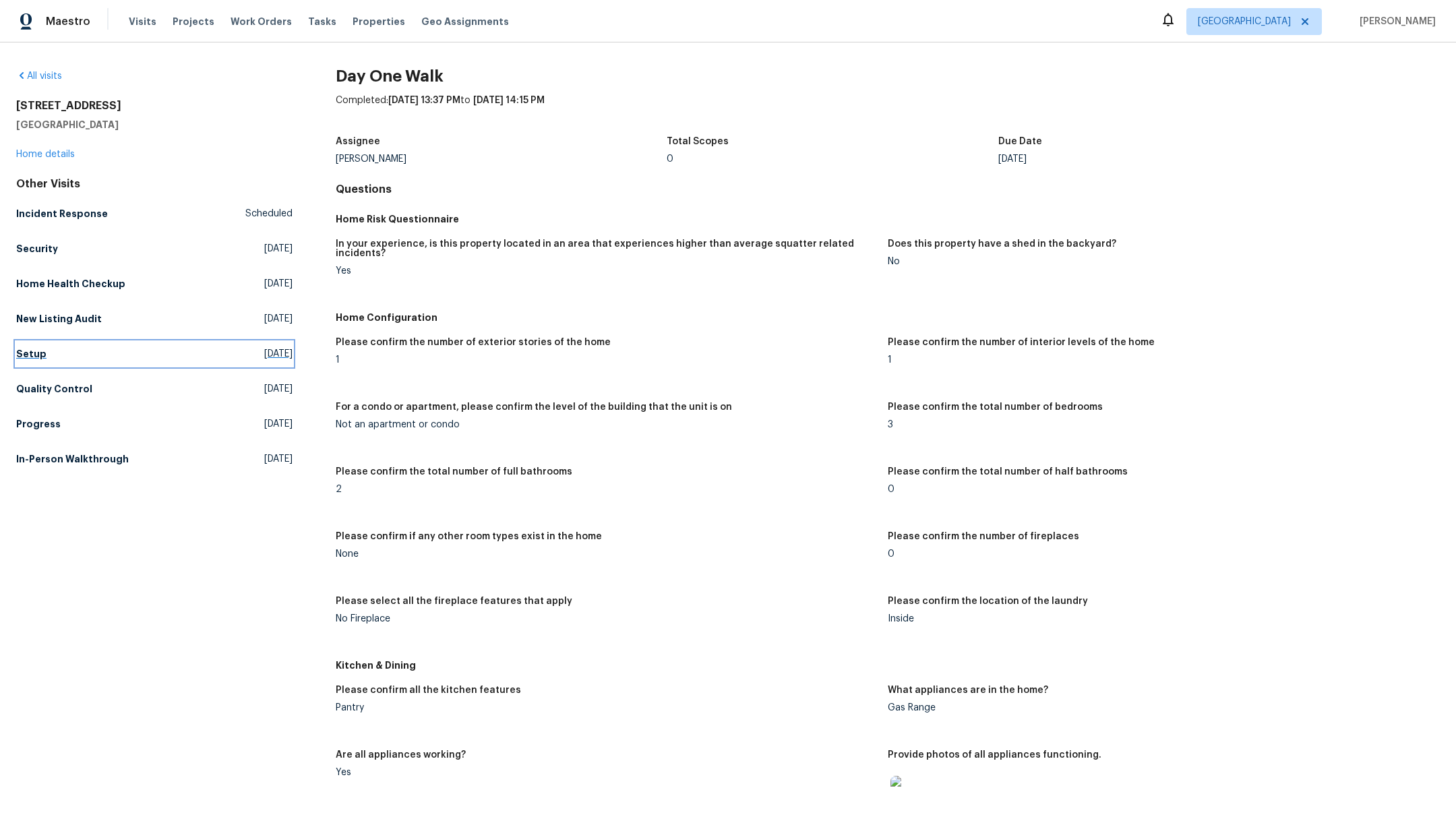
click at [35, 350] on h5 "Setup" at bounding box center [31, 354] width 30 height 14
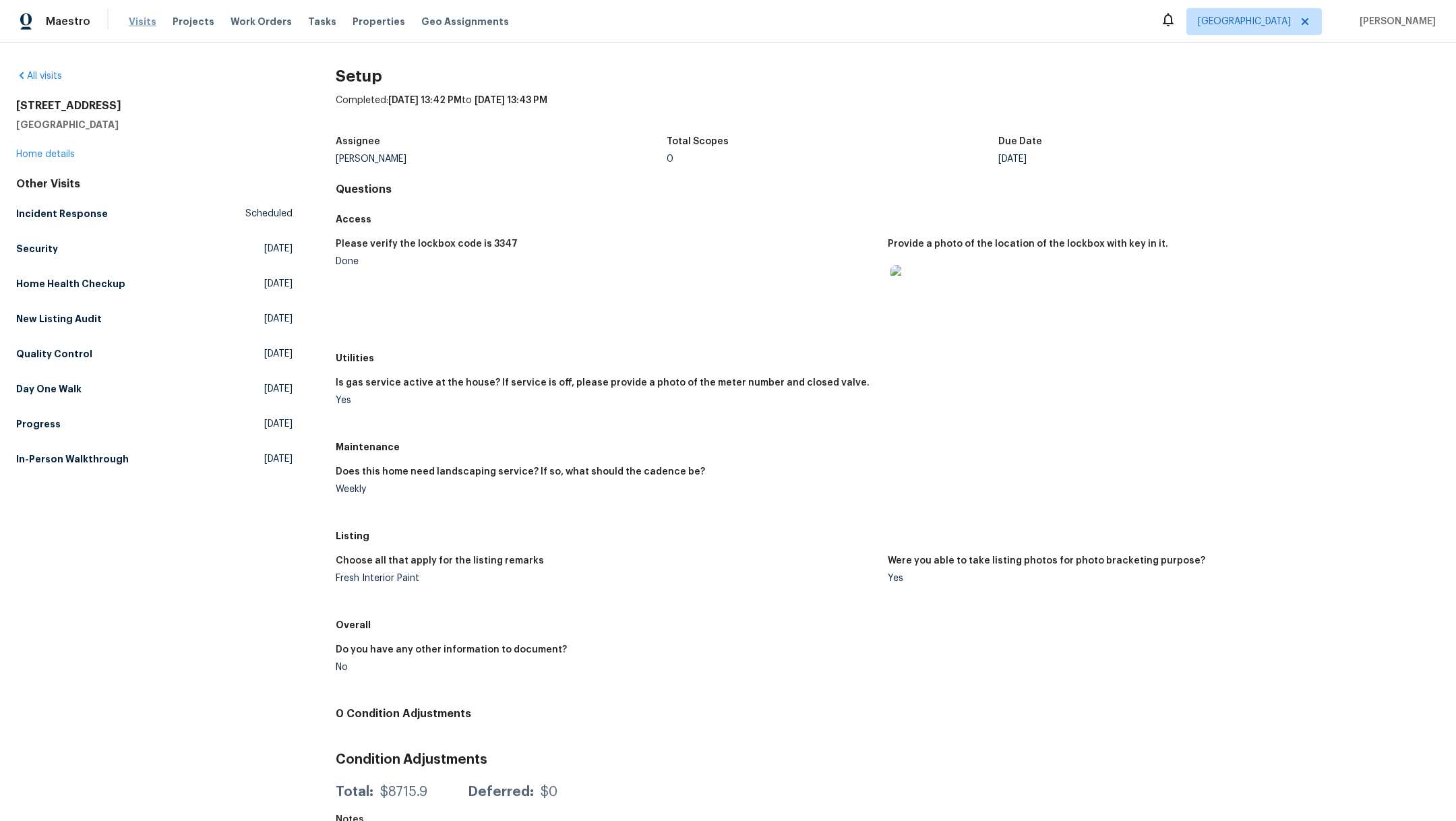
click at [140, 19] on span "Visits" at bounding box center [142, 22] width 27 height 14
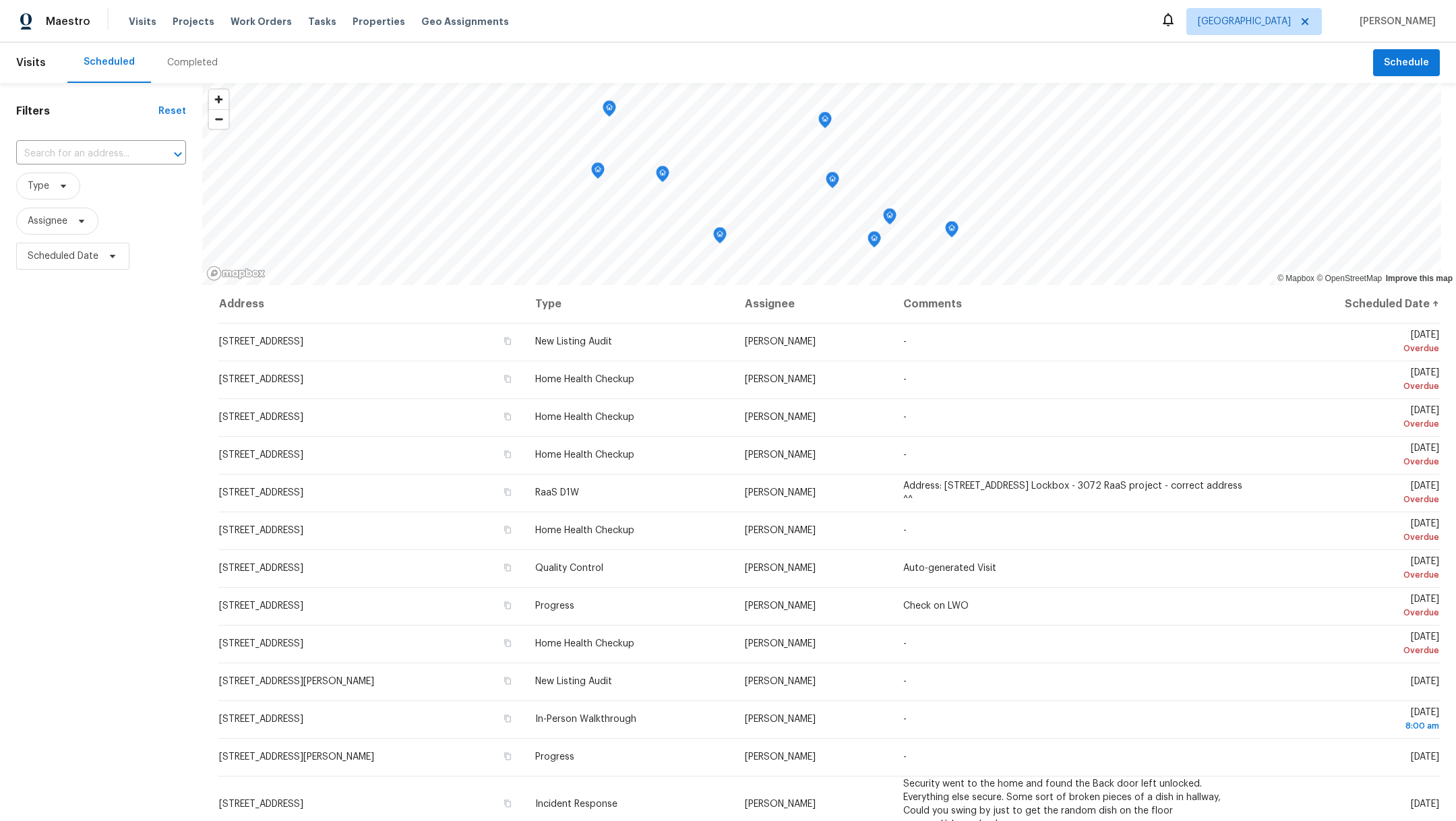
click at [178, 53] on div "Completed" at bounding box center [192, 63] width 83 height 40
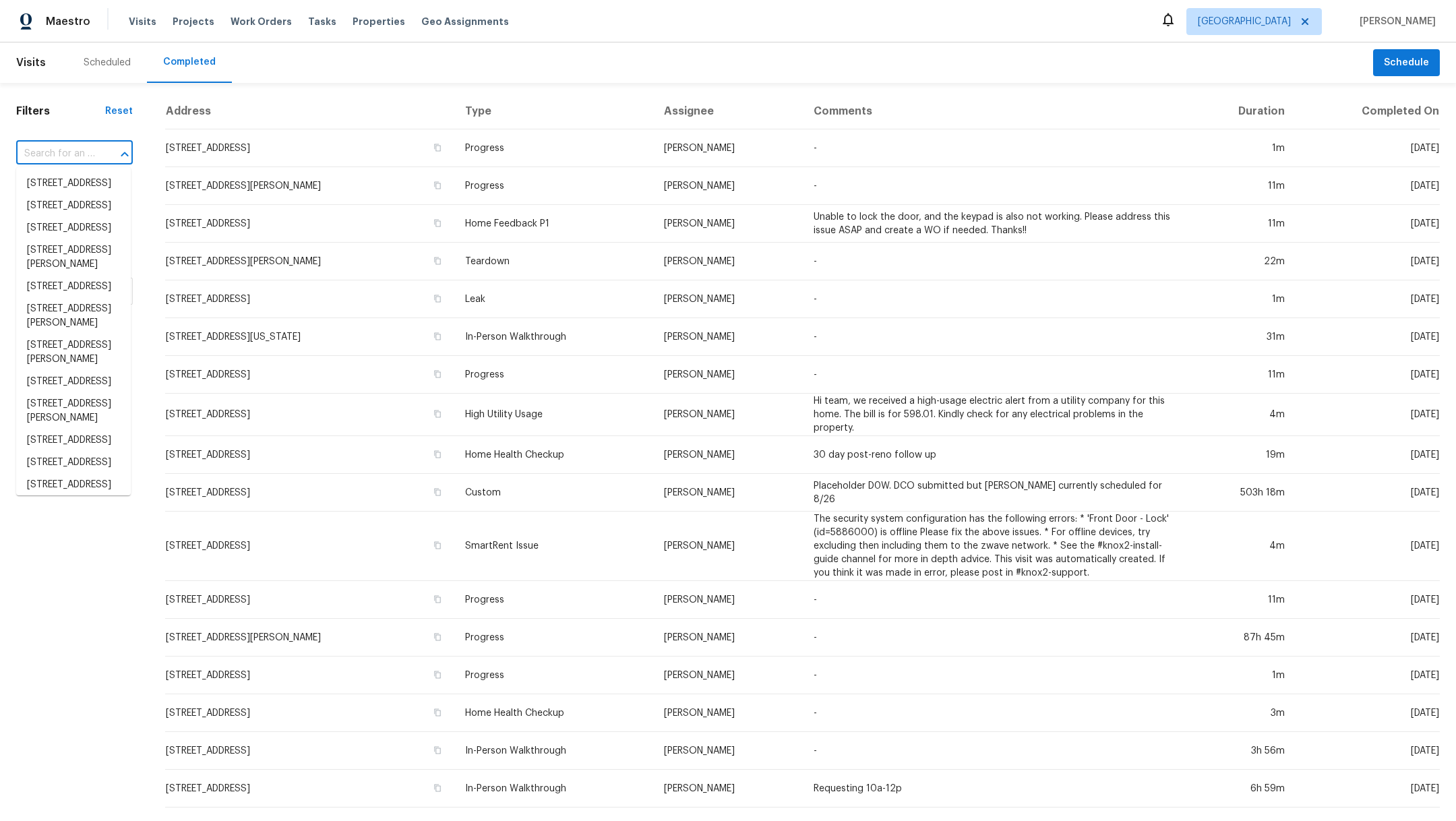
click at [70, 148] on input "text" at bounding box center [55, 154] width 79 height 21
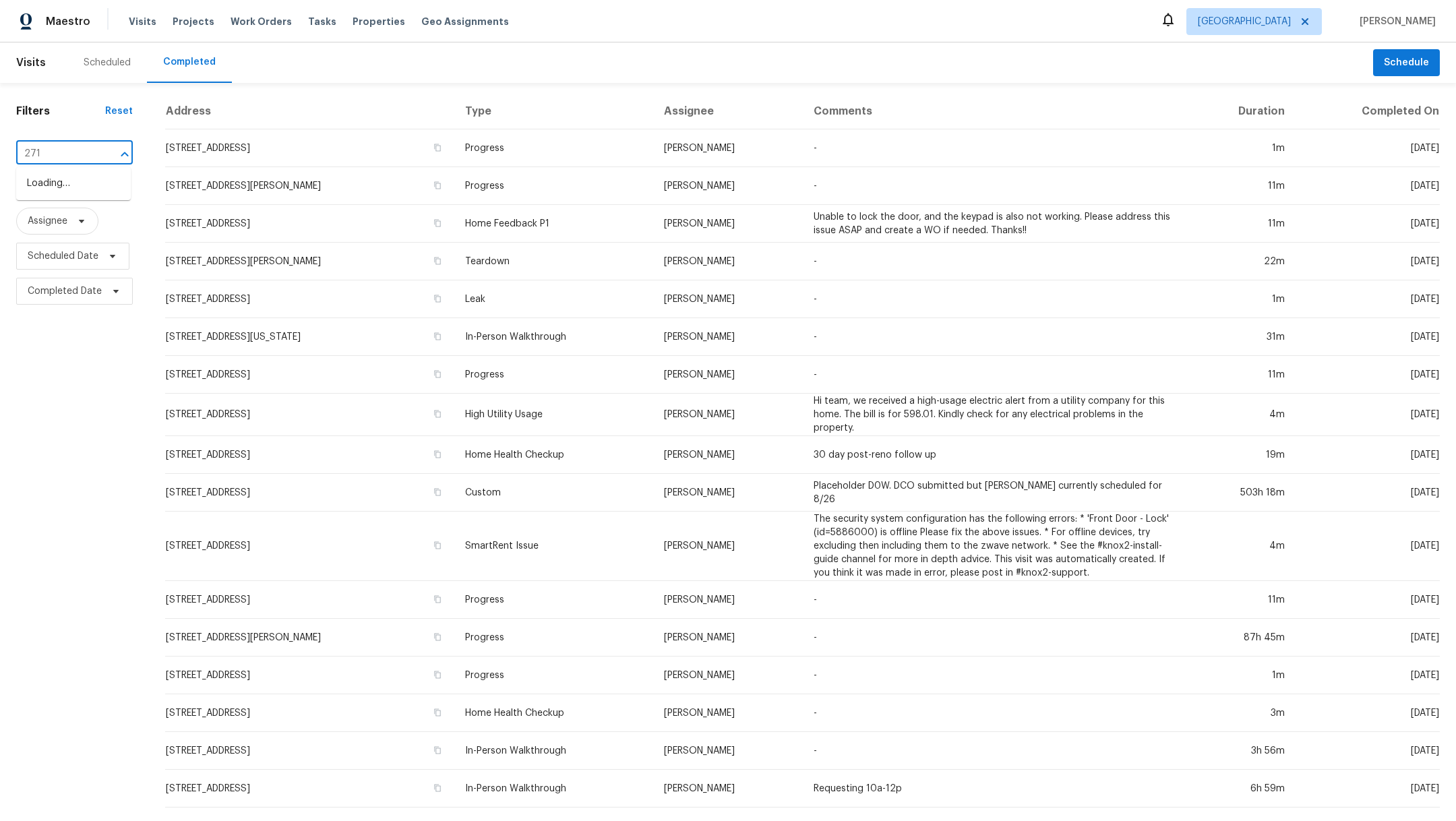
type input "2714"
click at [63, 357] on li "2714 Shearwater Bend Dr, Humble, TX 77396" at bounding box center [73, 345] width 114 height 22
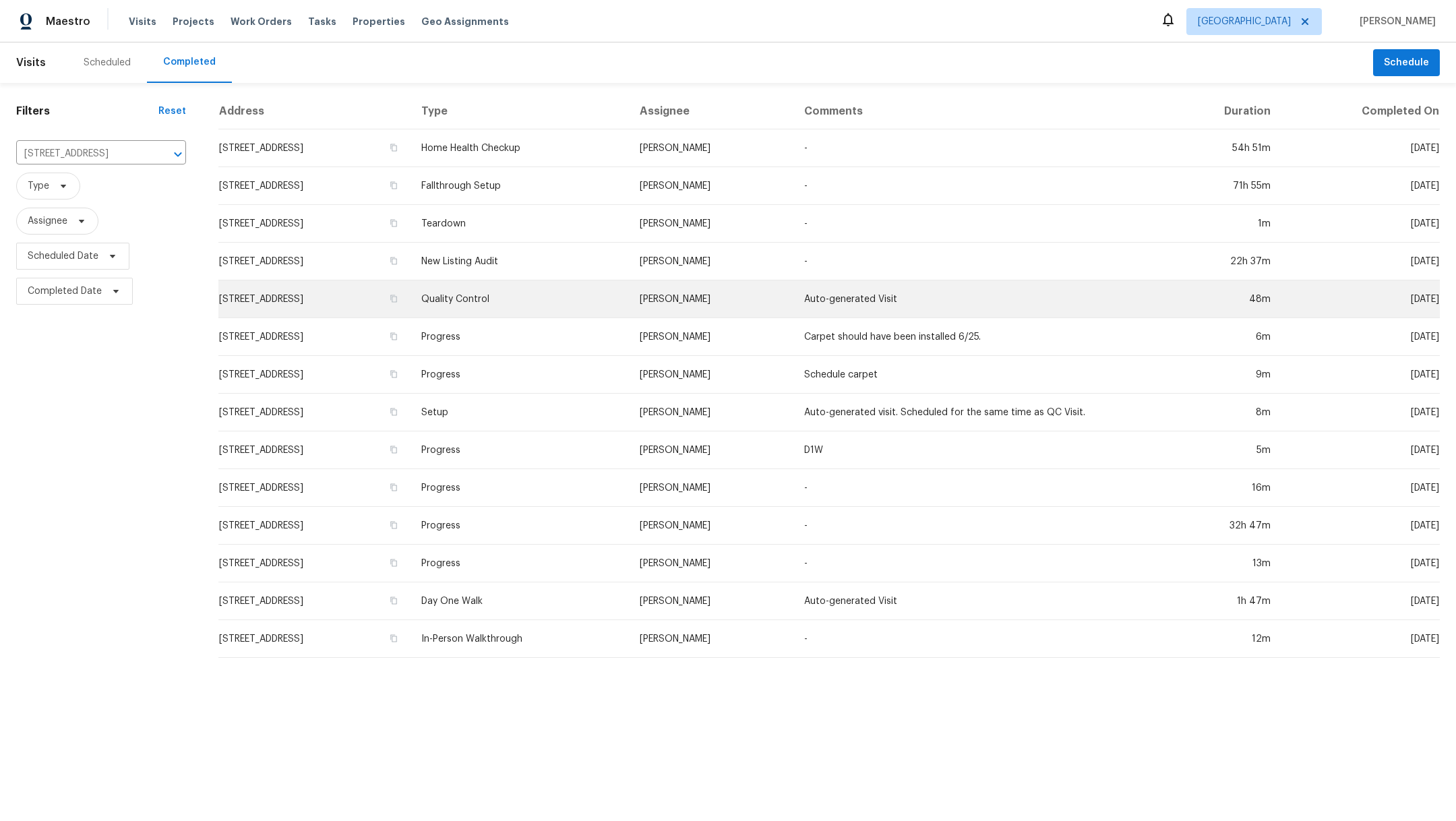
click at [261, 295] on td "2714 Shearwater Bend Dr, Humble, TX 77396" at bounding box center [314, 299] width 192 height 37
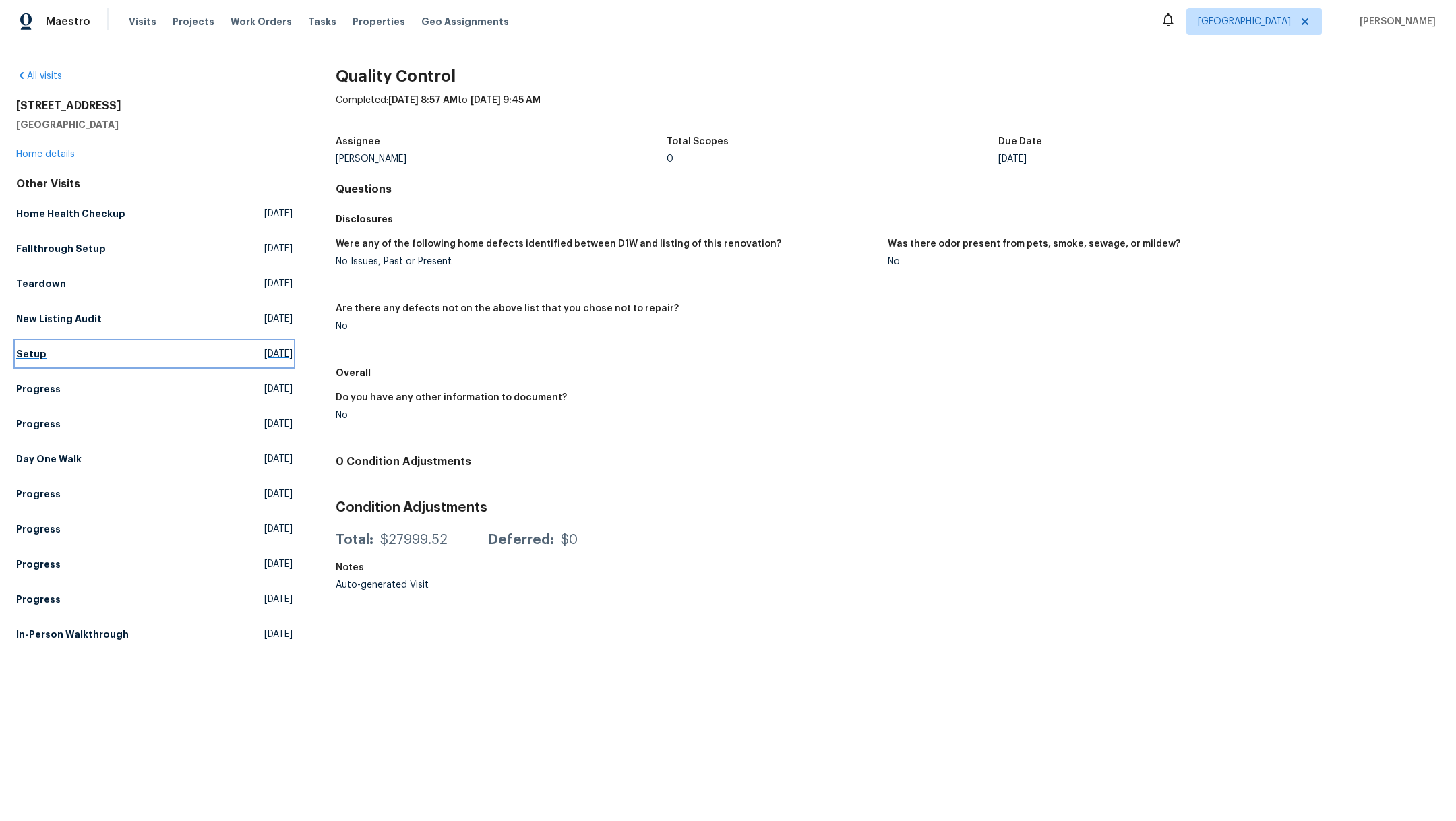
click at [27, 349] on h5 "Setup" at bounding box center [31, 354] width 30 height 14
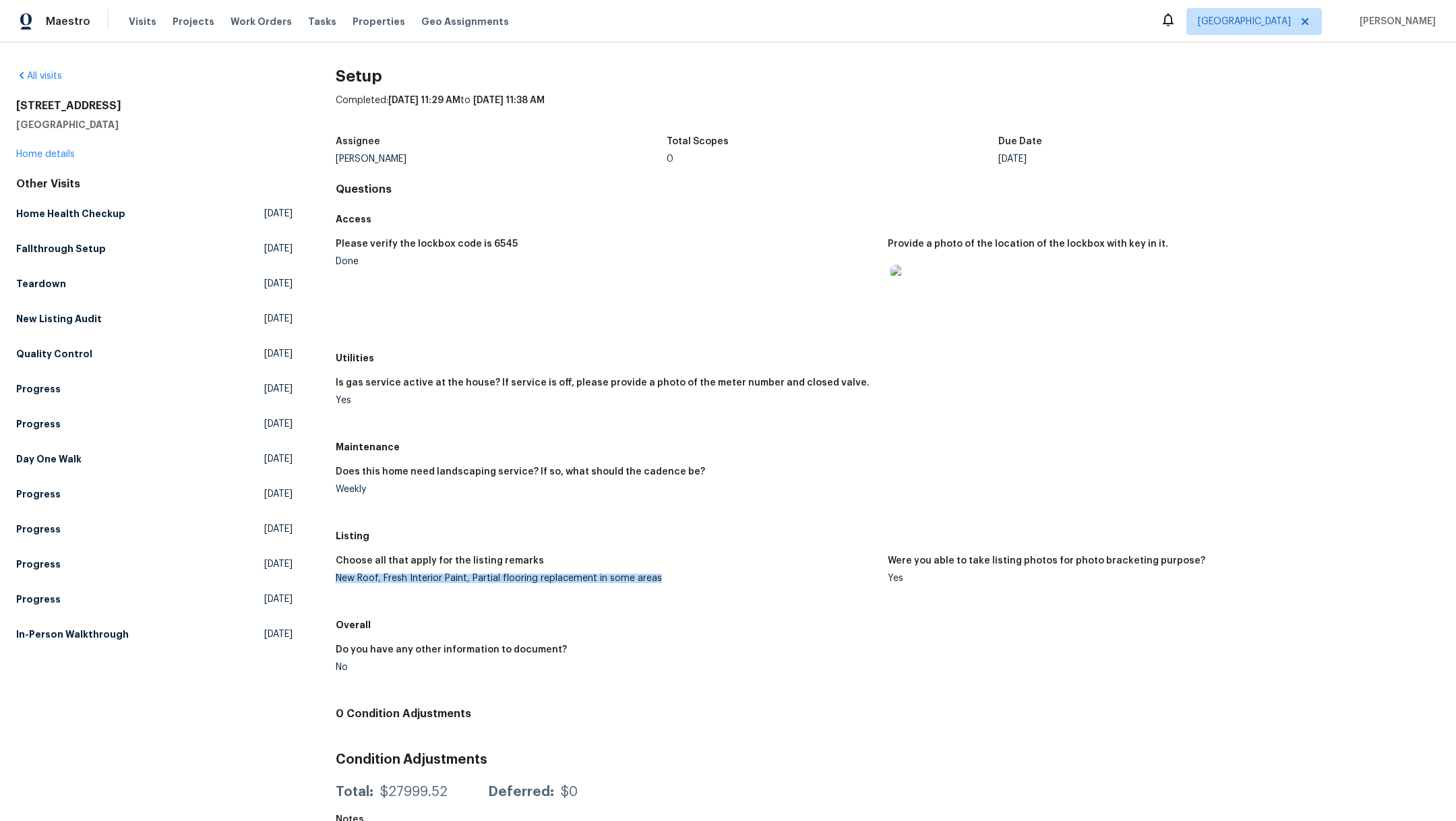
drag, startPoint x: 335, startPoint y: 573, endPoint x: 675, endPoint y: 579, distance: 340.1
click at [675, 579] on div "New Roof, Fresh Interior Paint, Partial flooring replacement in some areas" at bounding box center [606, 578] width 541 height 9
click at [29, 422] on h5 "Progress" at bounding box center [38, 424] width 45 height 14
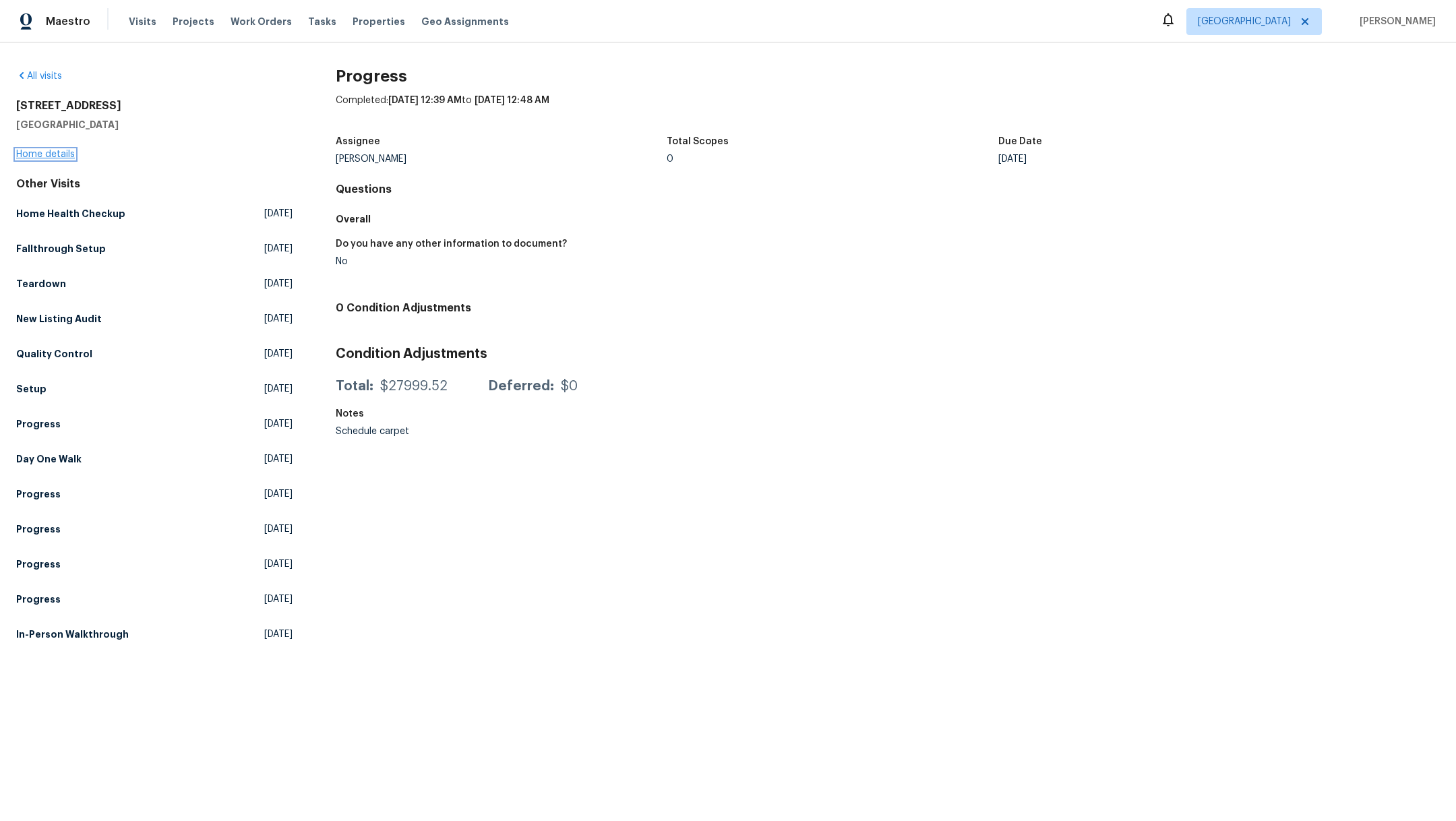
click at [47, 157] on link "Home details" at bounding box center [45, 154] width 59 height 9
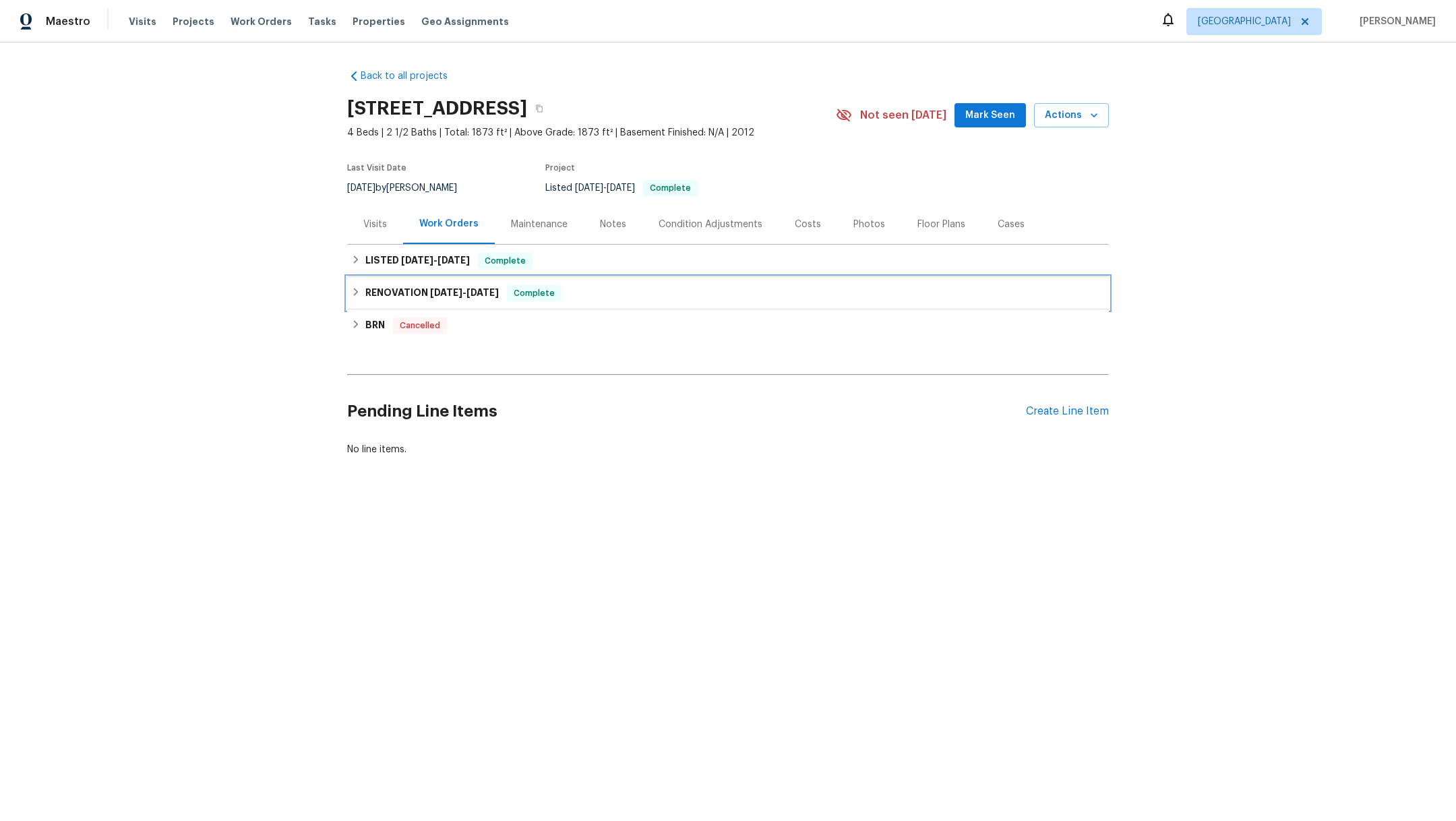
click at [354, 294] on icon at bounding box center [356, 291] width 5 height 8
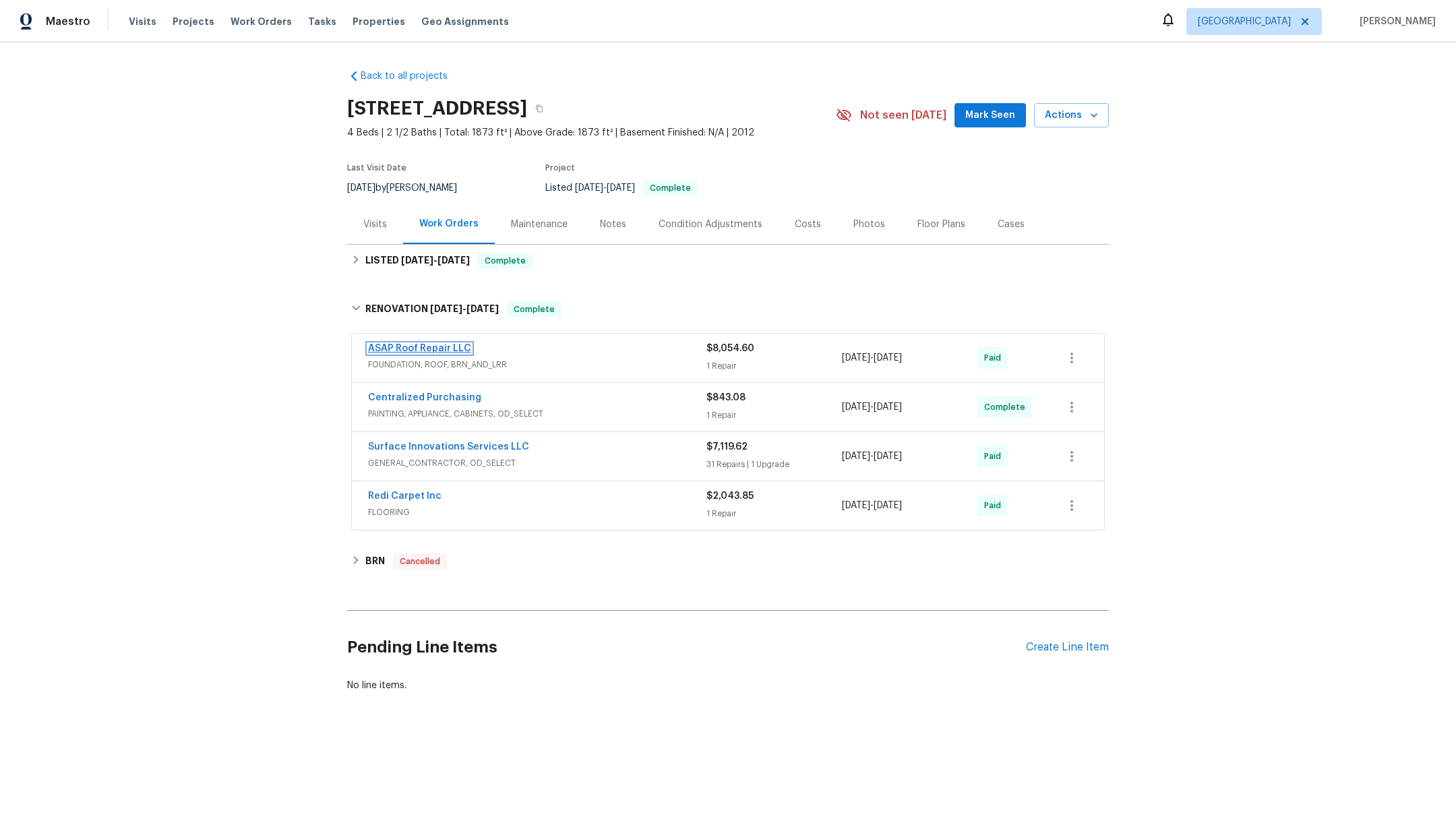
click at [409, 345] on link "ASAP Roof Repair LLC" at bounding box center [419, 348] width 103 height 9
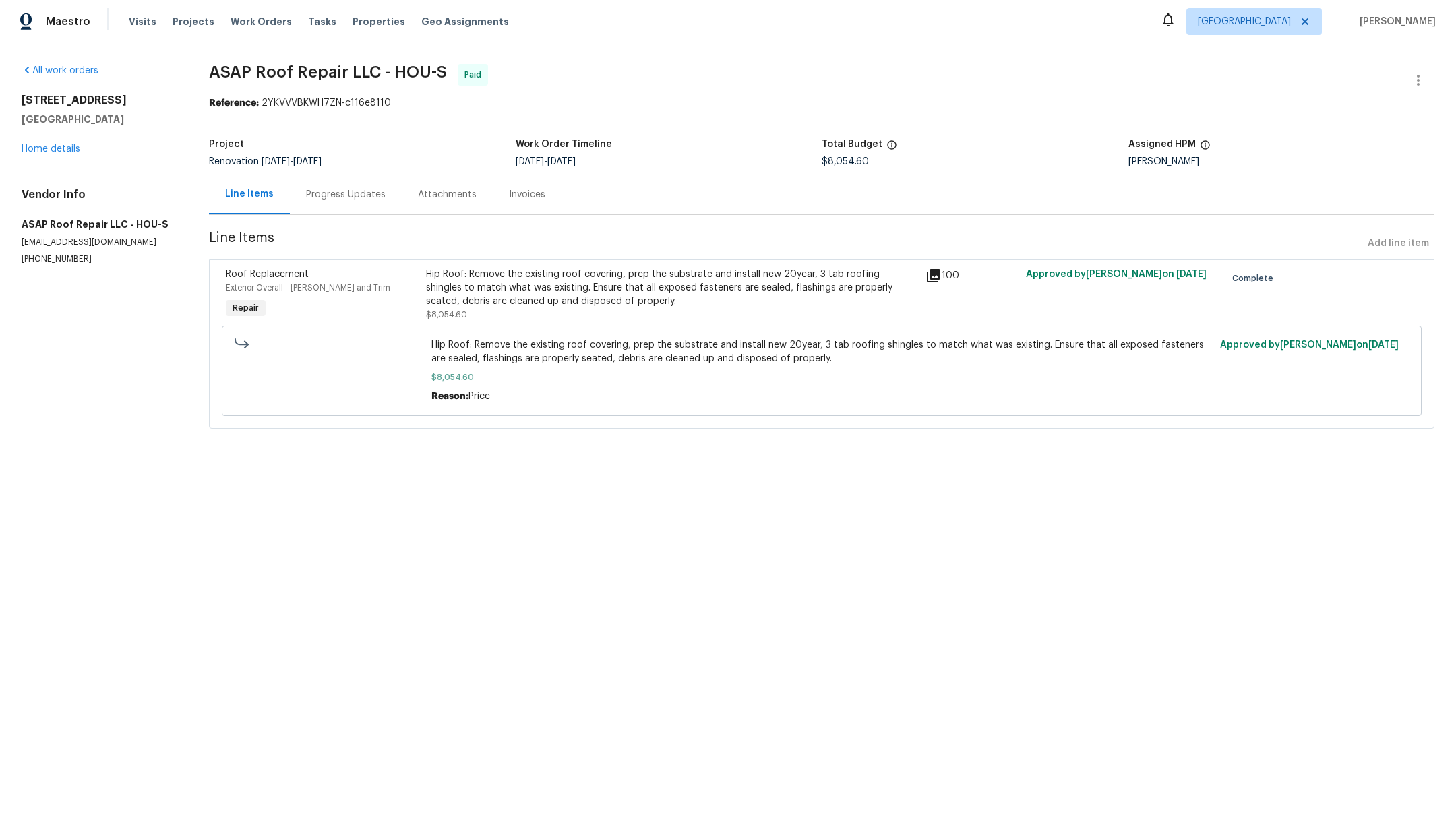
click at [158, 386] on section "All work orders 2714 Shearwater Bend Dr Humble, TX 77396 Home details Vendor In…" at bounding box center [99, 254] width 155 height 381
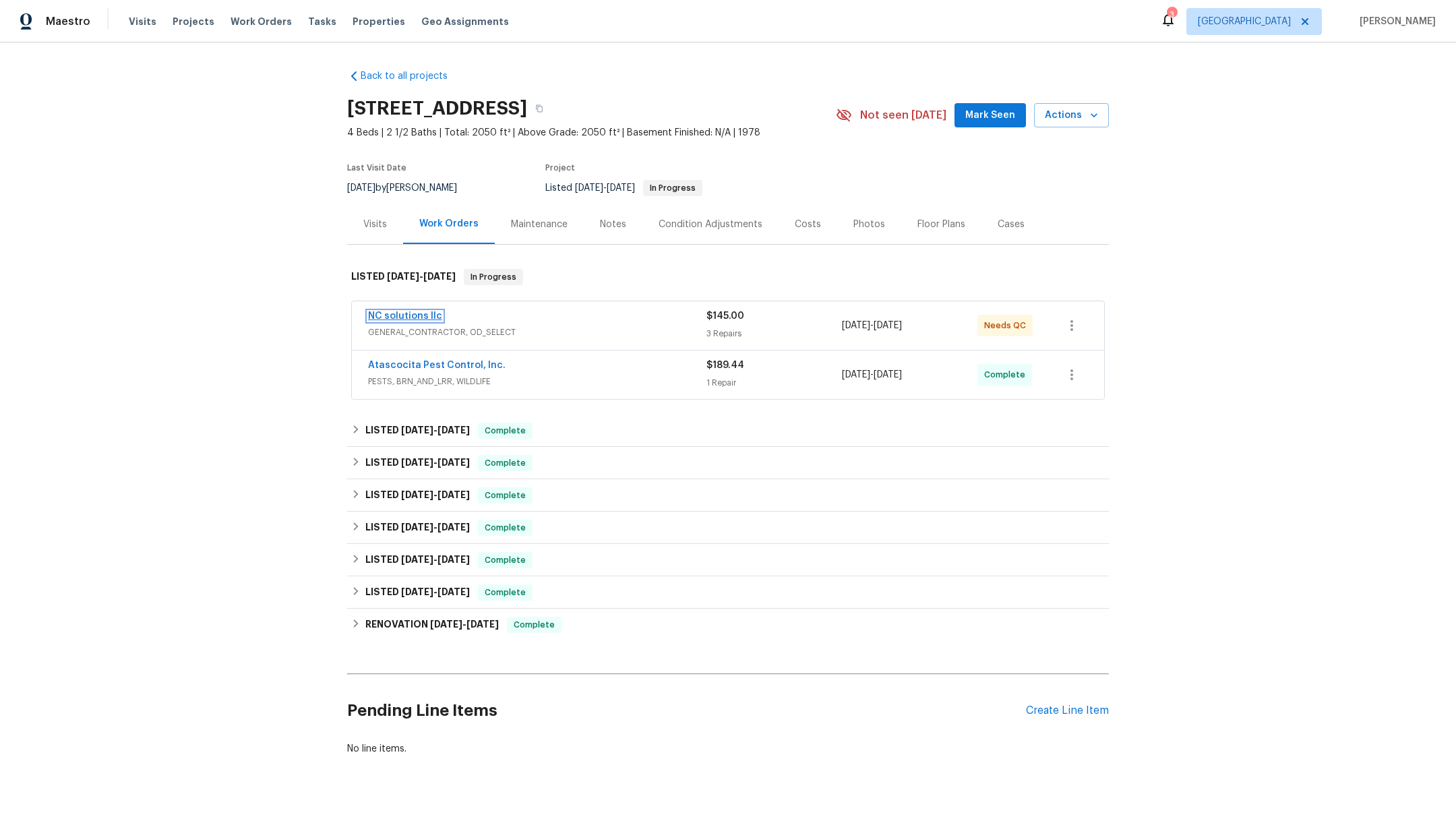
click at [404, 313] on link "NC solutions llc" at bounding box center [405, 316] width 74 height 9
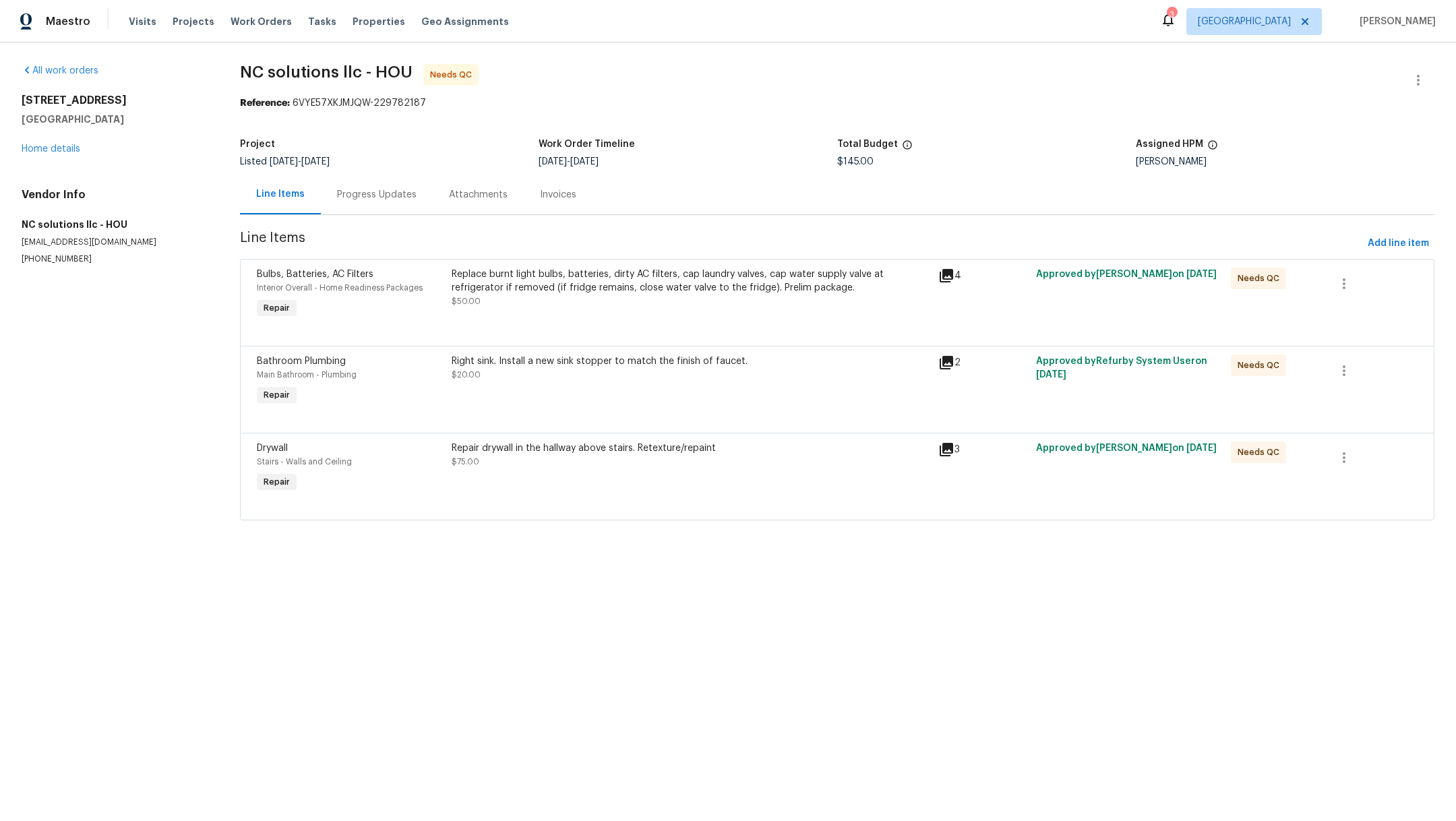
click at [556, 380] on div "Right sink. Install a new sink stopper to match the finish of faucet. $20.00" at bounding box center [691, 368] width 479 height 27
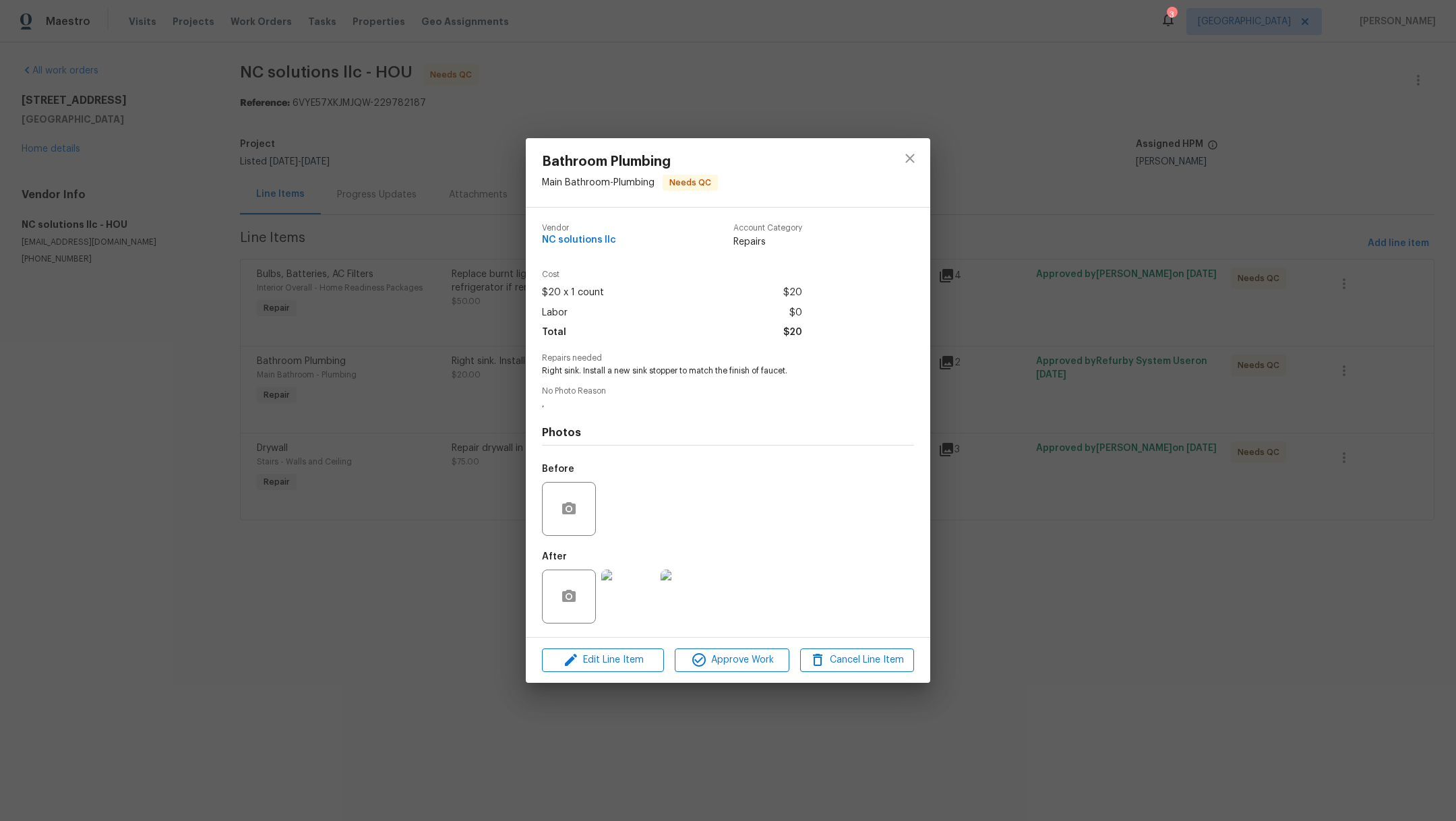
click at [601, 583] on img at bounding box center [628, 597] width 54 height 54
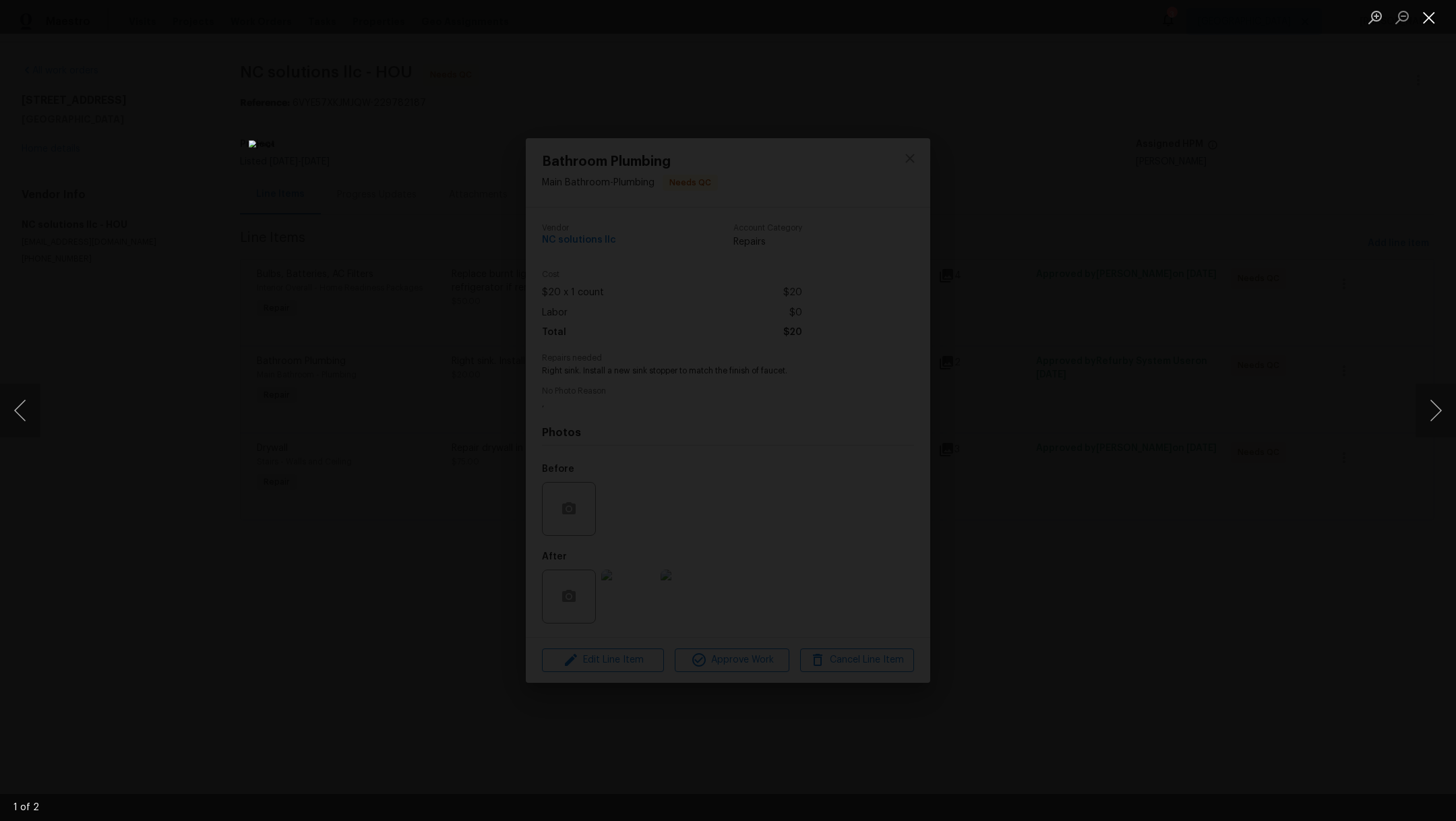
click at [1436, 24] on button "Close lightbox" at bounding box center [1429, 17] width 27 height 24
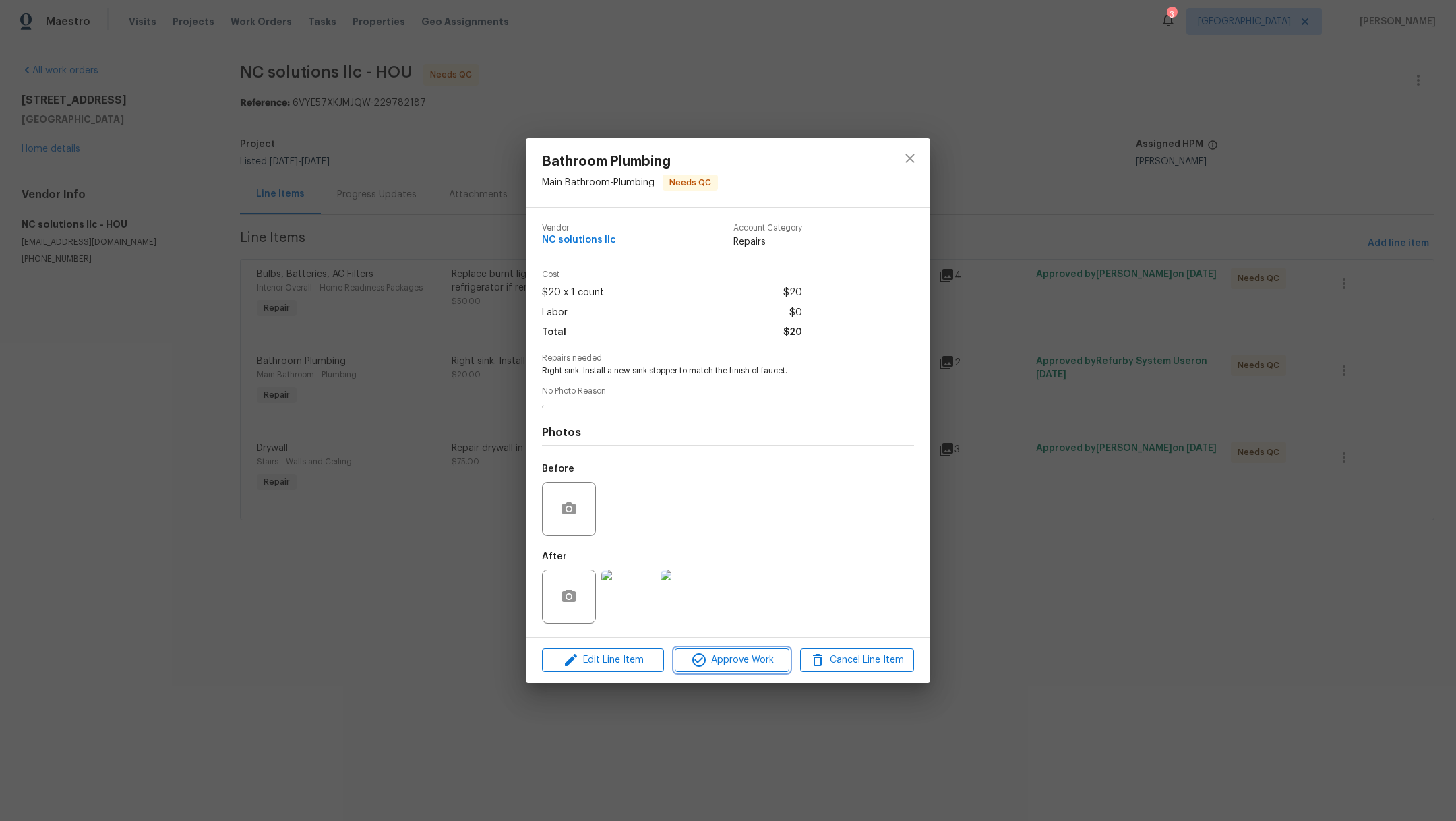
click at [730, 670] on button "Approve Work" at bounding box center [732, 660] width 114 height 24
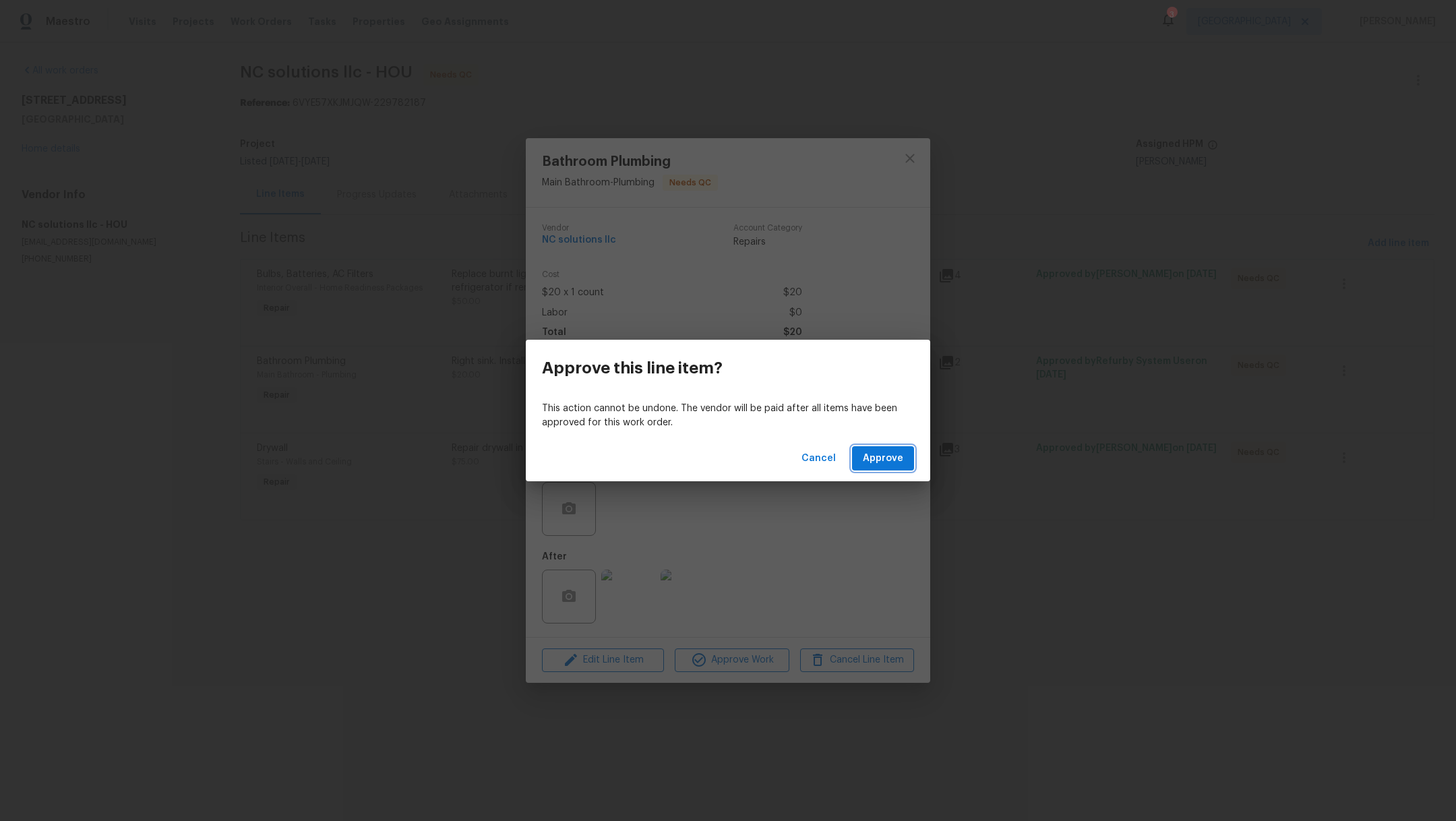
click at [882, 451] on span "Approve" at bounding box center [883, 458] width 40 height 17
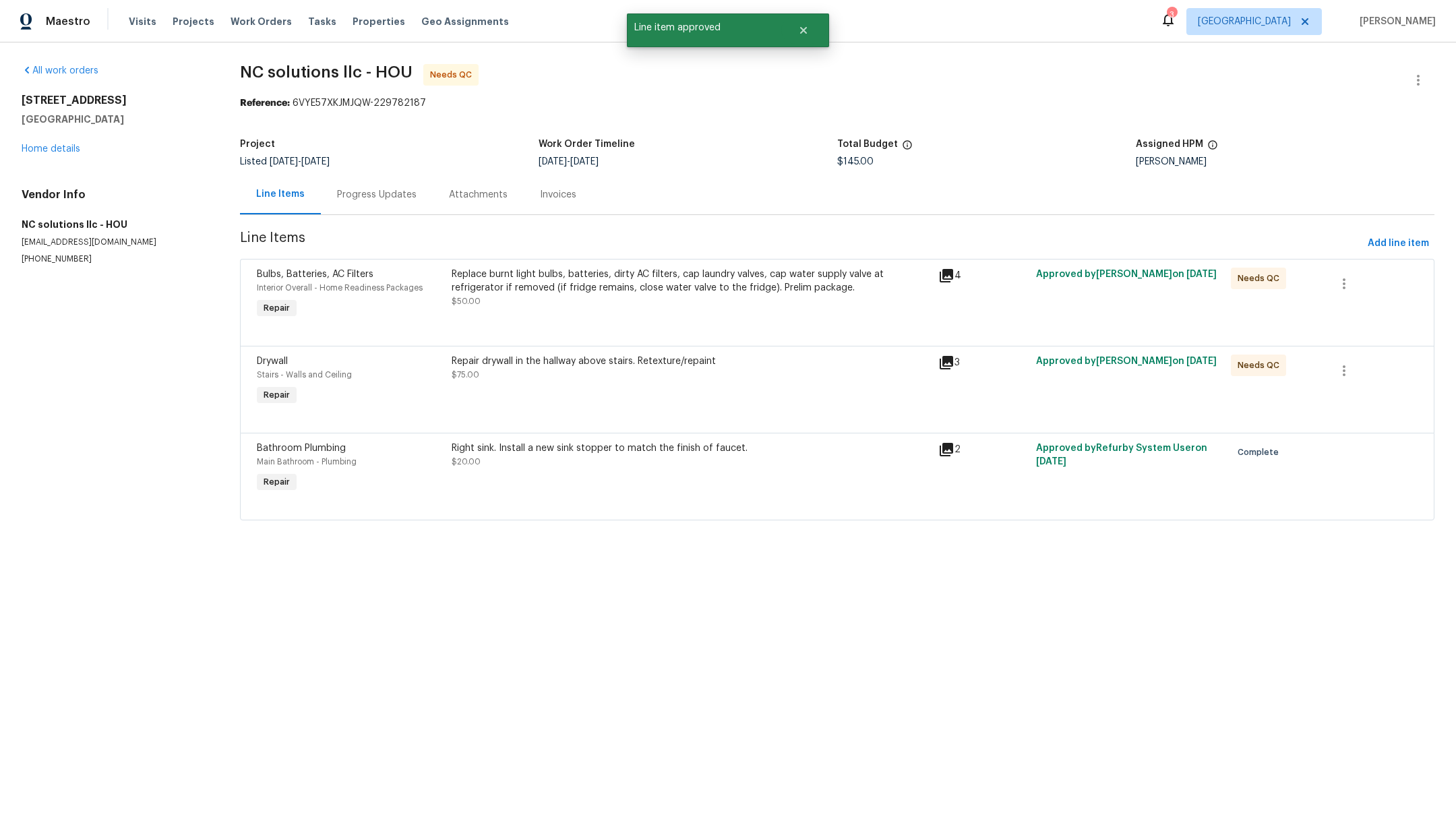
click at [677, 310] on div "Replace burnt light bulbs, batteries, dirty AC filters, cap laundry valves, cap…" at bounding box center [691, 294] width 487 height 62
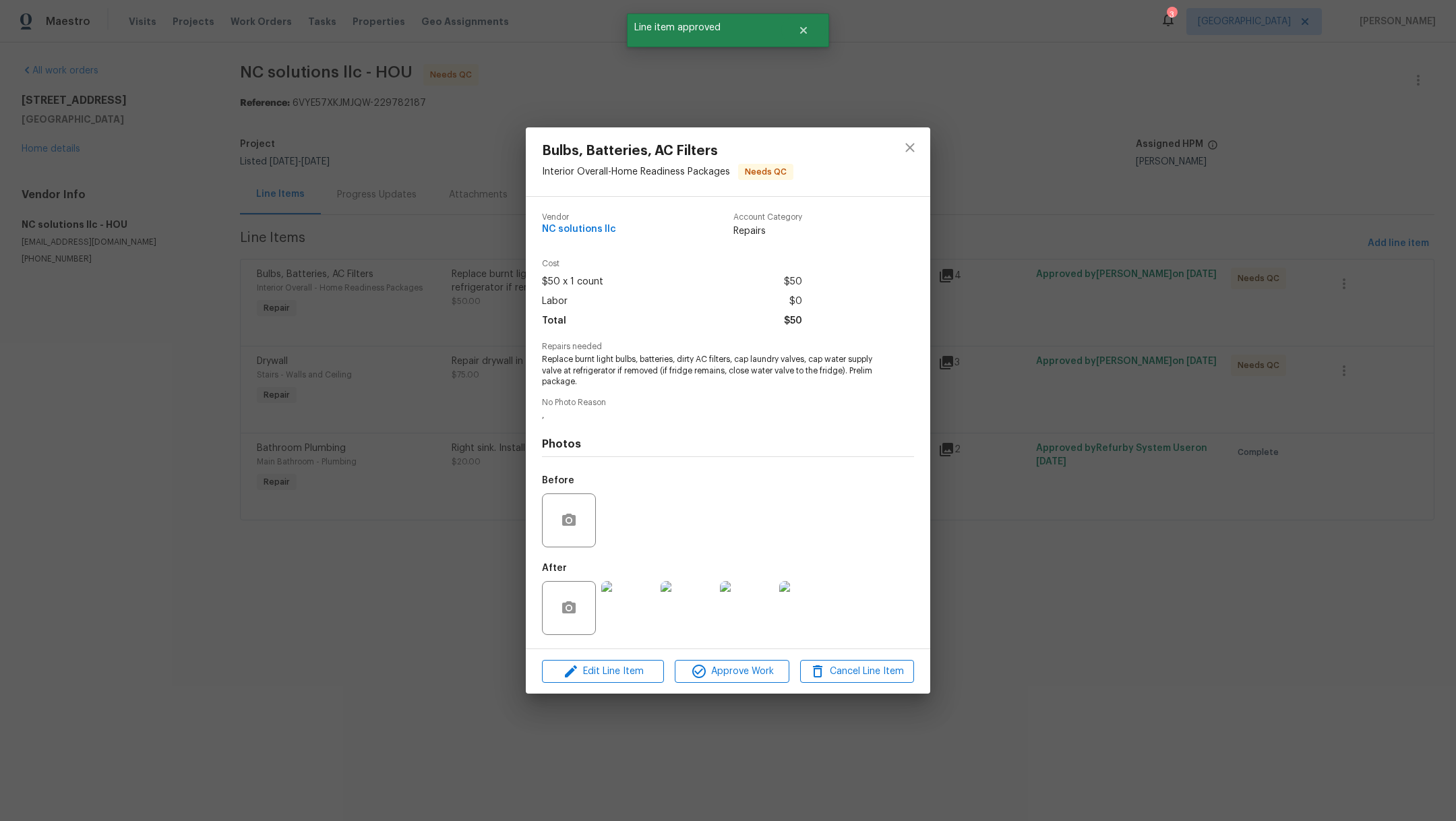
click at [642, 627] on img at bounding box center [628, 608] width 54 height 54
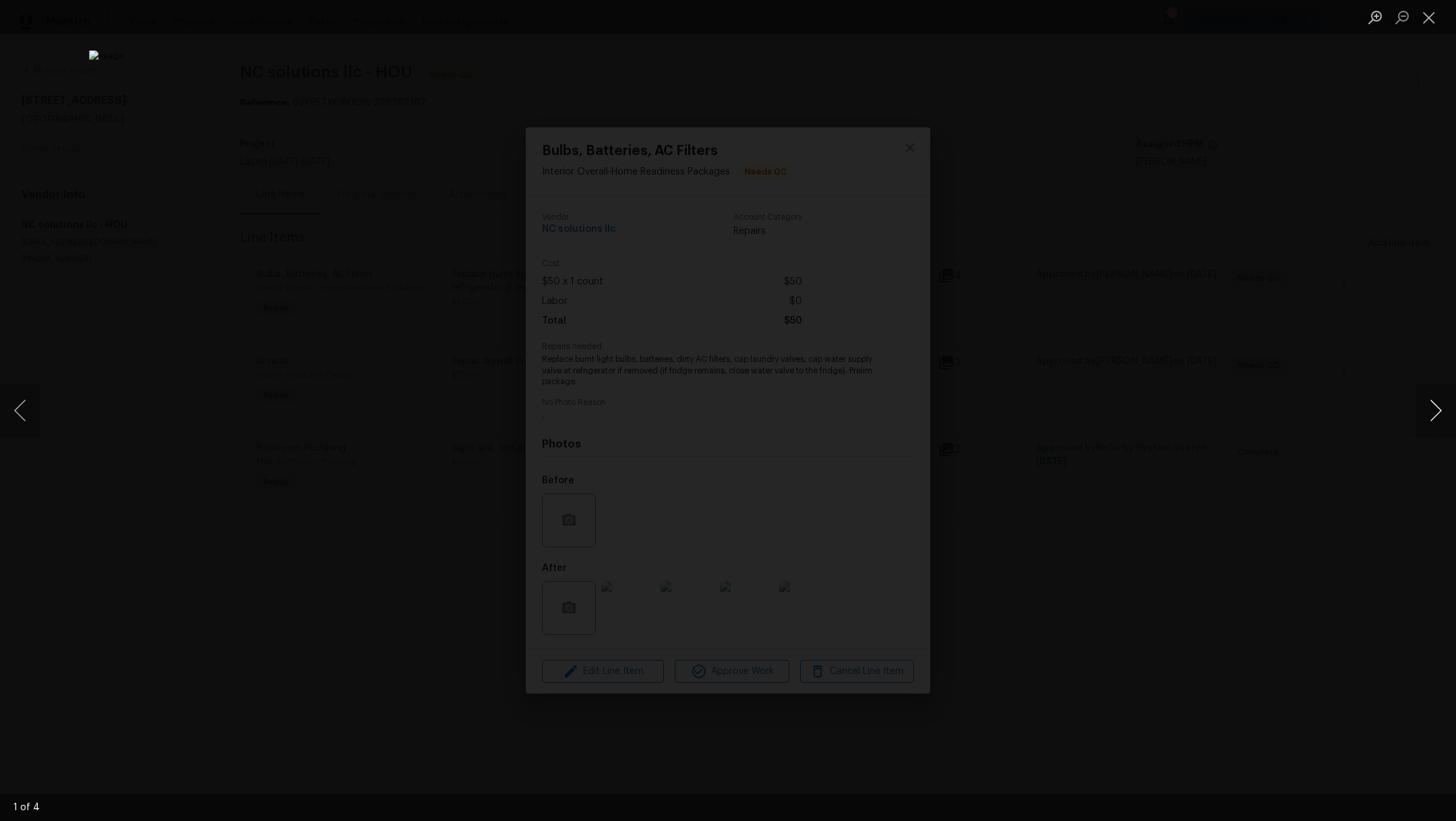
click at [1429, 418] on button "Next image" at bounding box center [1436, 410] width 40 height 54
click at [1430, 418] on button "Next image" at bounding box center [1436, 410] width 40 height 54
click at [1431, 23] on button "Close lightbox" at bounding box center [1429, 17] width 27 height 24
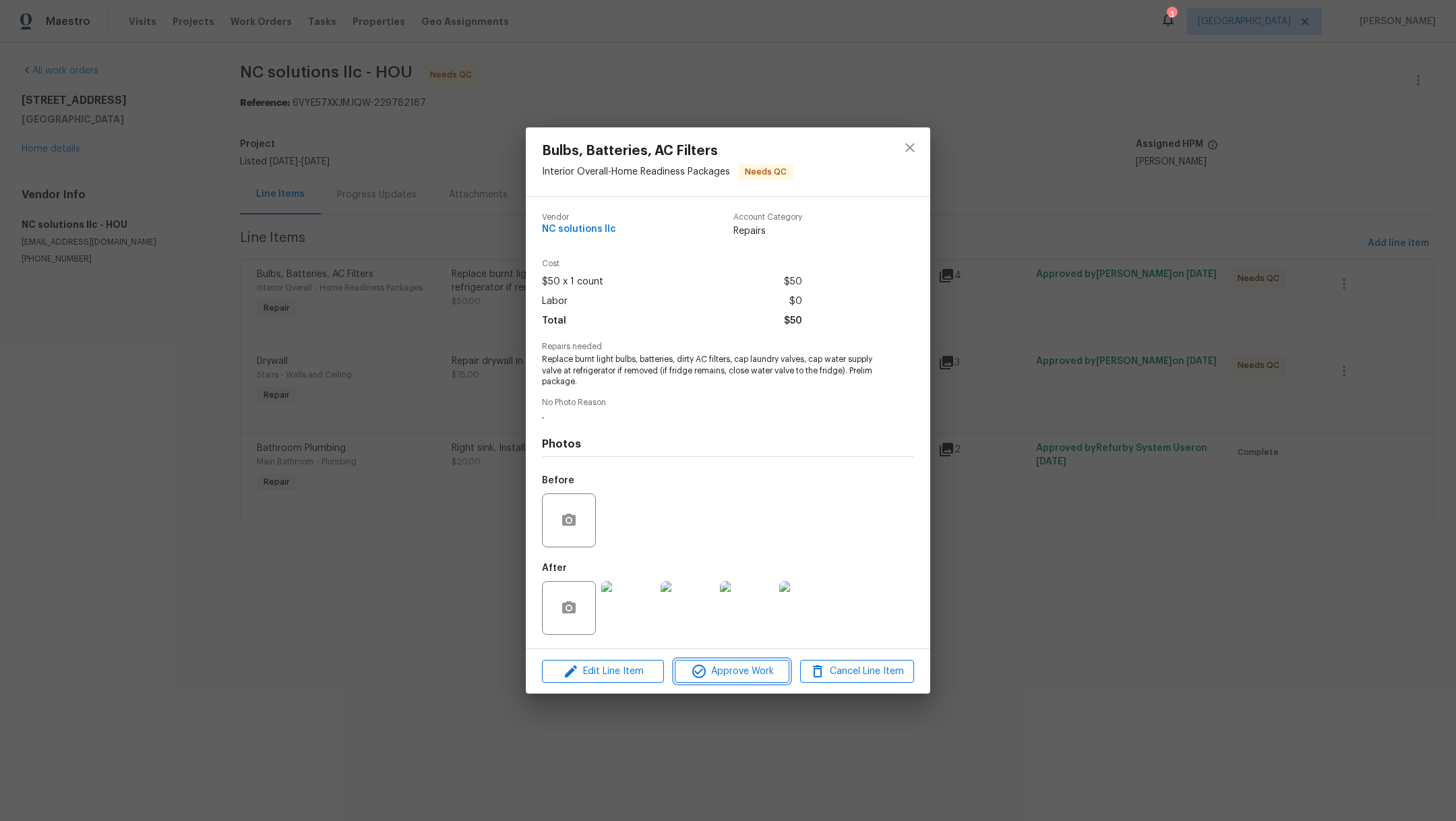
click at [757, 676] on span "Approve Work" at bounding box center [732, 671] width 106 height 17
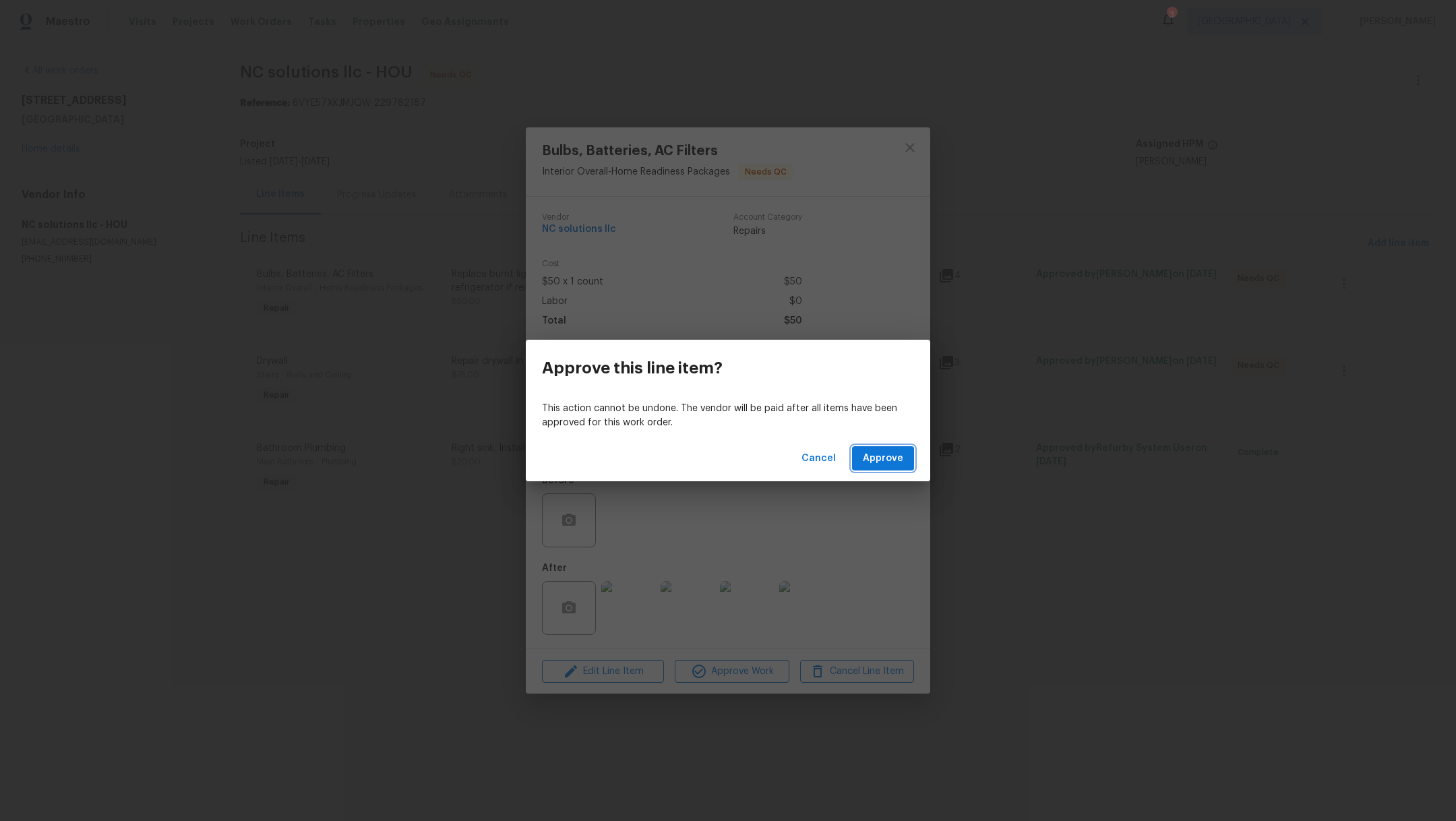
click at [891, 467] on button "Approve" at bounding box center [883, 458] width 62 height 25
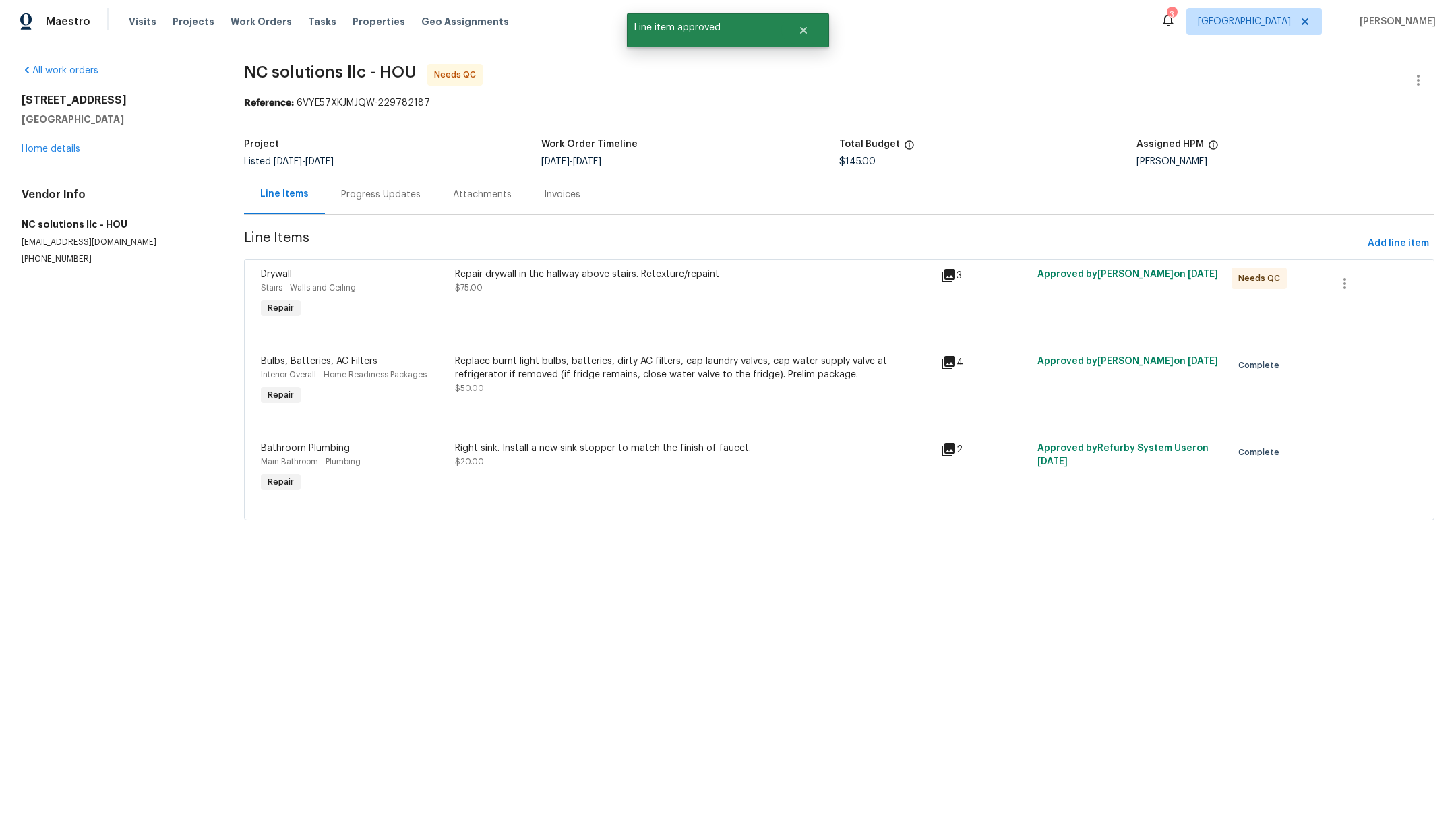
click at [635, 289] on div "Repair drywall in the hallway above stairs. Retexture/repaint $75.00" at bounding box center [693, 281] width 477 height 27
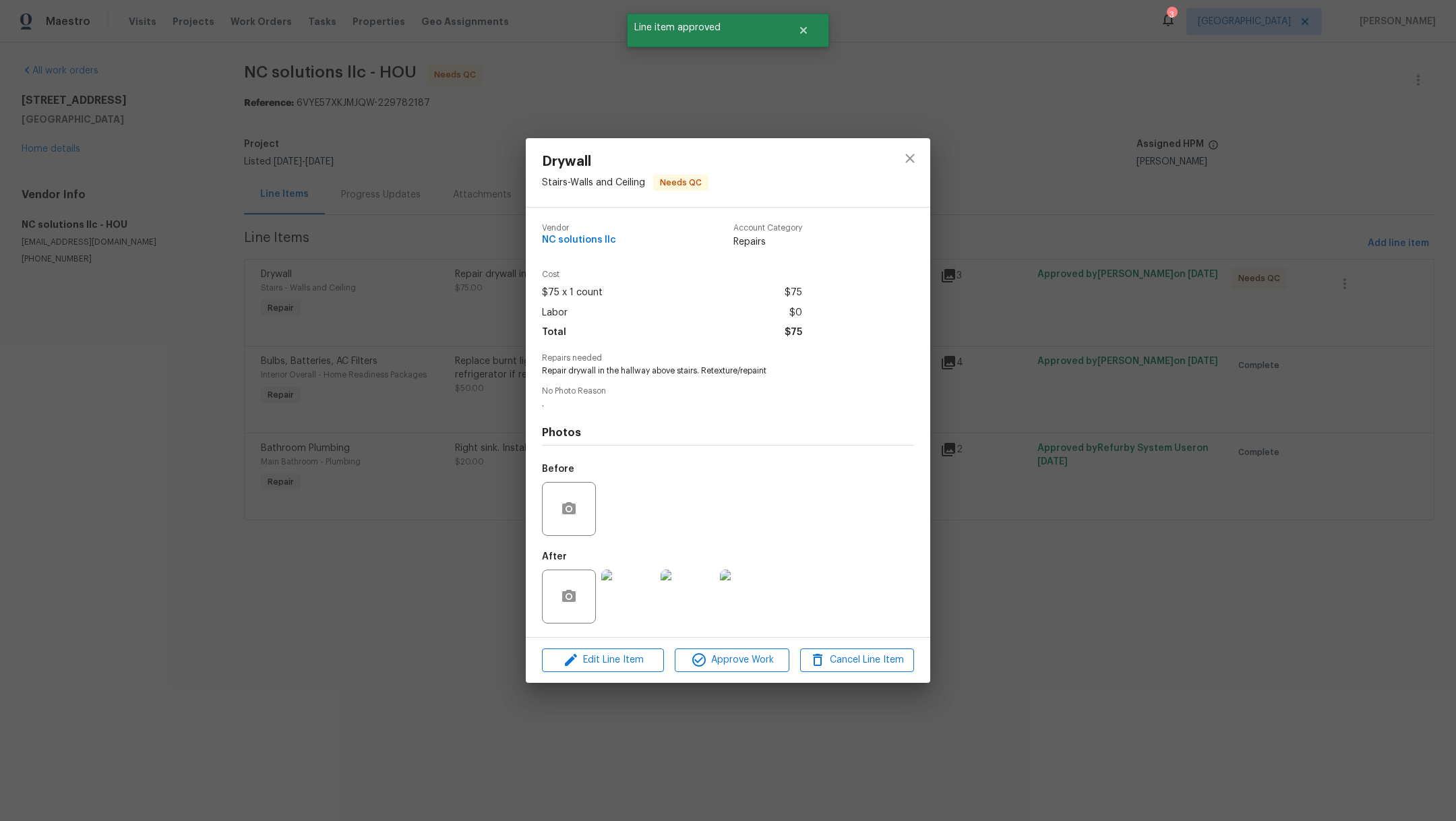
click at [659, 611] on div at bounding box center [688, 597] width 59 height 70
click at [636, 607] on img at bounding box center [628, 597] width 54 height 54
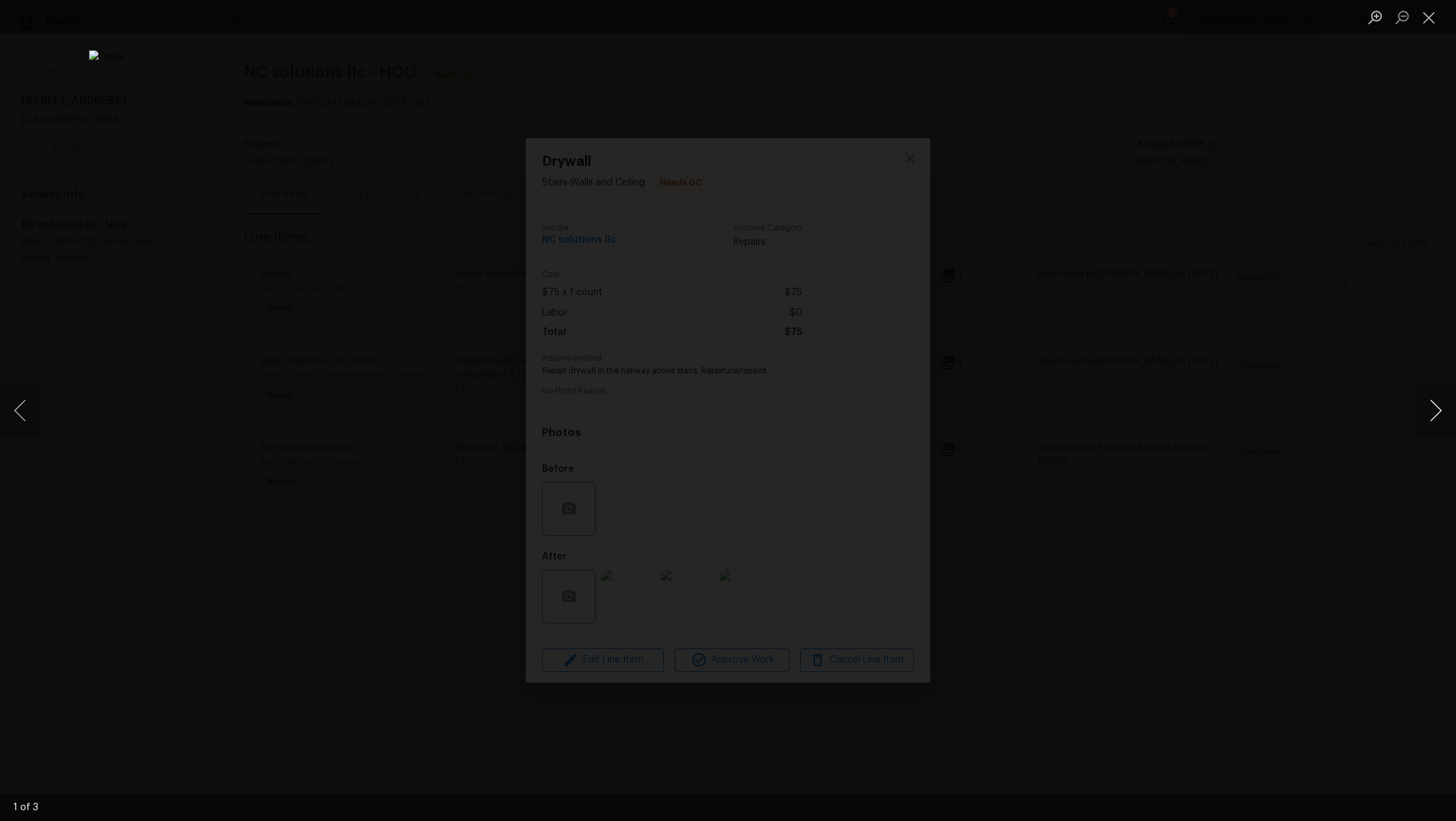
click at [1437, 409] on button "Next image" at bounding box center [1436, 410] width 40 height 54
click at [1435, 24] on button "Close lightbox" at bounding box center [1429, 17] width 27 height 24
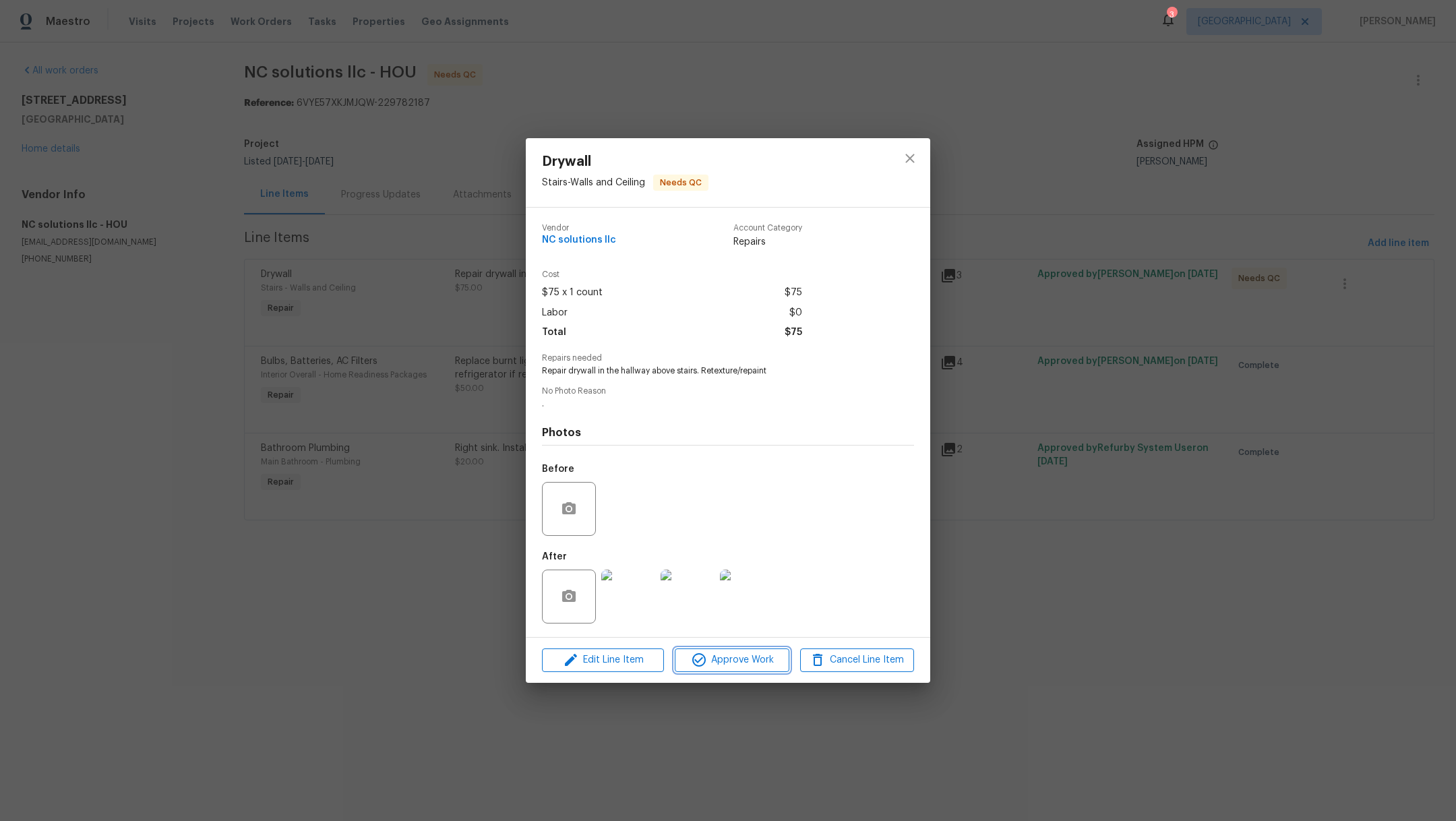
click at [745, 660] on span "Approve Work" at bounding box center [732, 660] width 106 height 17
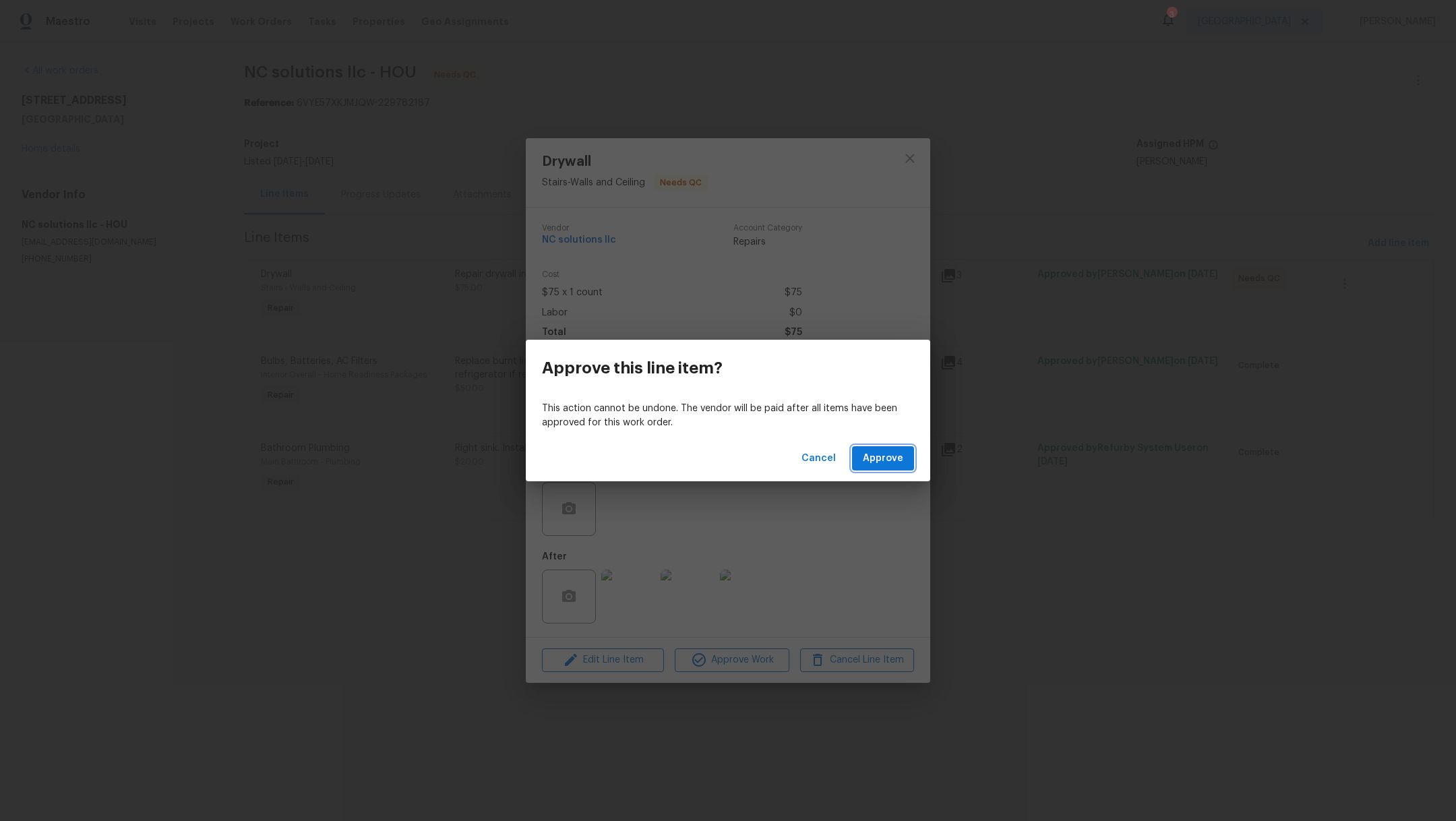
click at [877, 463] on span "Approve" at bounding box center [883, 458] width 40 height 17
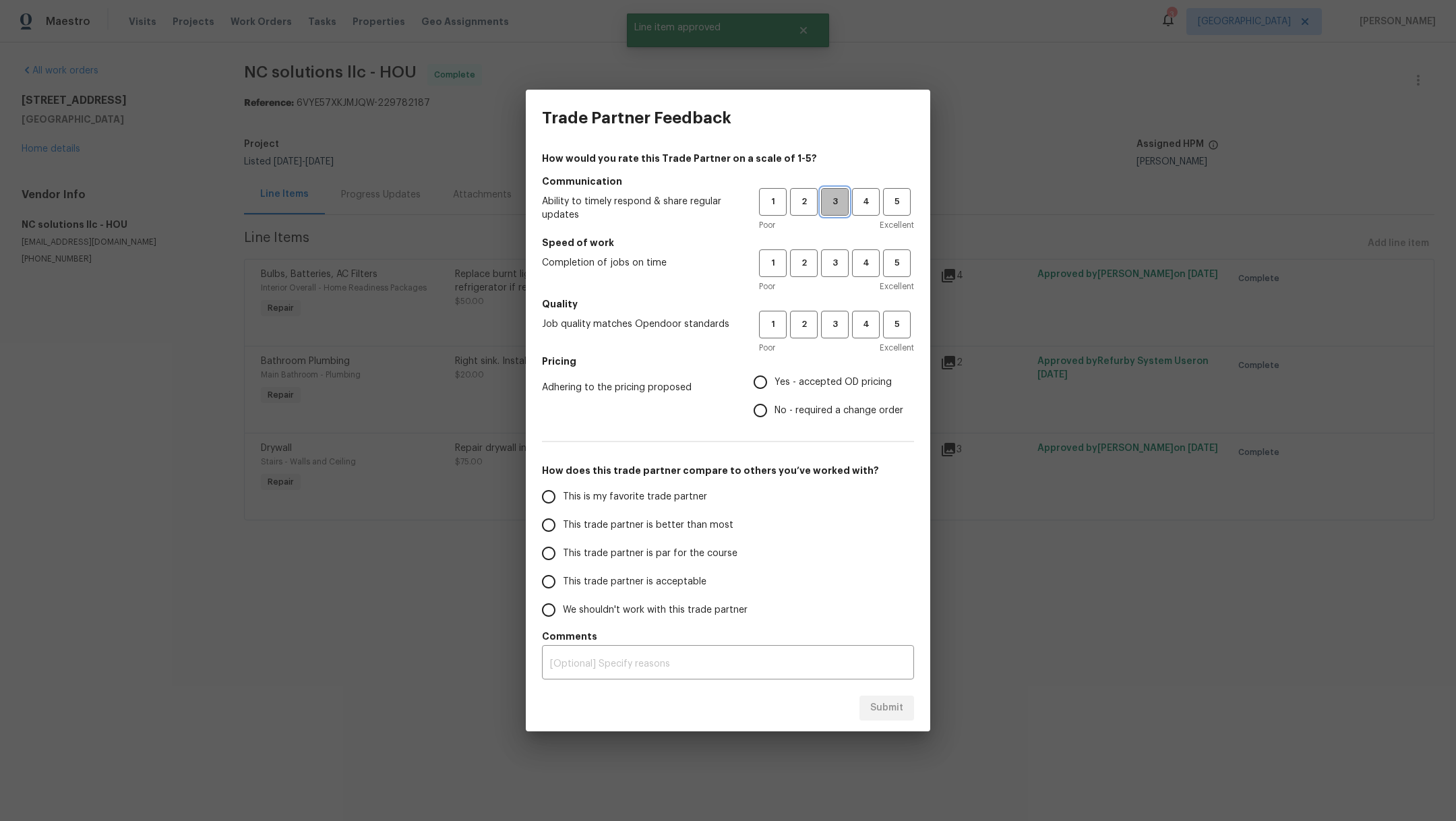
click at [842, 200] on span "3" at bounding box center [834, 202] width 25 height 16
click at [837, 268] on span "3" at bounding box center [834, 263] width 25 height 16
click at [840, 317] on span "3" at bounding box center [834, 325] width 25 height 16
click at [792, 383] on span "Yes - accepted OD pricing" at bounding box center [833, 383] width 117 height 14
click at [775, 383] on input "Yes - accepted OD pricing" at bounding box center [760, 382] width 28 height 28
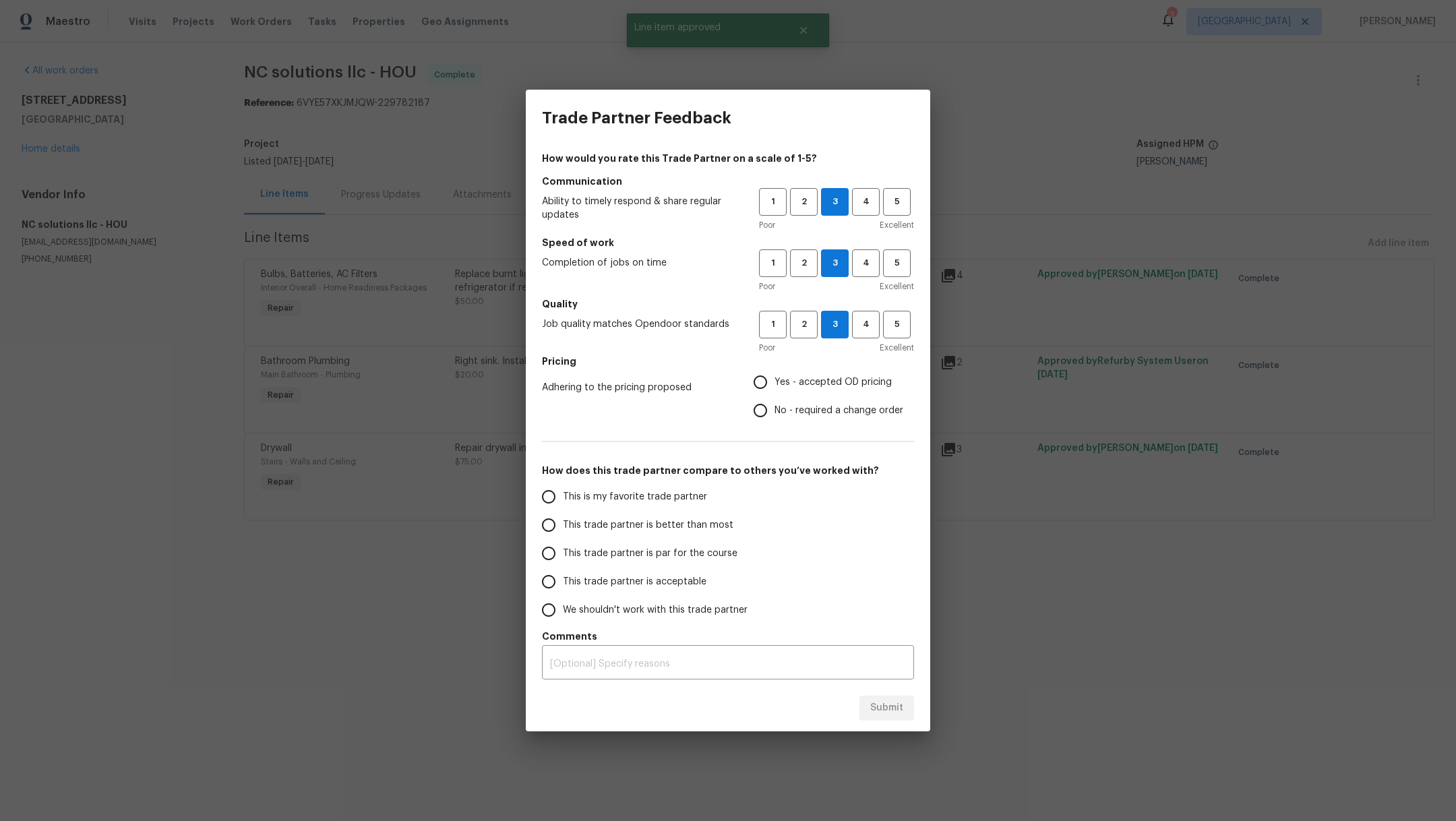
radio input "true"
click at [644, 495] on span "This is my favorite trade partner" at bounding box center [634, 497] width 145 height 14
click at [563, 495] on input "This is my favorite trade partner" at bounding box center [548, 496] width 28 height 28
click at [877, 712] on span "Submit" at bounding box center [887, 708] width 33 height 17
radio input "true"
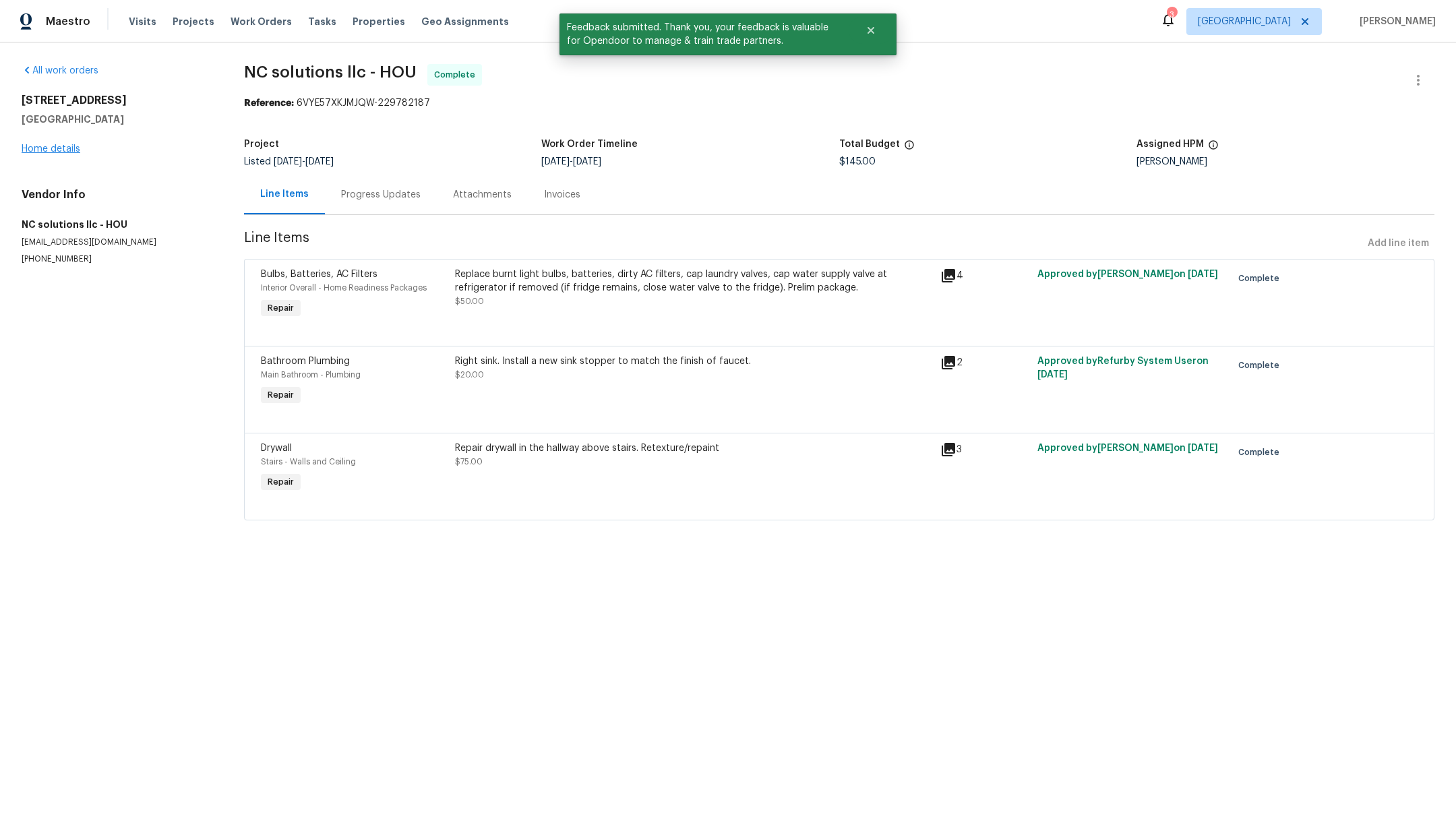
click at [42, 142] on div "1011 Kempsford Dr Katy, TX 77450 Home details" at bounding box center [117, 124] width 190 height 62
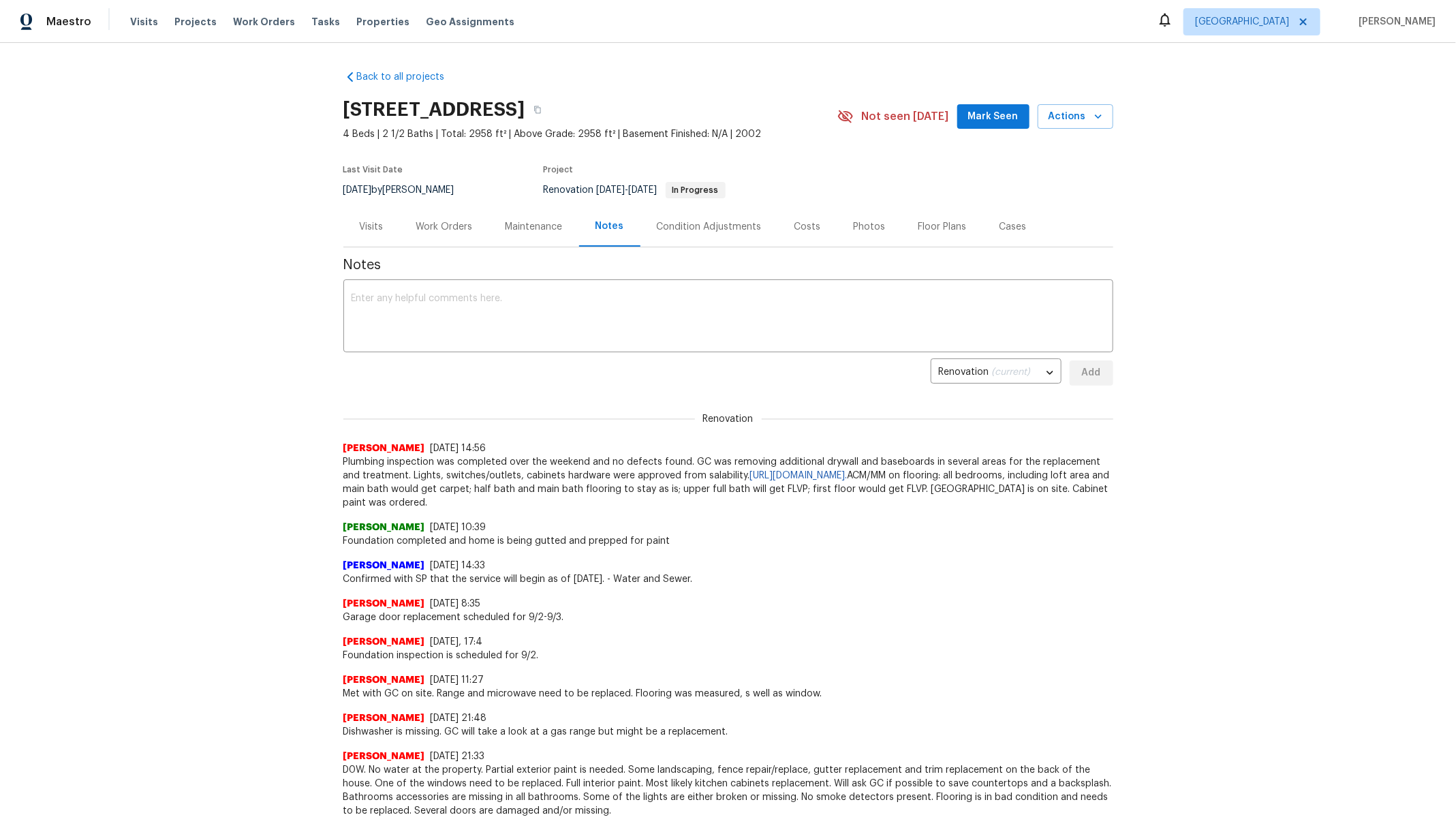
click at [448, 236] on div "Work Orders" at bounding box center [444, 226] width 89 height 40
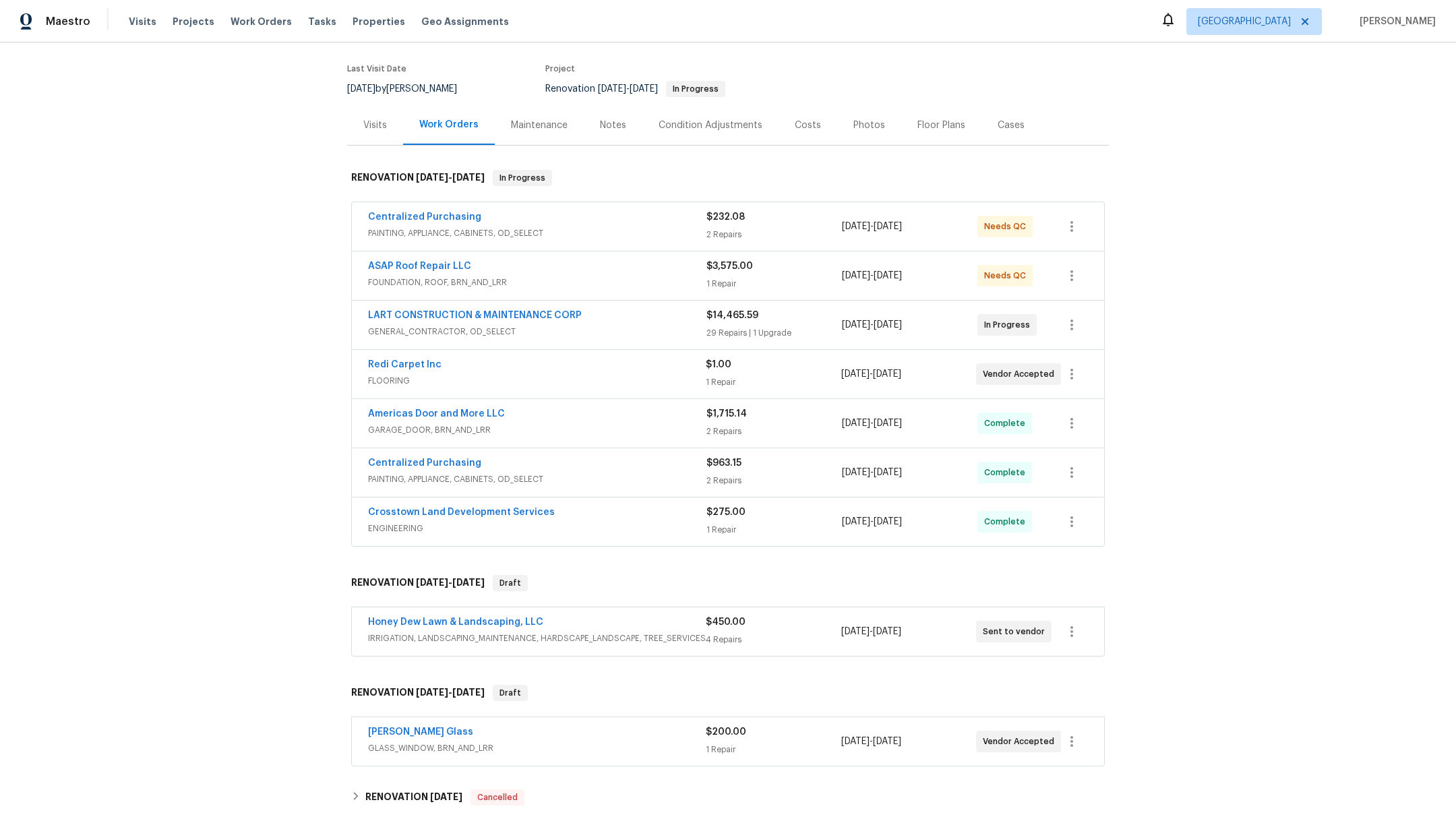
scroll to position [101, 0]
click at [442, 617] on link "Honey Dew Lawn & Landscaping, LLC" at bounding box center [456, 620] width 176 height 9
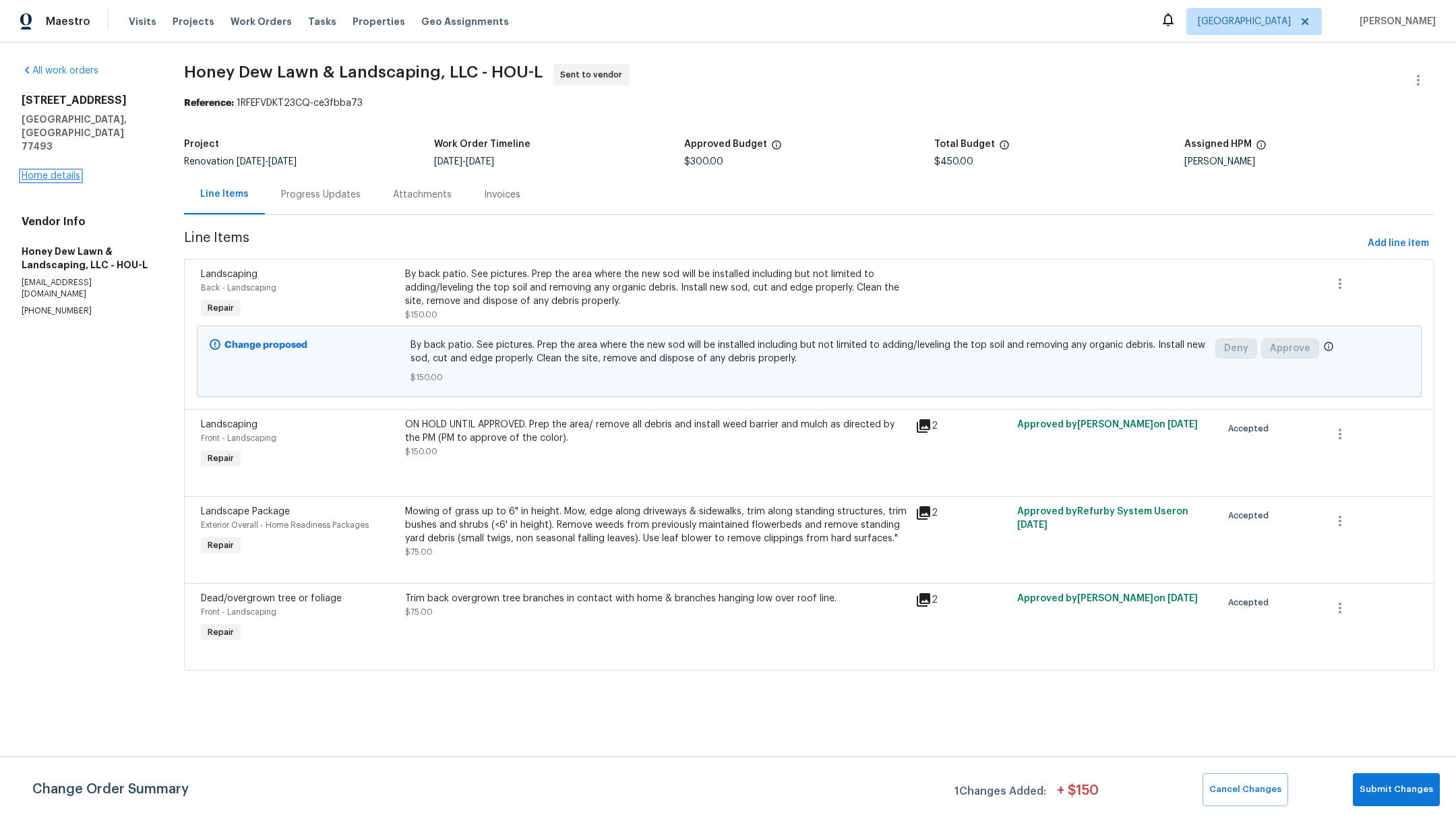
click at [58, 171] on link "Home details" at bounding box center [51, 176] width 59 height 9
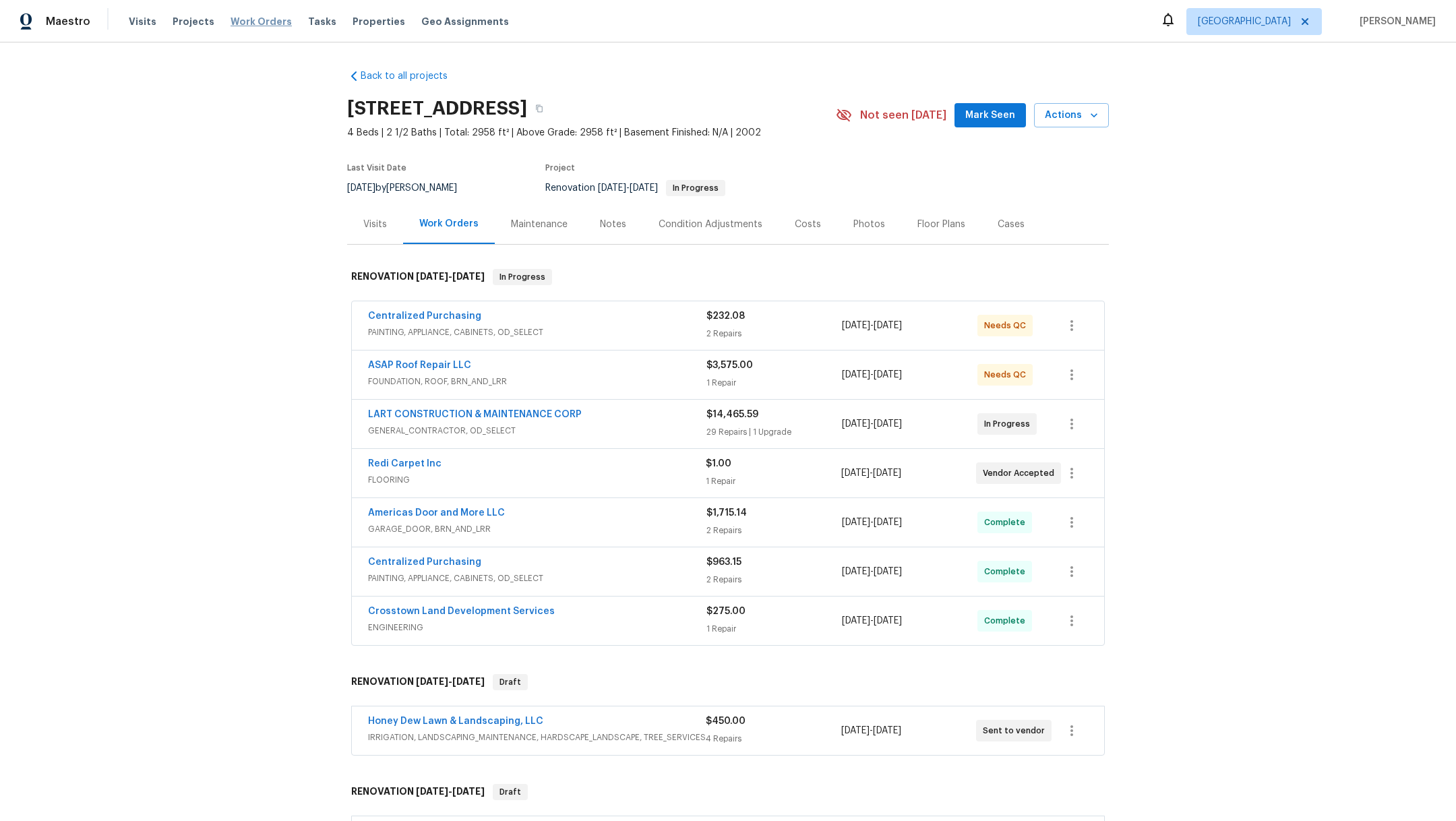
click at [232, 22] on span "Work Orders" at bounding box center [260, 22] width 61 height 14
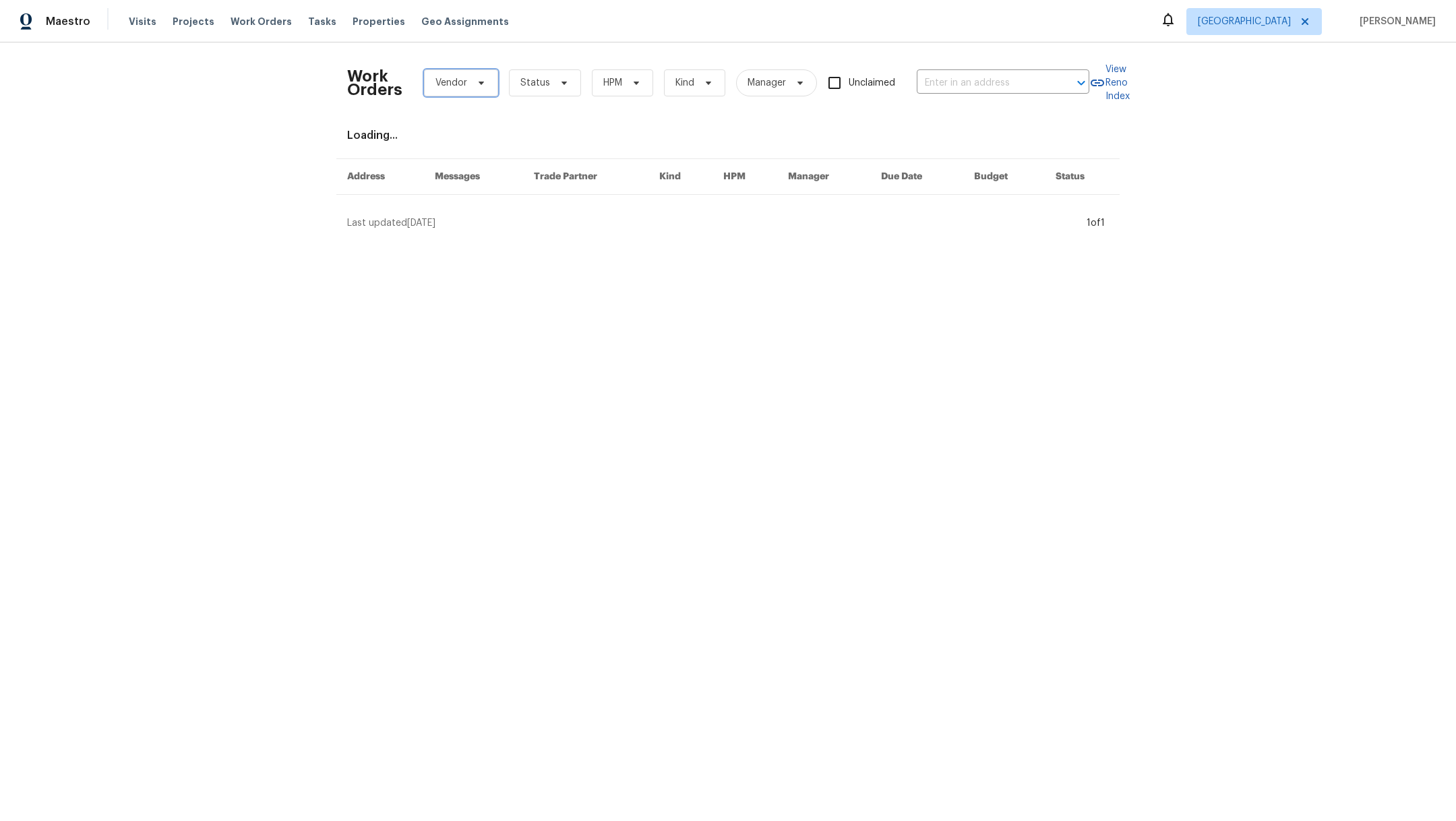
click at [450, 87] on span "Vendor" at bounding box center [451, 83] width 32 height 14
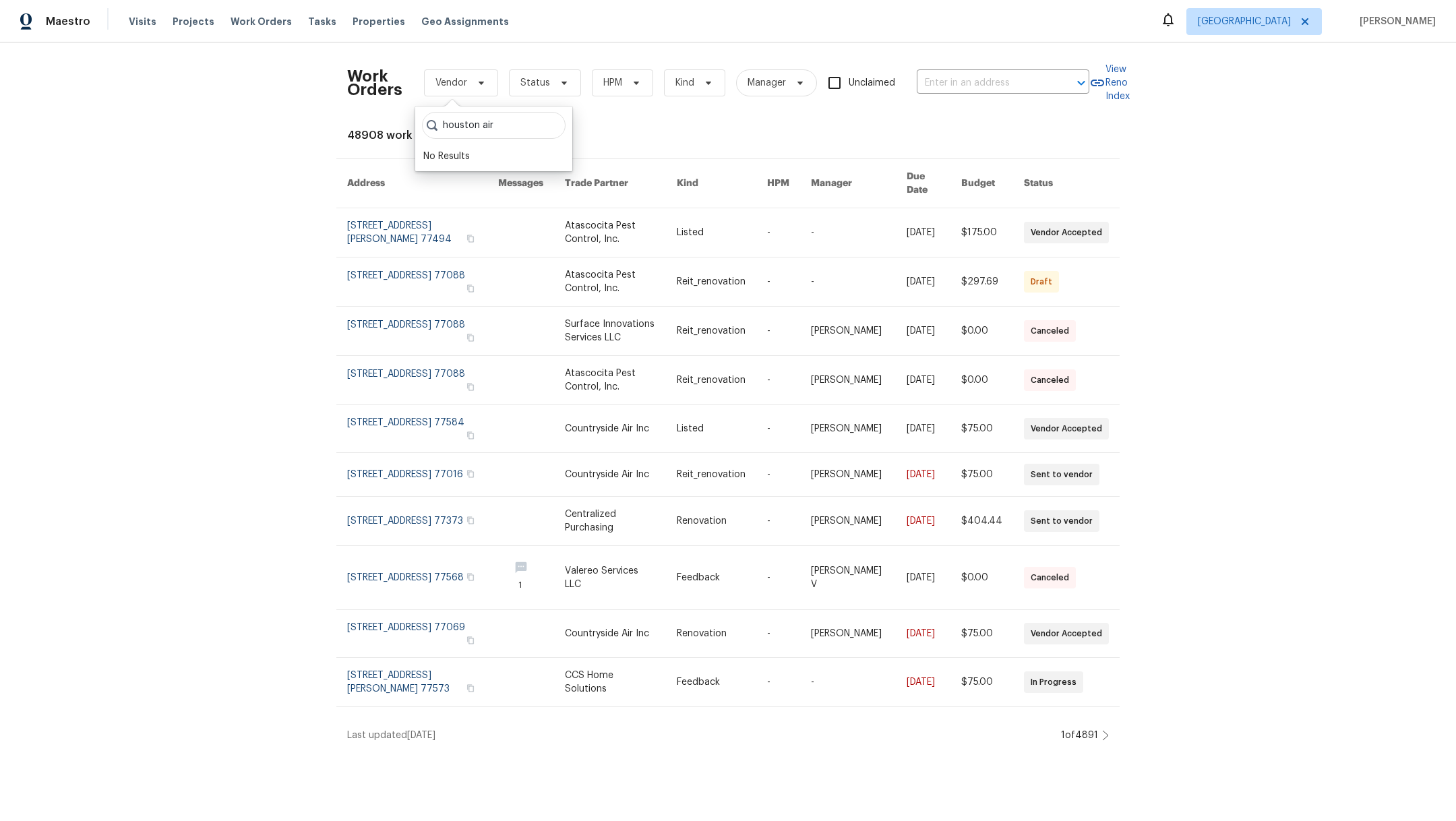
drag, startPoint x: 480, startPoint y: 127, endPoint x: 458, endPoint y: 124, distance: 22.2
click at [458, 124] on input "houston air" at bounding box center [494, 125] width 144 height 27
drag, startPoint x: 486, startPoint y: 134, endPoint x: 380, endPoint y: 115, distance: 107.7
click at [380, 115] on body "Maestro Visits Projects Work Orders Tasks Properties Geo Assignments Houston Ma…" at bounding box center [728, 376] width 1456 height 753
drag, startPoint x: 505, startPoint y: 127, endPoint x: 418, endPoint y: 119, distance: 87.4
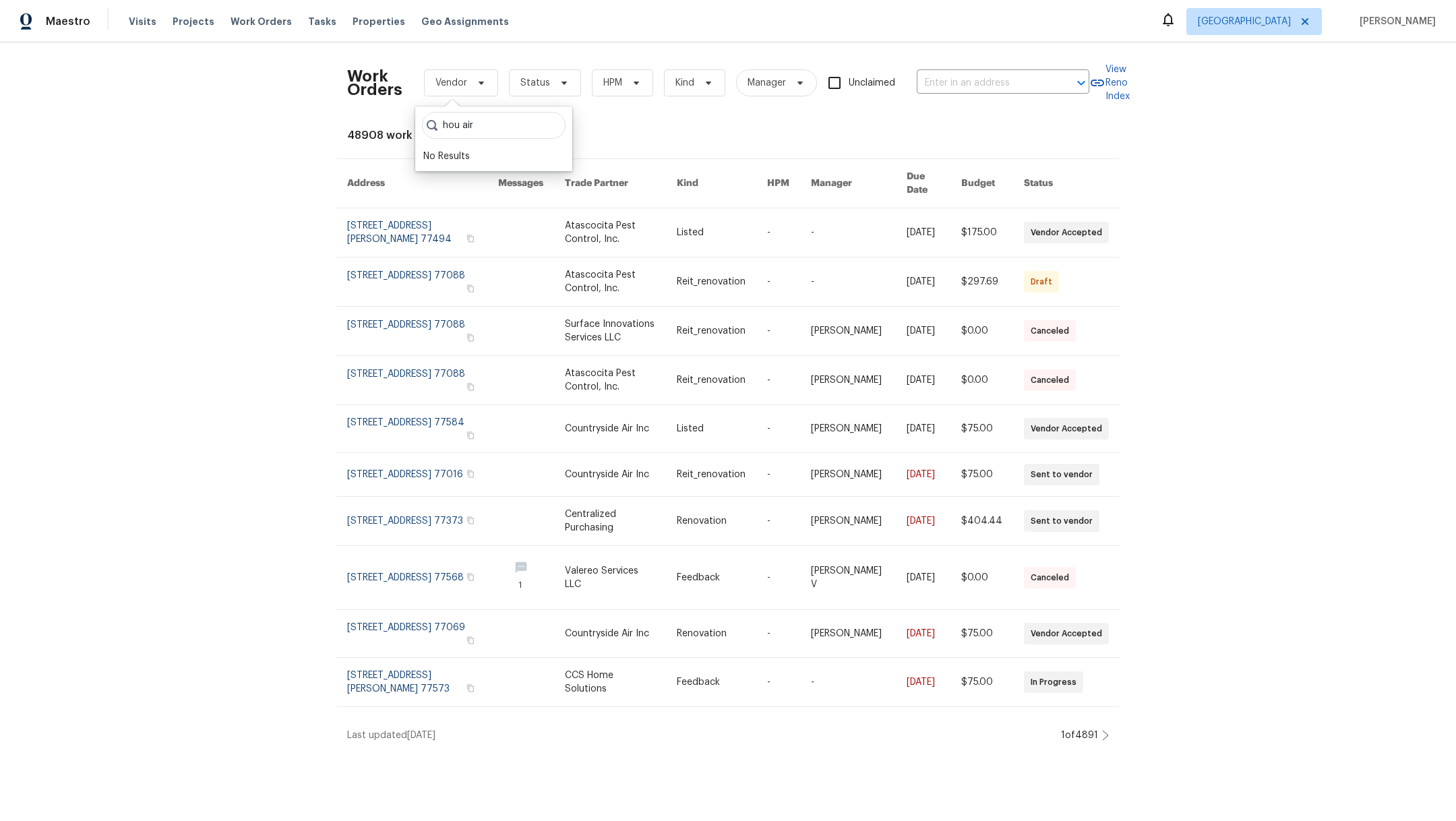
click at [418, 119] on div "hou air No Results" at bounding box center [493, 139] width 157 height 65
type input "air"
click at [657, 129] on input "air" at bounding box center [545, 125] width 245 height 27
click at [655, 125] on input "air" at bounding box center [545, 125] width 245 height 27
click at [754, 44] on div "Work Orders Vendor Status HPM Kind Manager Unclaimed ​ View Reno Index 48908 wo…" at bounding box center [728, 398] width 1456 height 711
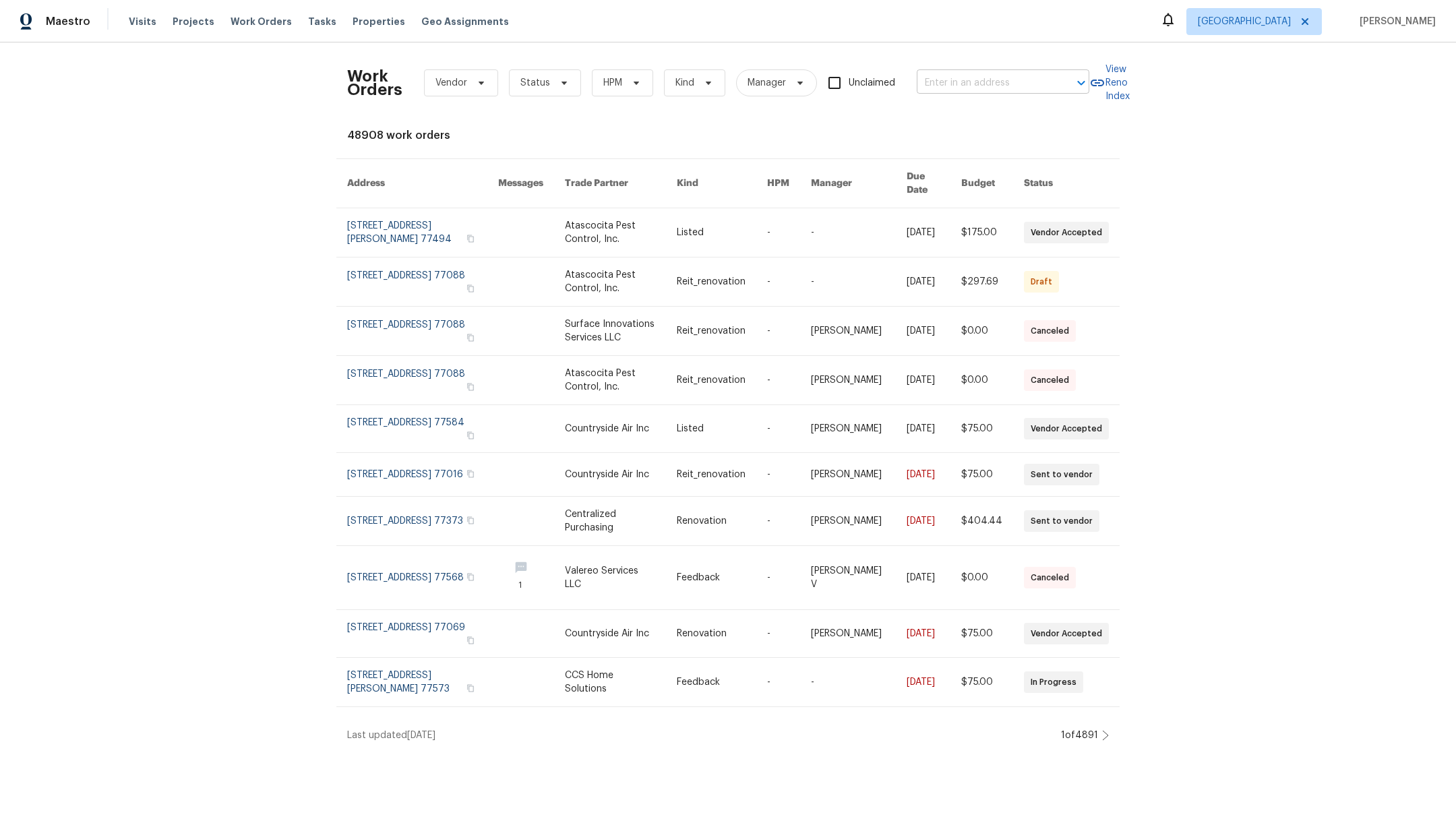
click at [936, 83] on input "text" at bounding box center [983, 83] width 135 height 21
type input "16223"
click at [960, 160] on li "16223 Summer Dawn Ln, Houston, TX 77095" at bounding box center [994, 141] width 173 height 37
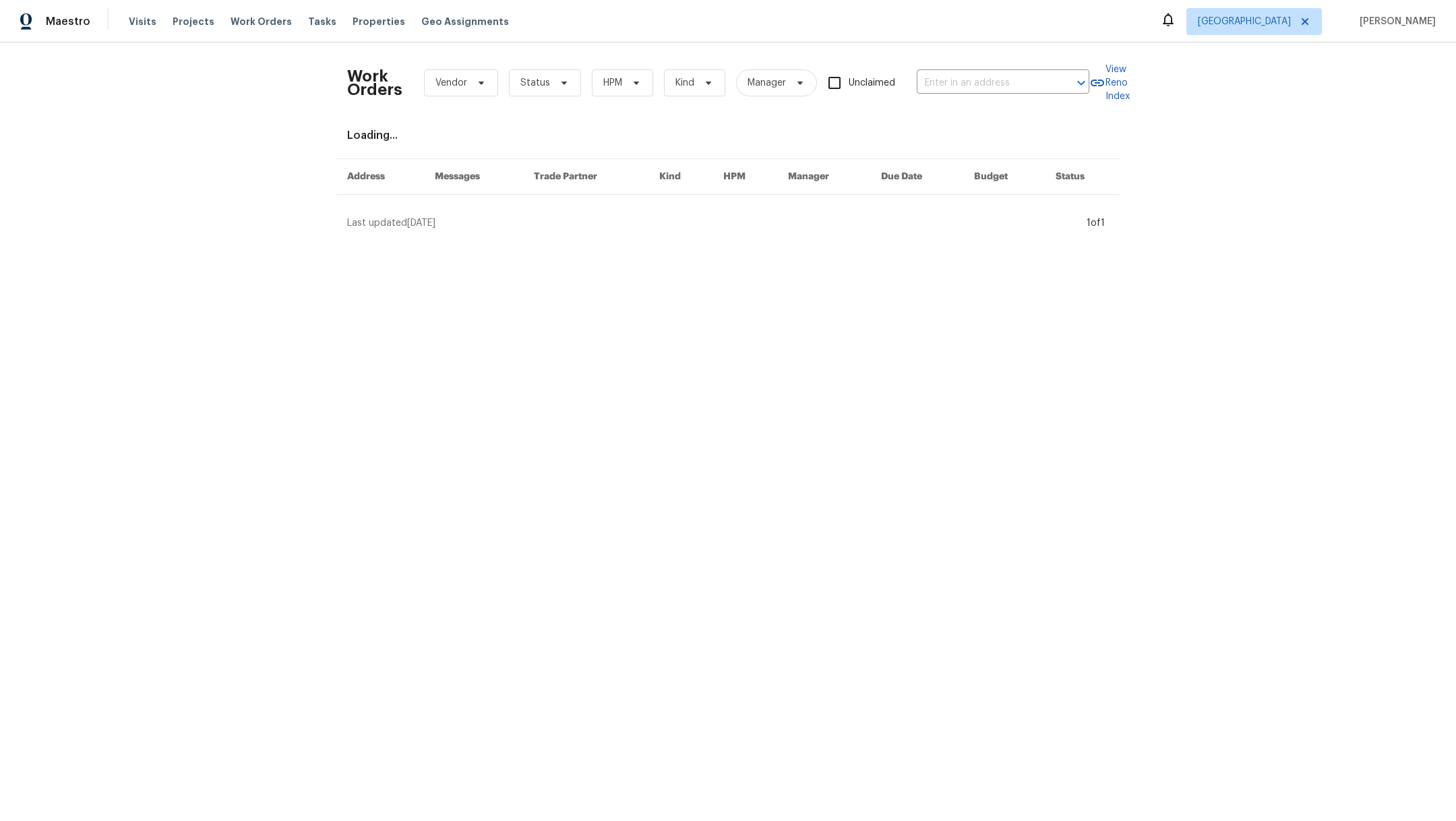
type input "16223 Summer Dawn Ln, Houston, TX 77095"
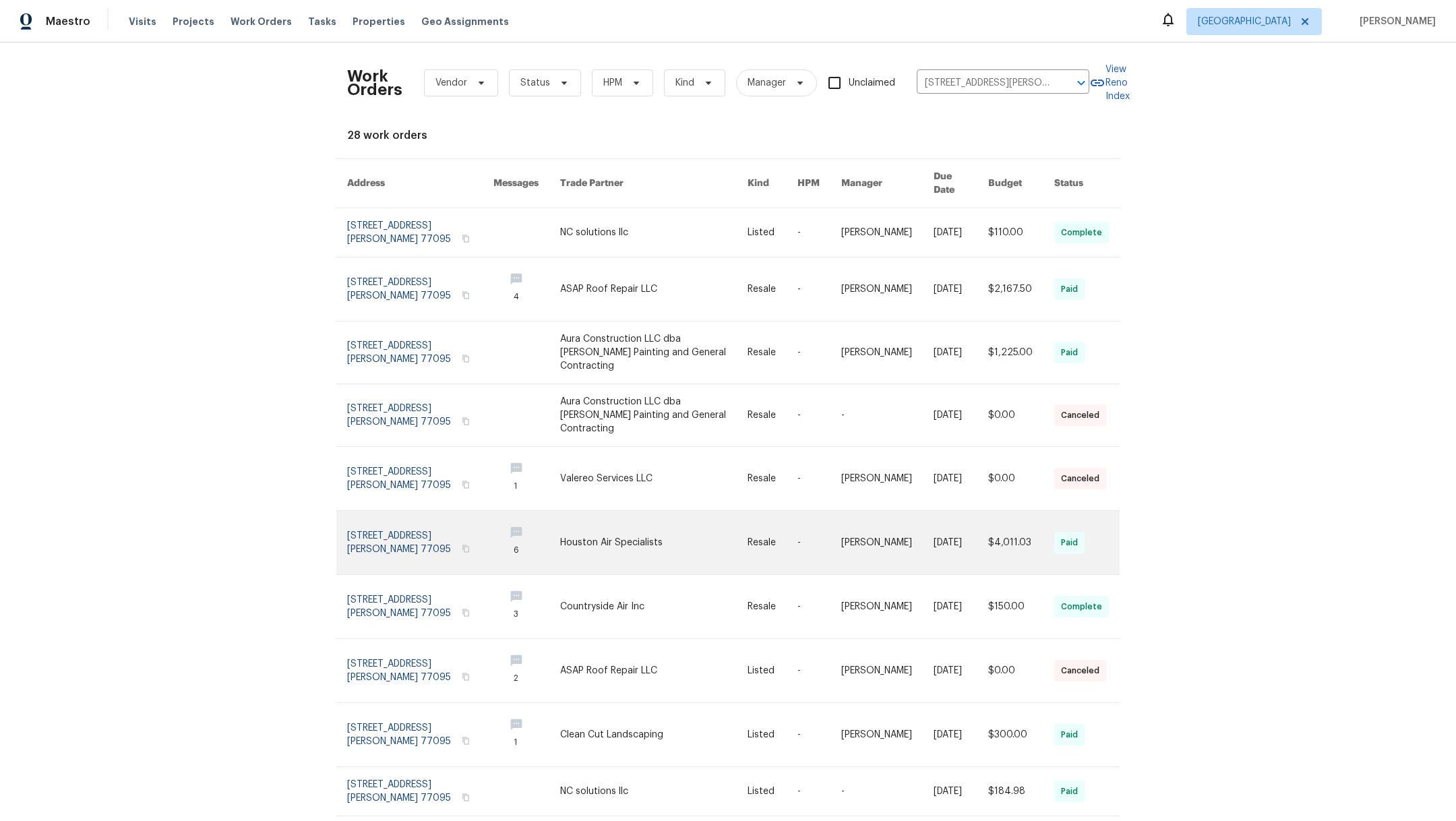
click at [404, 511] on link at bounding box center [420, 543] width 146 height 63
